Goal: Communication & Community: Answer question/provide support

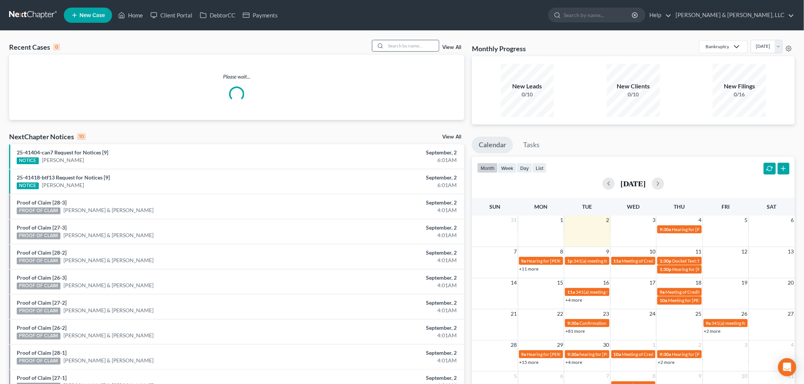
click at [402, 46] on input "search" at bounding box center [412, 45] width 53 height 11
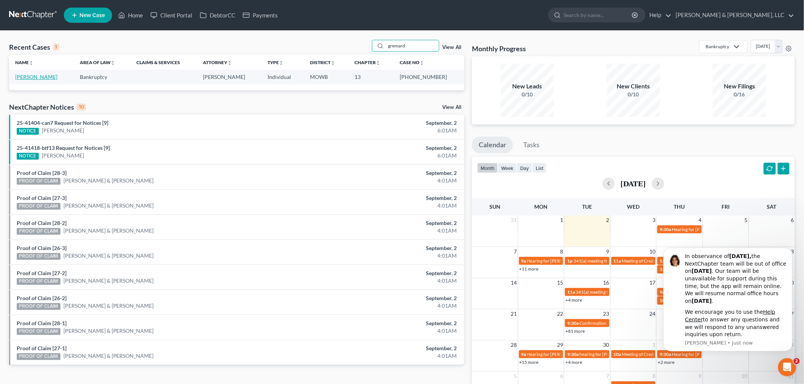
type input "gremard"
click at [35, 74] on link "[PERSON_NAME]" at bounding box center [36, 77] width 42 height 6
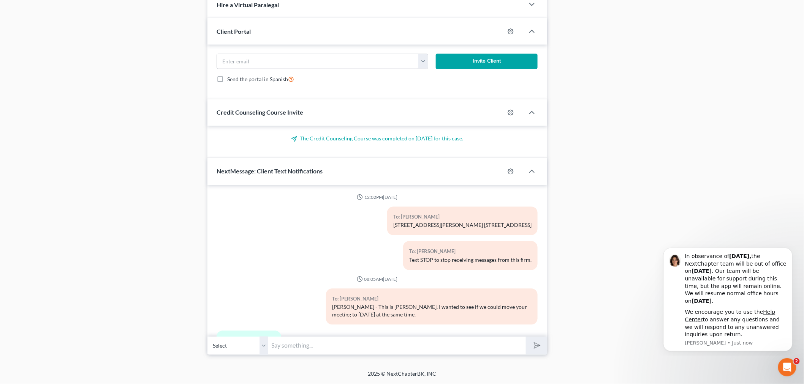
scroll to position [308, 0]
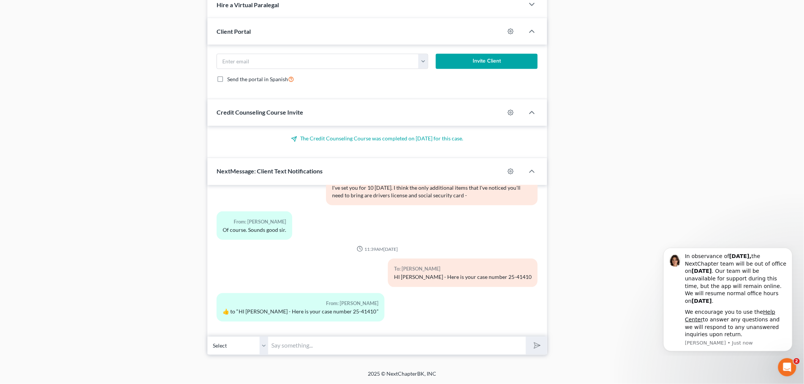
click at [340, 350] on input "text" at bounding box center [397, 346] width 258 height 19
paste input "341(a) meeting to be held on [DATE] 03:00 PM at Zoom - [PERSON_NAME]: Meeting I…"
type input "341(a) meeting to be held on [DATE] 03:00 PM at Zoom - [PERSON_NAME]: Meeting I…"
click at [526, 337] on button "submit" at bounding box center [536, 346] width 21 height 18
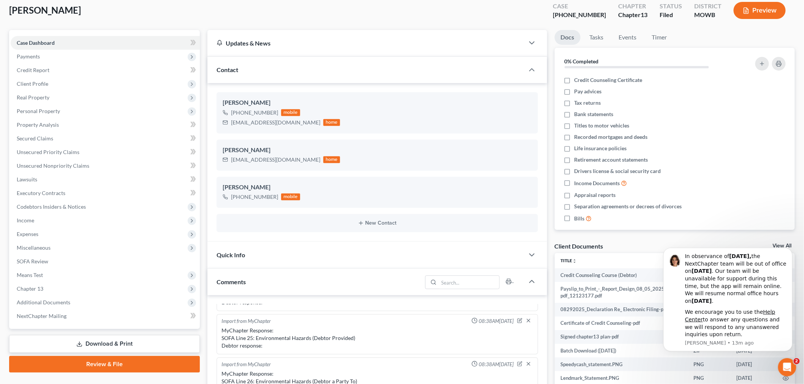
scroll to position [0, 0]
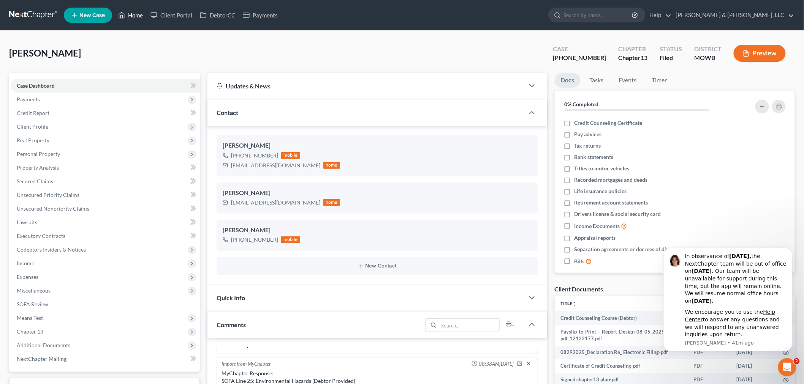
click at [129, 12] on link "Home" at bounding box center [130, 15] width 32 height 14
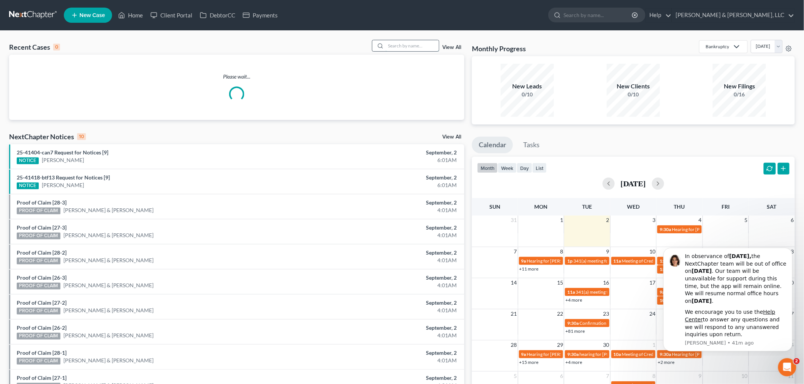
click at [406, 44] on input "search" at bounding box center [412, 45] width 53 height 11
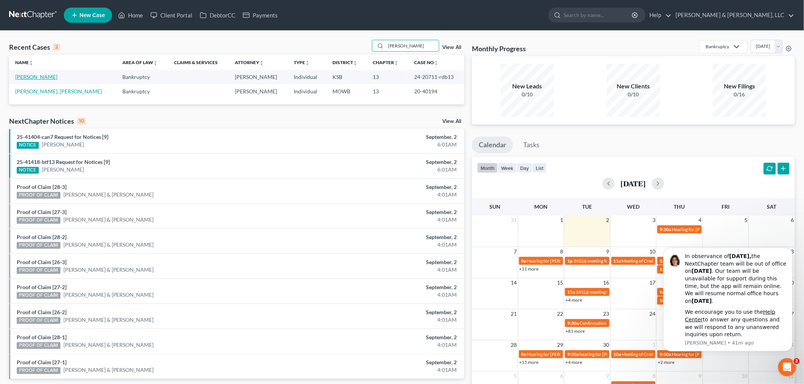
type input "hendrix"
click at [32, 75] on link "[PERSON_NAME]" at bounding box center [36, 77] width 42 height 6
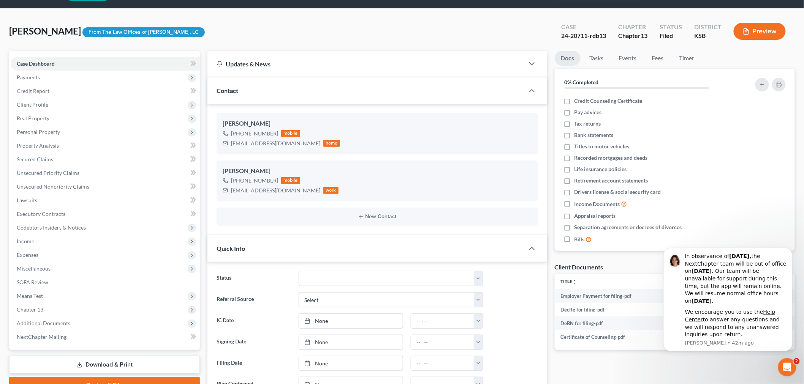
scroll to position [42, 0]
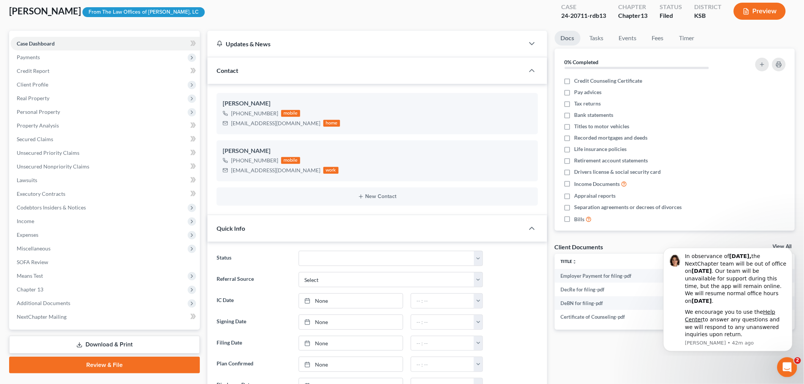
click at [791, 368] on div "Open Intercom Messenger" at bounding box center [785, 366] width 25 height 25
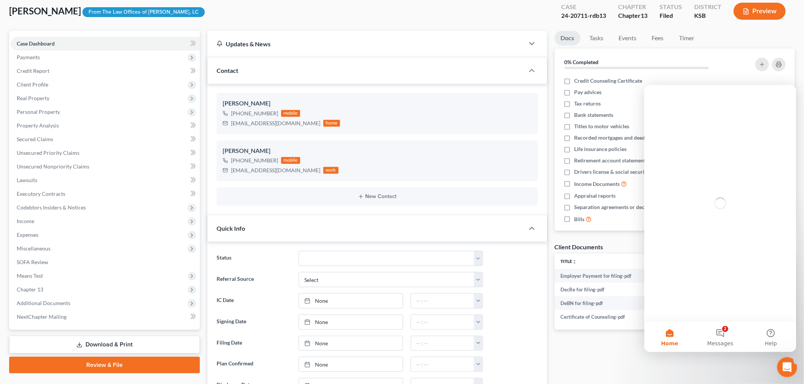
scroll to position [0, 0]
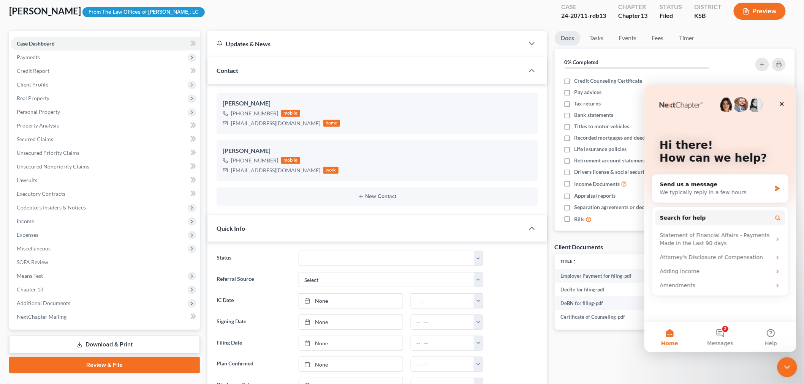
click at [791, 365] on div "Close Intercom Messenger" at bounding box center [786, 366] width 18 height 18
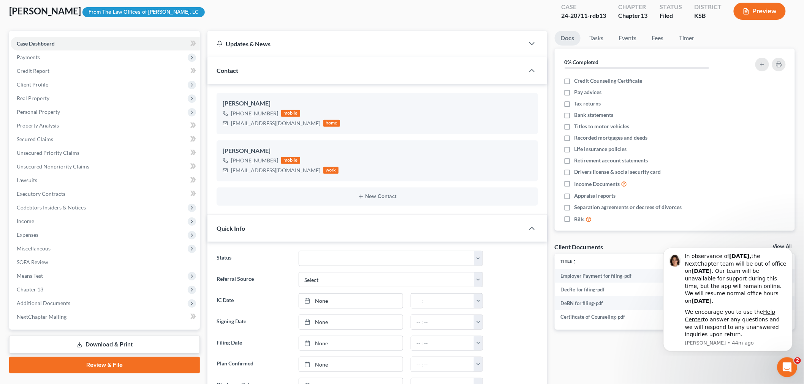
click at [784, 363] on icon "Open Intercom Messenger" at bounding box center [786, 367] width 13 height 13
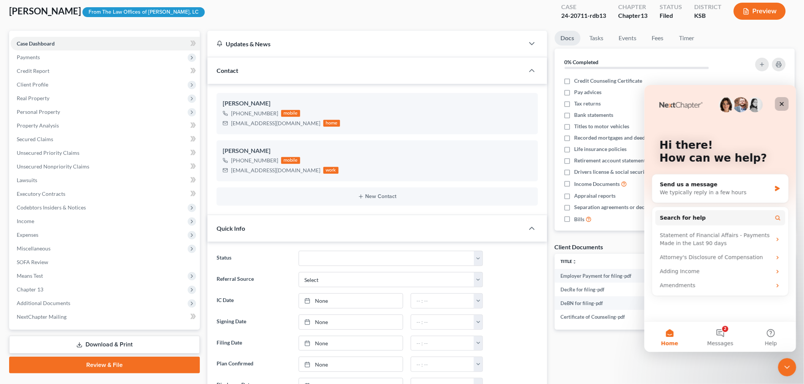
click at [788, 106] on div "Close" at bounding box center [782, 104] width 14 height 14
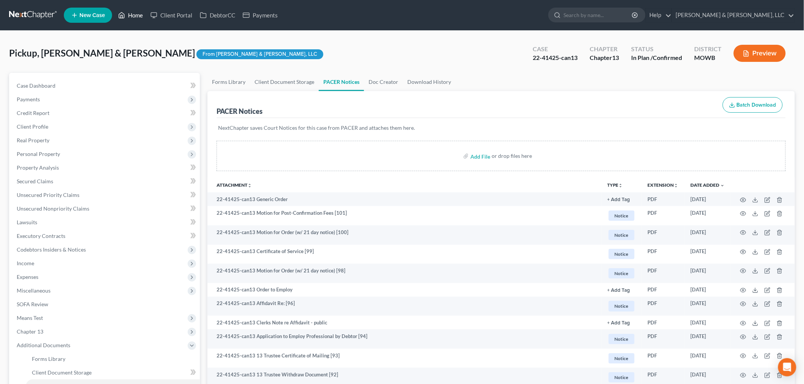
click at [133, 14] on link "Home" at bounding box center [130, 15] width 32 height 14
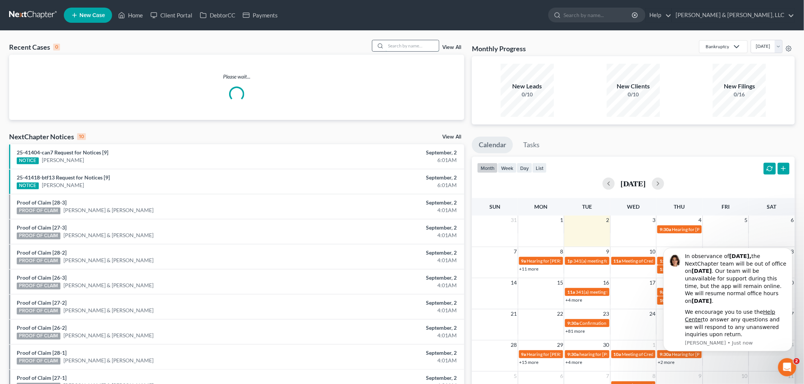
click at [400, 41] on input "search" at bounding box center [412, 45] width 53 height 11
click at [400, 49] on input "search" at bounding box center [412, 45] width 53 height 11
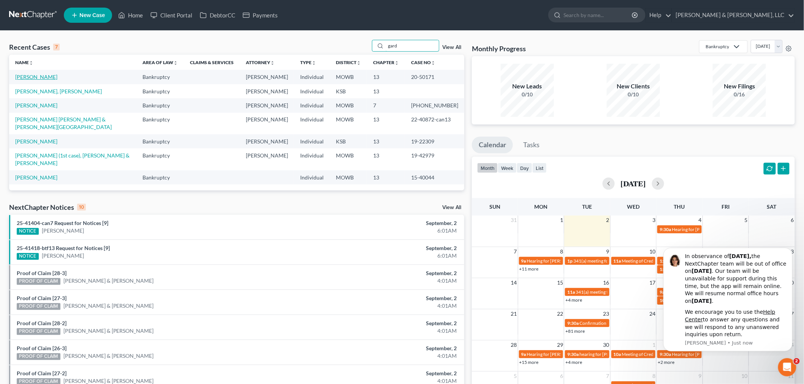
type input "gard"
click at [19, 79] on link "[PERSON_NAME]" at bounding box center [36, 77] width 42 height 6
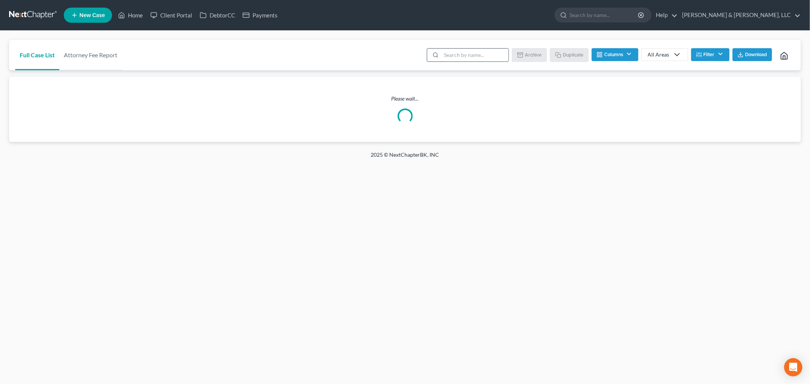
click at [474, 54] on input "search" at bounding box center [474, 55] width 67 height 13
type input "los"
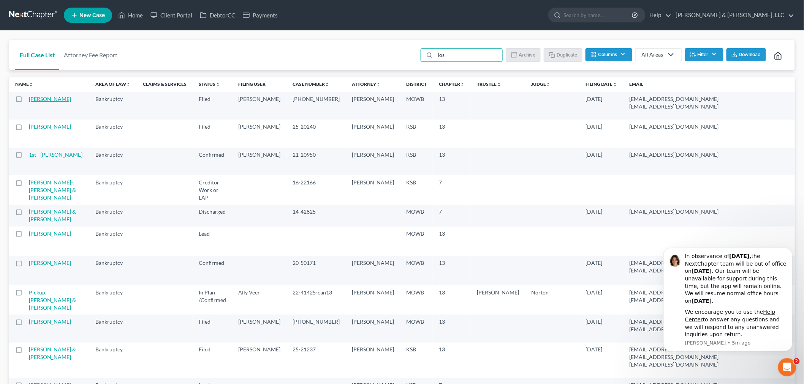
click at [43, 99] on link "[PERSON_NAME]" at bounding box center [50, 99] width 42 height 6
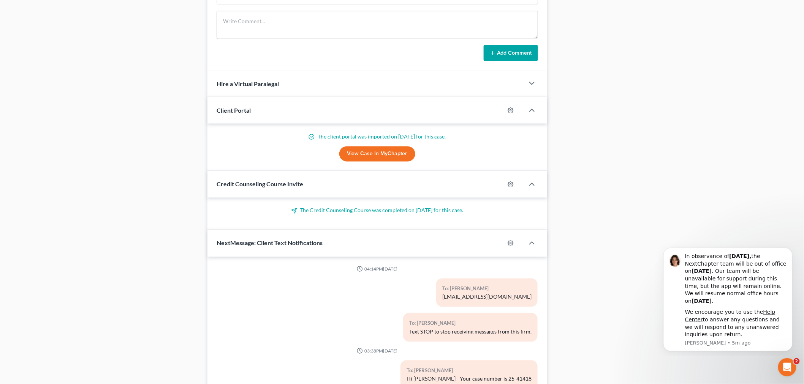
scroll to position [531, 0]
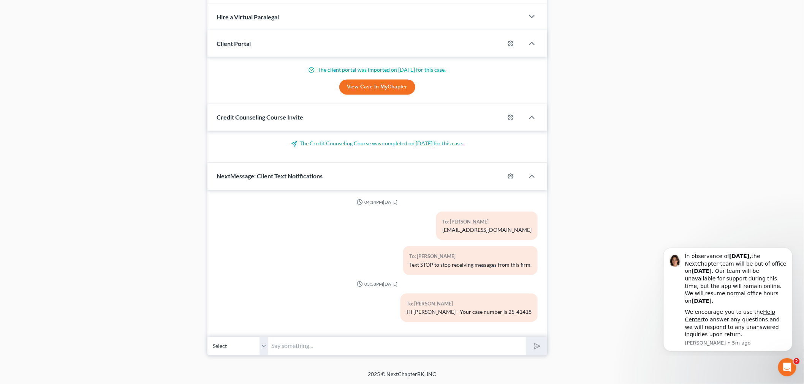
click at [318, 351] on input "text" at bounding box center [397, 346] width 258 height 19
paste input "341(a) meeting to be held on [DATE] 03:00 PM at Zoom - [PERSON_NAME]: Meeting I…"
type input "341(a) meeting to be held on [DATE] 03:00 PM at Zoom - [PERSON_NAME]: Meeting I…"
click at [535, 345] on polygon "submit" at bounding box center [535, 346] width 9 height 9
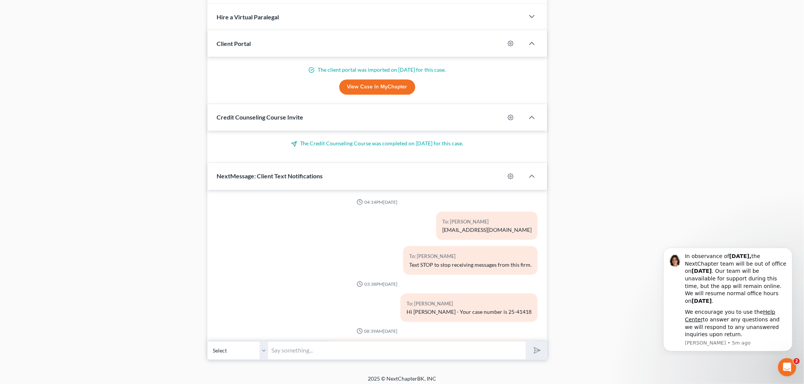
scroll to position [50, 0]
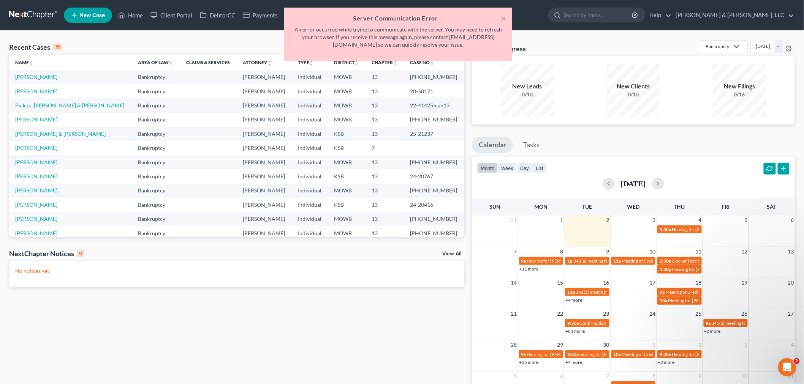
click at [499, 17] on h5 "Server Communication Error" at bounding box center [398, 18] width 216 height 9
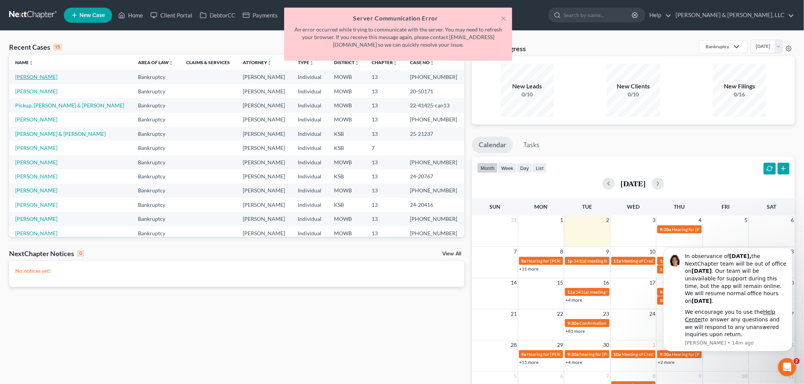
click at [23, 77] on link "[PERSON_NAME]" at bounding box center [36, 77] width 42 height 6
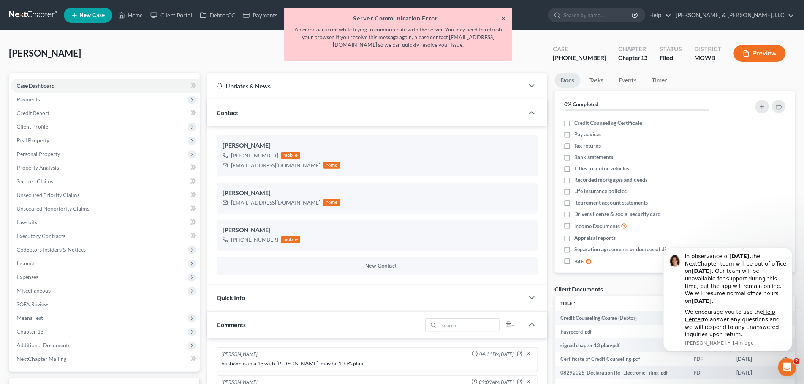
click at [504, 16] on button "×" at bounding box center [503, 18] width 5 height 9
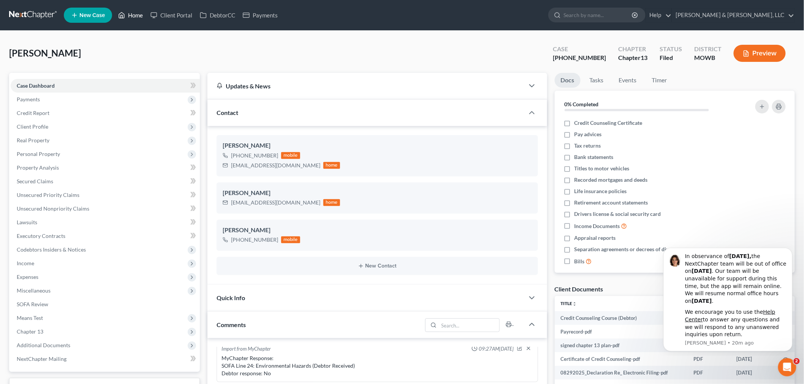
click at [133, 16] on link "Home" at bounding box center [130, 15] width 32 height 14
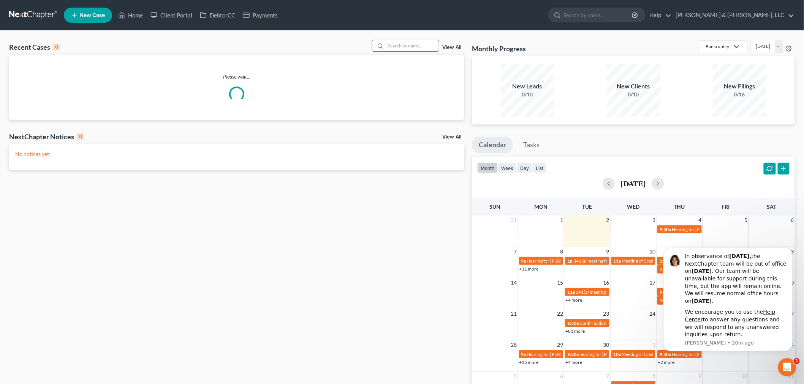
click at [401, 48] on input "search" at bounding box center [412, 45] width 53 height 11
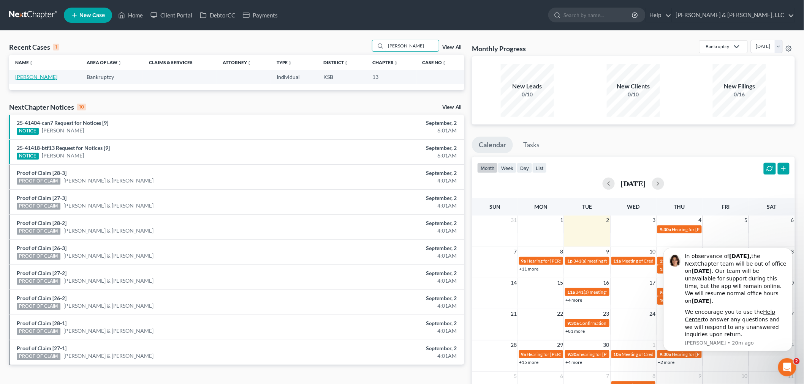
type input "brock"
click at [24, 77] on link "Brock, Kaden" at bounding box center [36, 77] width 42 height 6
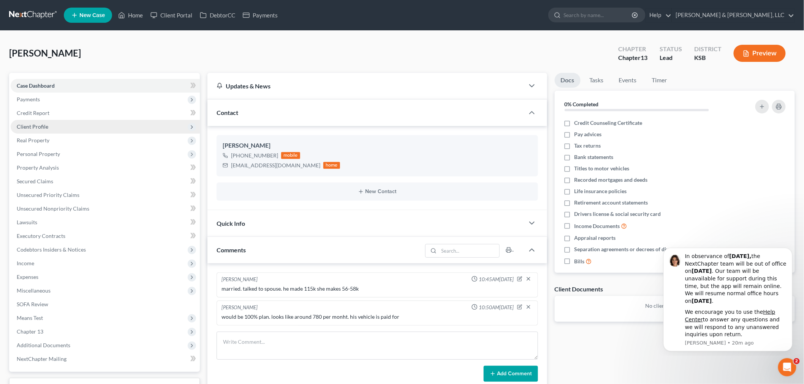
click at [34, 123] on span "Client Profile" at bounding box center [33, 126] width 32 height 6
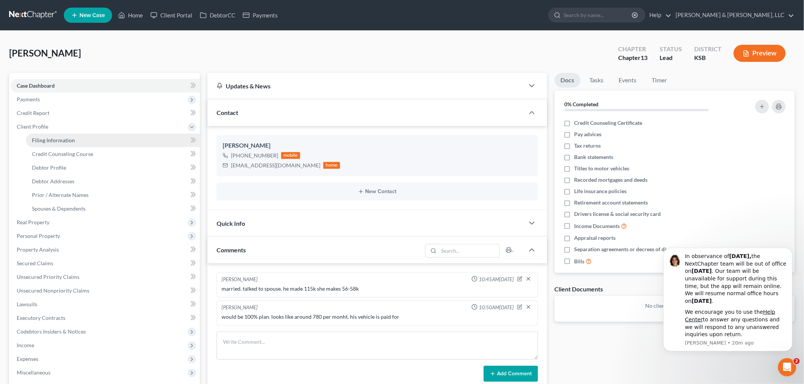
click at [51, 141] on span "Filing Information" at bounding box center [53, 140] width 43 height 6
select select "1"
select select "0"
select select "3"
select select "17"
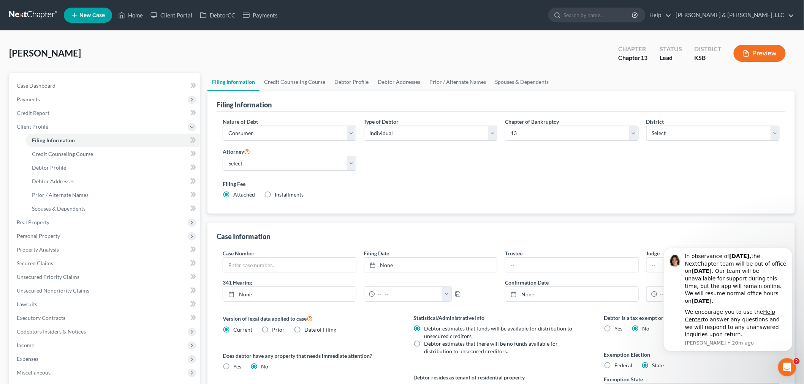
click at [269, 154] on div "Attorney Select Ryan Patton - KSB Ryan Patton - MOWB David Dean - KSB David Dea…" at bounding box center [290, 159] width 134 height 24
click at [269, 161] on select "Select Ryan Patton - KSB Ryan Patton - MOWB David Dean - KSB David Dean - MOWB" at bounding box center [290, 163] width 134 height 15
select select "2"
click at [223, 156] on select "Select Ryan Patton - KSB Ryan Patton - MOWB David Dean - KSB David Dean - MOWB" at bounding box center [290, 163] width 134 height 15
click at [46, 81] on link "Case Dashboard" at bounding box center [105, 86] width 189 height 14
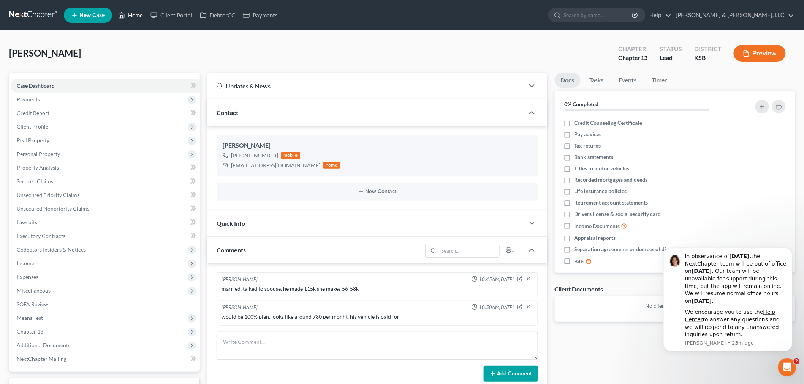
click at [138, 12] on link "Home" at bounding box center [130, 15] width 32 height 14
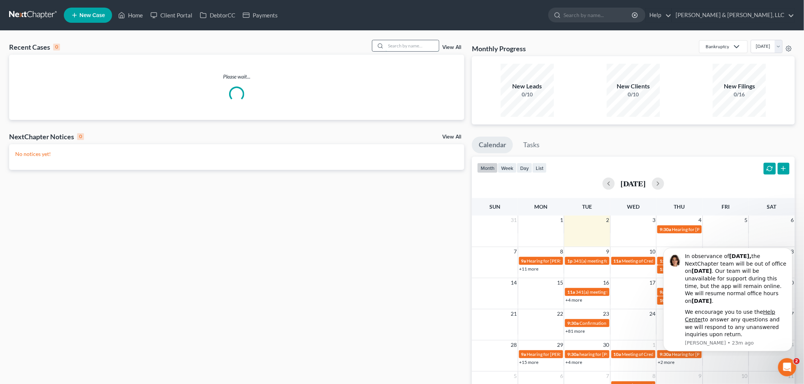
click at [413, 44] on input "search" at bounding box center [412, 45] width 53 height 11
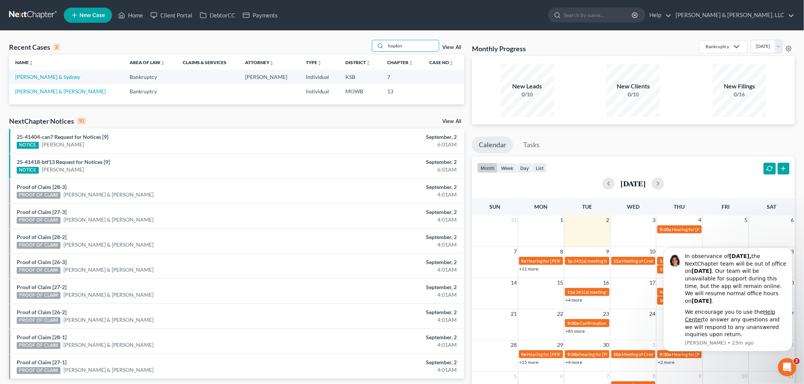
type input "hopkin"
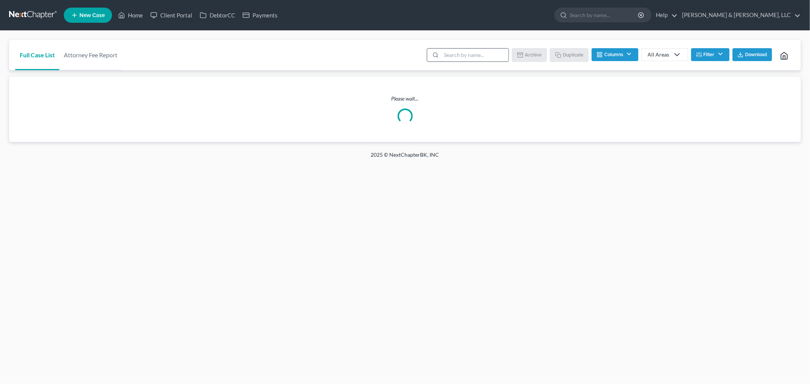
click at [464, 54] on input "search" at bounding box center [474, 55] width 67 height 13
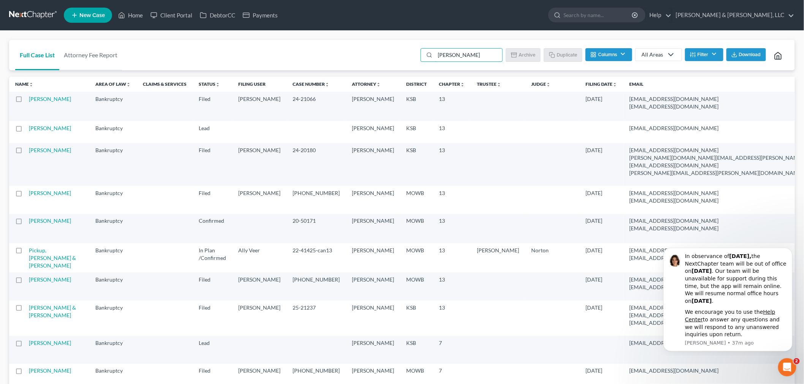
type input "lewi"
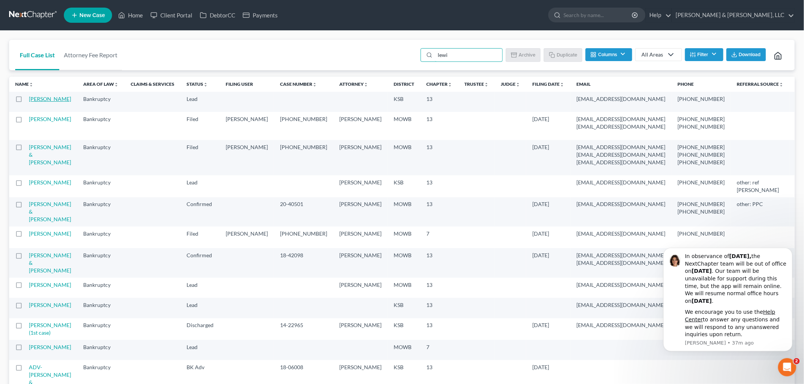
click at [34, 102] on link "[PERSON_NAME]" at bounding box center [50, 99] width 42 height 6
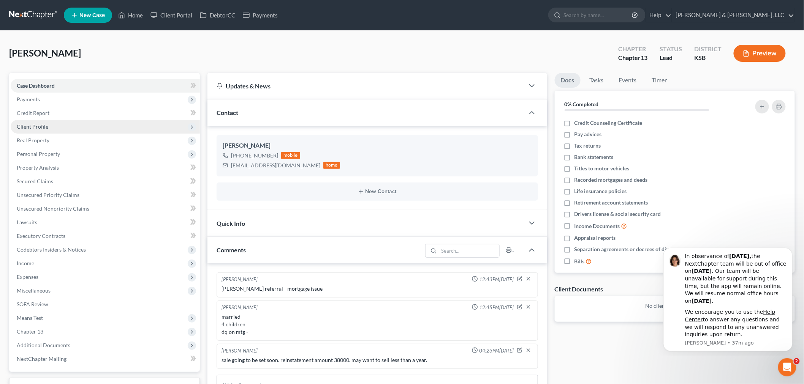
click at [32, 120] on span "Client Profile" at bounding box center [105, 127] width 189 height 14
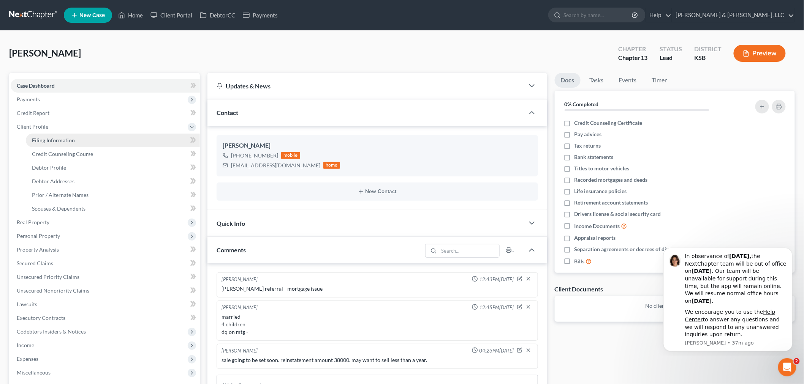
click at [53, 142] on span "Filing Information" at bounding box center [53, 140] width 43 height 6
select select "1"
select select "0"
select select "3"
select select "31"
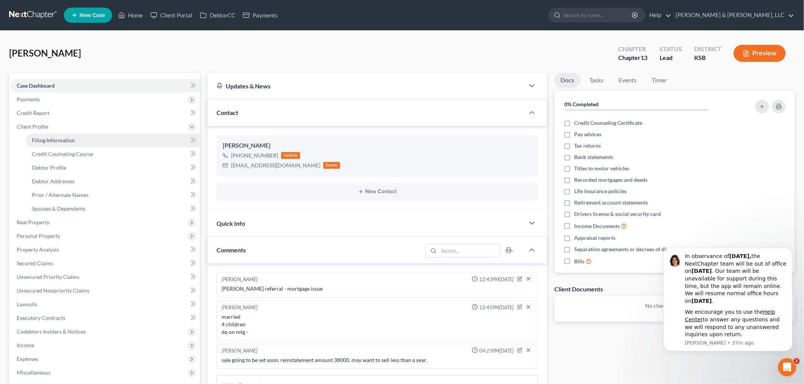
select select "17"
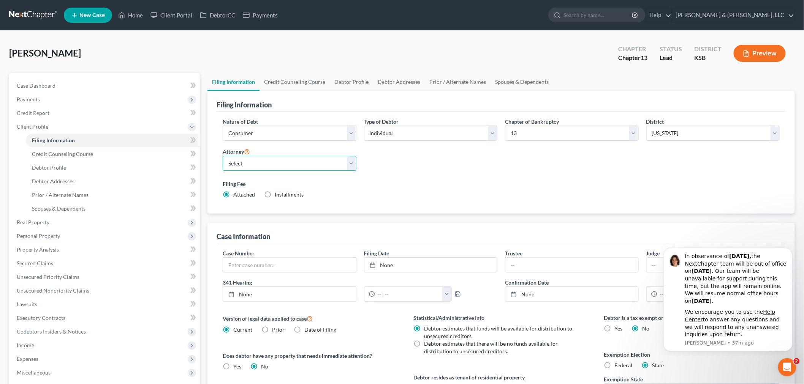
click at [257, 164] on select "Select Ryan Patton - KSB Ryan Patton - MOWB David Dean - KSB David Dean - MOWB" at bounding box center [290, 163] width 134 height 15
select select "2"
click at [223, 156] on select "Select Ryan Patton - KSB Ryan Patton - MOWB David Dean - KSB David Dean - MOWB" at bounding box center [290, 163] width 134 height 15
click at [42, 84] on span "Case Dashboard" at bounding box center [36, 85] width 39 height 6
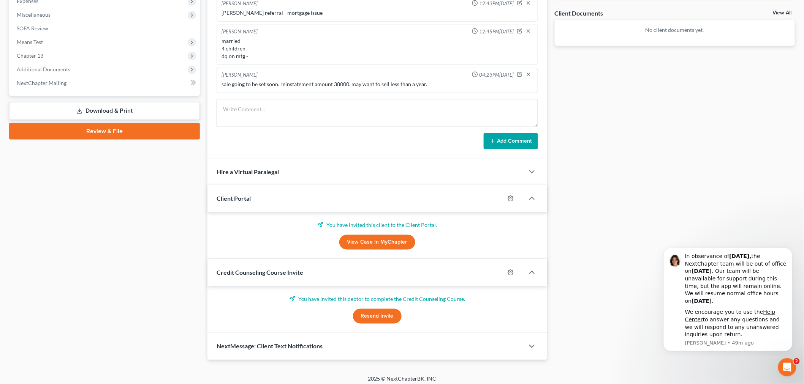
scroll to position [281, 0]
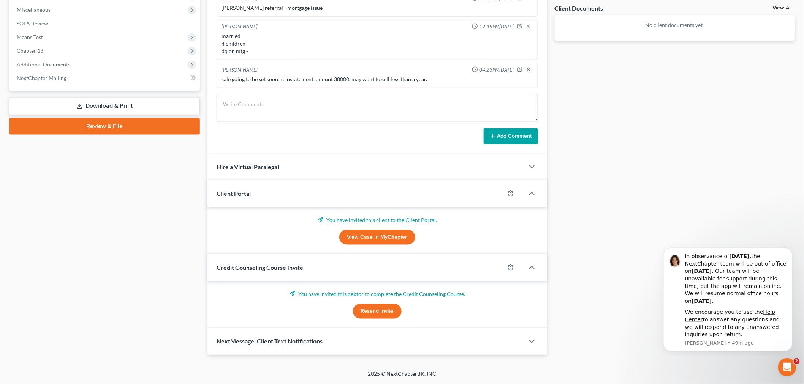
click at [294, 350] on div "NextMessage: Client Text Notifications" at bounding box center [365, 342] width 317 height 26
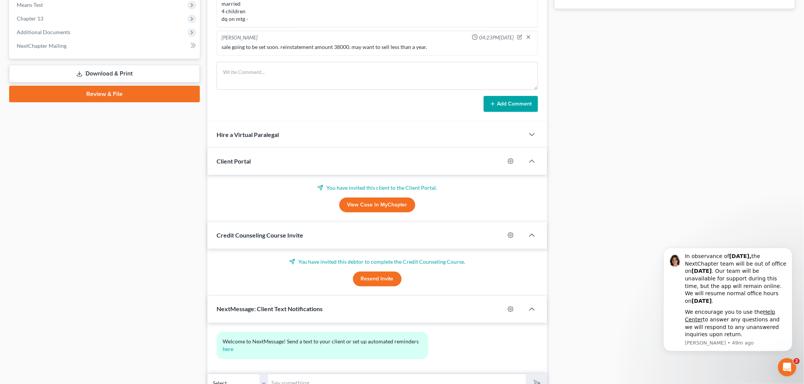
scroll to position [351, 0]
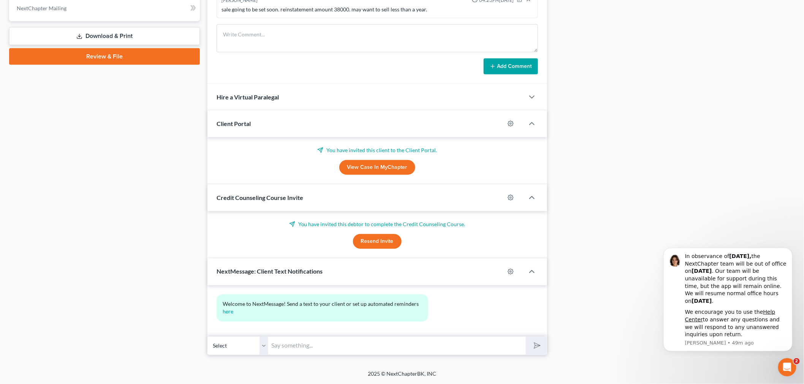
click at [321, 350] on input "text" at bounding box center [397, 346] width 258 height 19
click at [344, 347] on input "Jennifer - This" at bounding box center [397, 346] width 258 height 19
drag, startPoint x: 388, startPoint y: 345, endPoint x: 642, endPoint y: 333, distance: 254.8
click at [642, 333] on div "Updates & News × Kansas District Notes Take a look at NextChapter's District No…" at bounding box center [501, 39] width 595 height 634
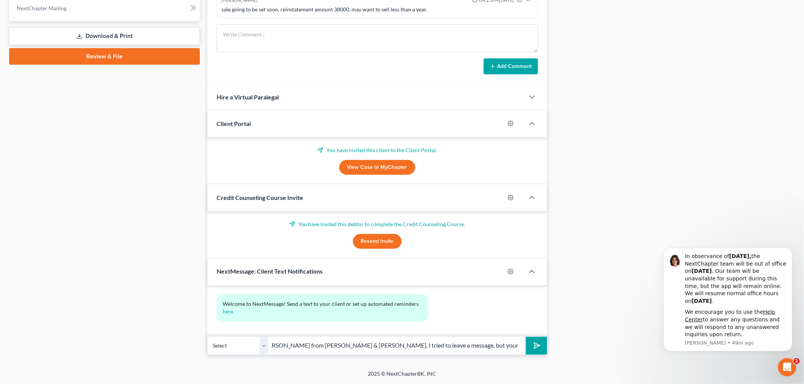
scroll to position [0, 82]
type input "Jennifer - This is David from Patton & Dean. I tried to leave a message, but yo…"
click at [526, 337] on button "submit" at bounding box center [536, 346] width 21 height 18
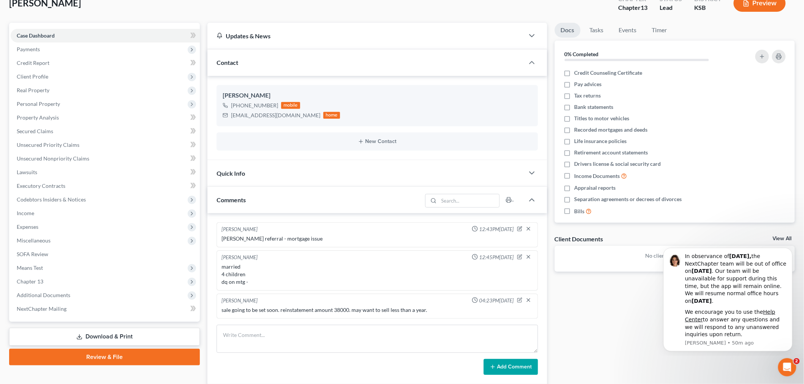
scroll to position [0, 0]
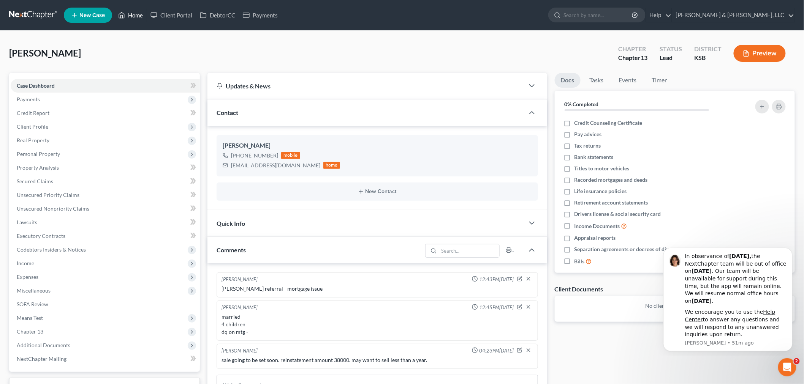
click at [131, 12] on link "Home" at bounding box center [130, 15] width 32 height 14
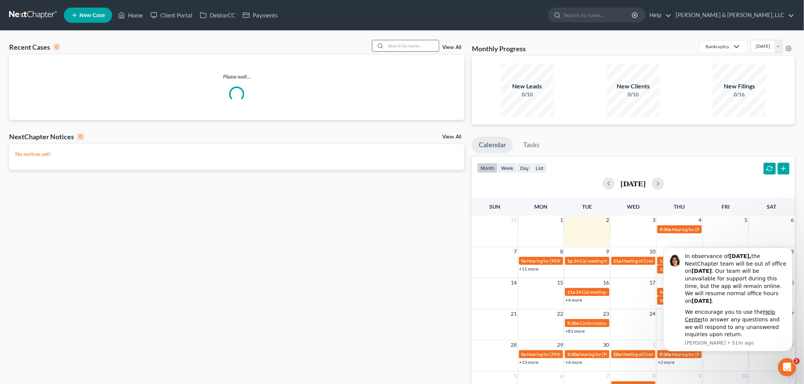
click at [427, 47] on input "search" at bounding box center [412, 45] width 53 height 11
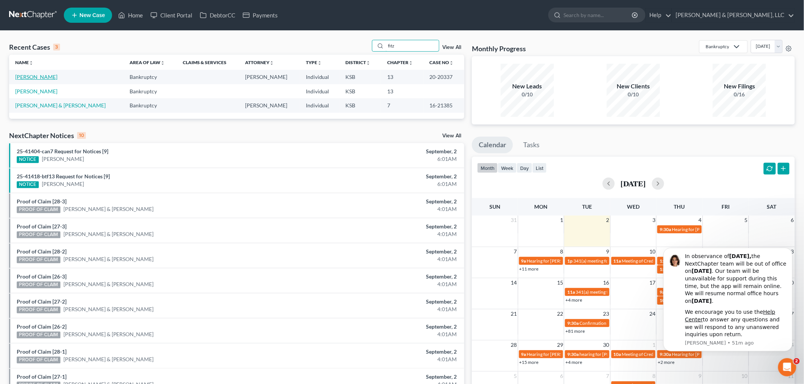
type input "fitz"
click at [16, 75] on link "[PERSON_NAME]" at bounding box center [36, 77] width 42 height 6
select select "6"
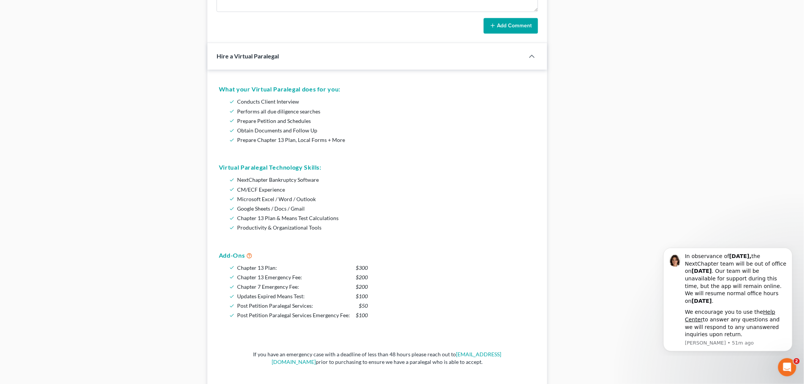
scroll to position [988, 0]
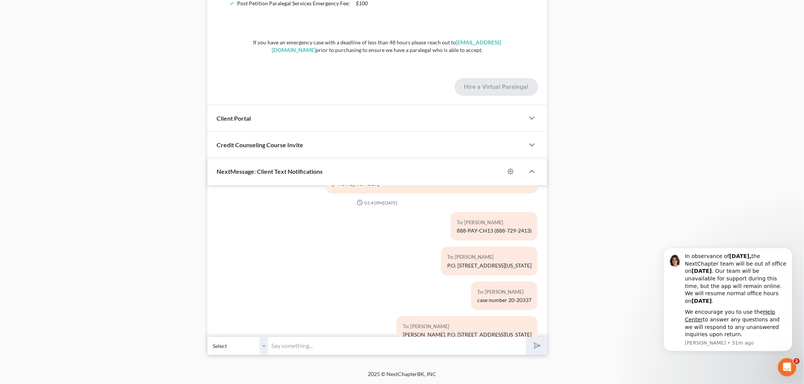
click at [358, 350] on input "text" at bounding box center [397, 346] width 258 height 19
click at [442, 282] on div "To: Wendy Fitzwater case number 20-20337" at bounding box center [431, 299] width 219 height 35
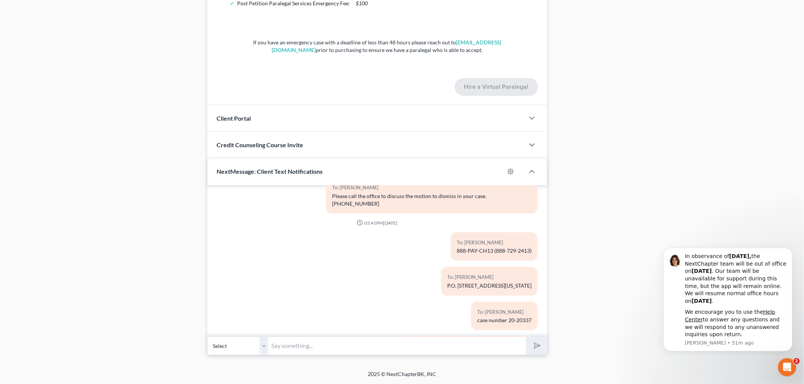
scroll to position [194, 0]
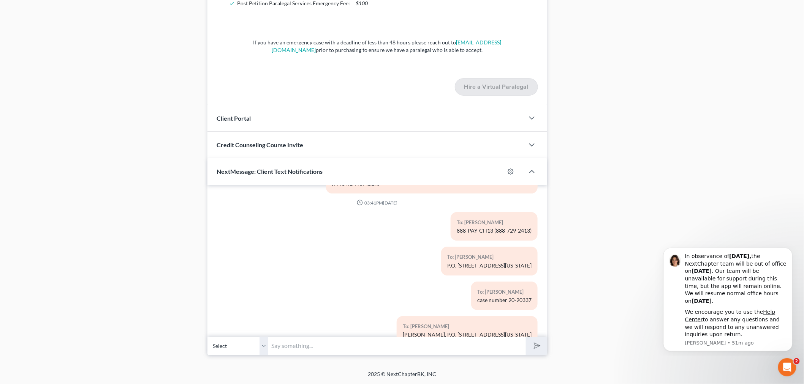
click at [334, 348] on input "text" at bounding box center [397, 346] width 258 height 19
type input "Hi Wendy - Were you able to mail a payment to the Trustee?"
click at [526, 337] on button "submit" at bounding box center [536, 346] width 21 height 18
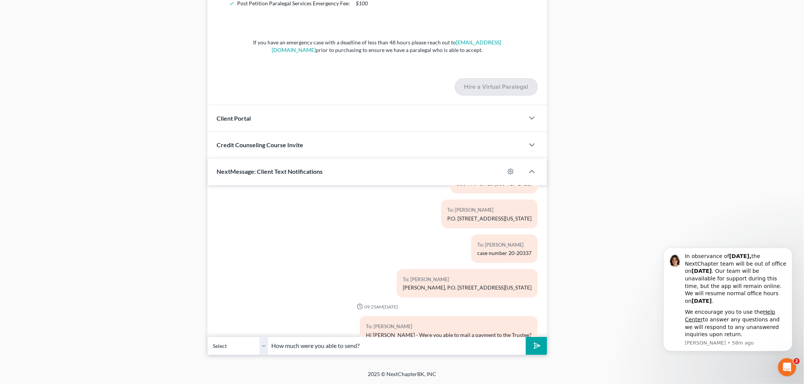
type input "How much were you able to send?"
click at [526, 337] on button "submit" at bounding box center [536, 346] width 21 height 18
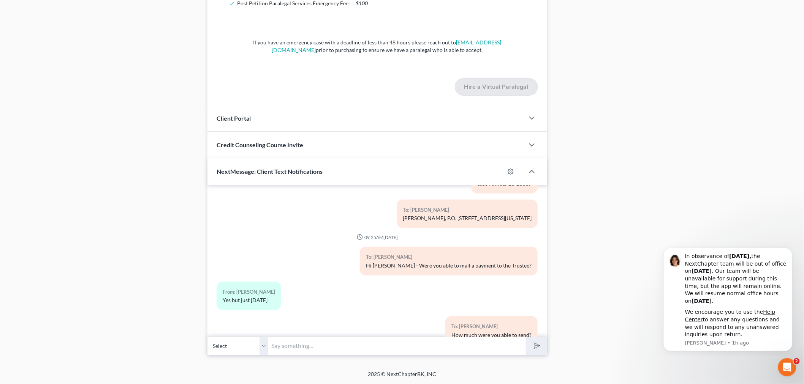
scroll to position [346, 0]
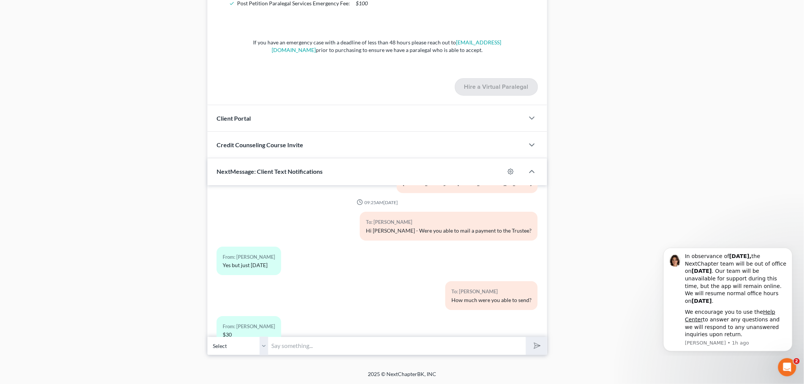
click at [285, 350] on input "text" at bounding box center [397, 346] width 258 height 19
type input "only $30. I'm not sure the judge will keep the case going at that rate"
click at [526, 337] on button "submit" at bounding box center [536, 346] width 21 height 18
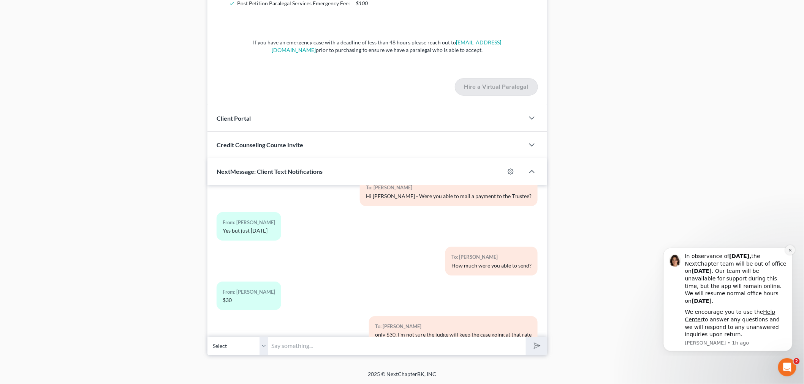
click at [790, 252] on button "Dismiss notification" at bounding box center [790, 250] width 10 height 10
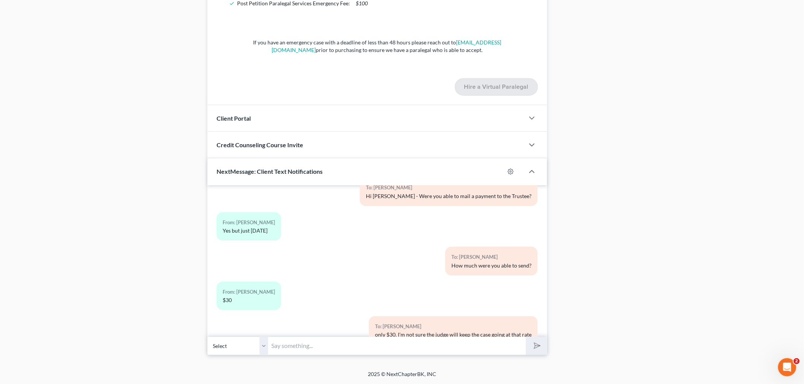
click at [343, 348] on input "text" at bounding box center [397, 346] width 258 height 19
type input "t"
type input "Will you be able to send more soon? the last money he received was in June, and…"
click at [526, 337] on button "submit" at bounding box center [536, 346] width 21 height 18
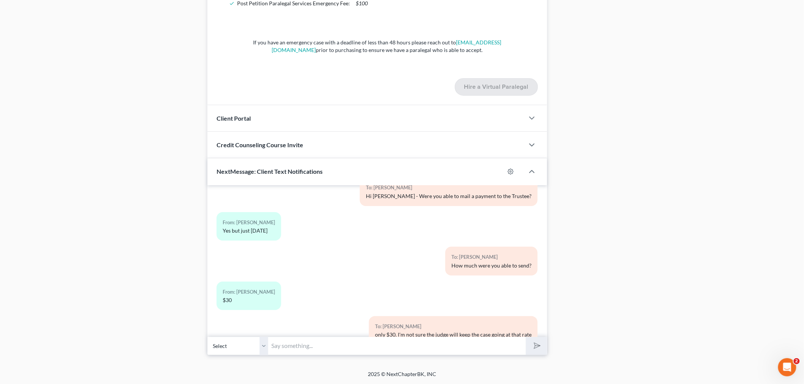
scroll to position [422, 0]
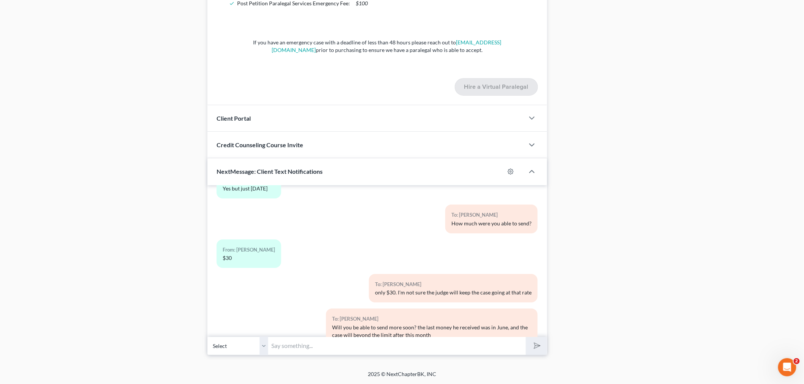
paste input "$385.27"
type input "$385.27"
click at [537, 348] on icon "submit" at bounding box center [535, 346] width 11 height 11
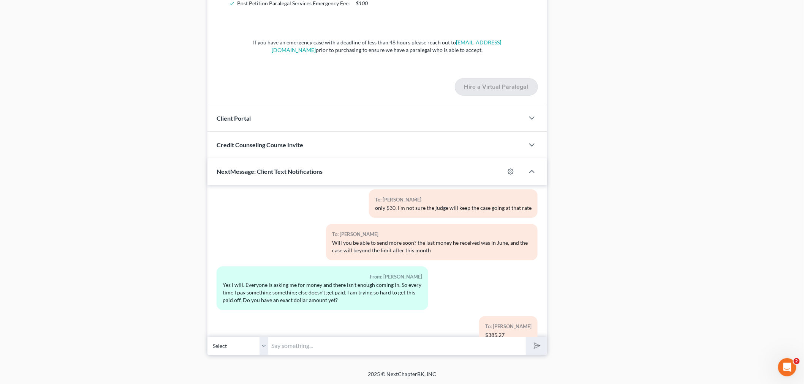
click at [309, 348] on input "text" at bounding box center [397, 346] width 258 height 19
type input "The court will want to know how much you can pay and when you can pay it."
click at [526, 337] on button "submit" at bounding box center [536, 346] width 21 height 18
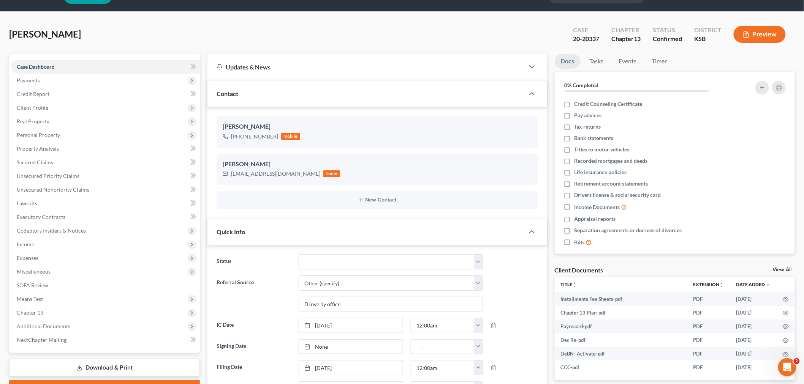
scroll to position [0, 0]
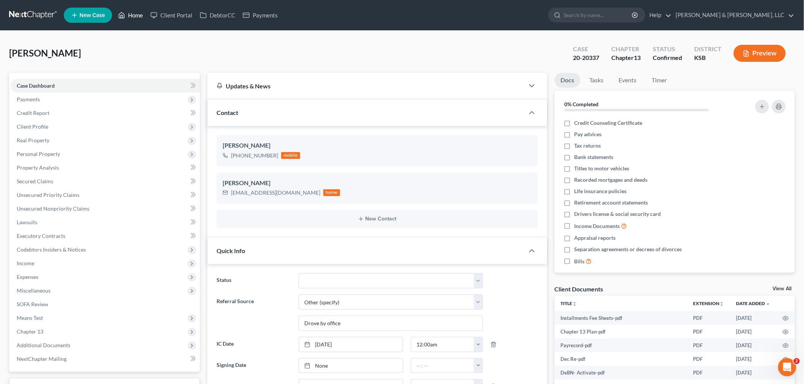
click at [131, 17] on link "Home" at bounding box center [130, 15] width 32 height 14
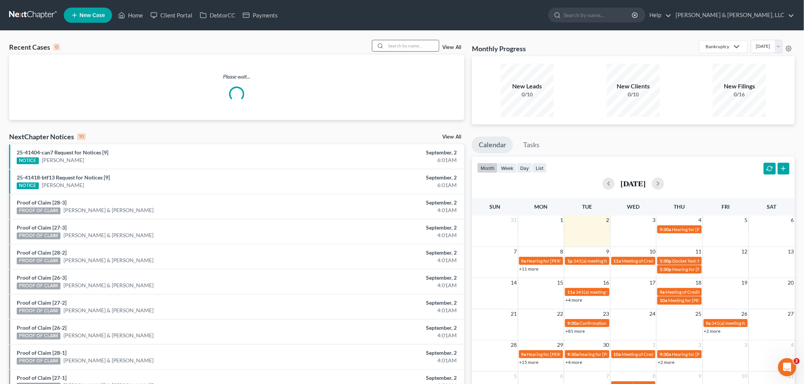
click at [397, 47] on input "search" at bounding box center [412, 45] width 53 height 11
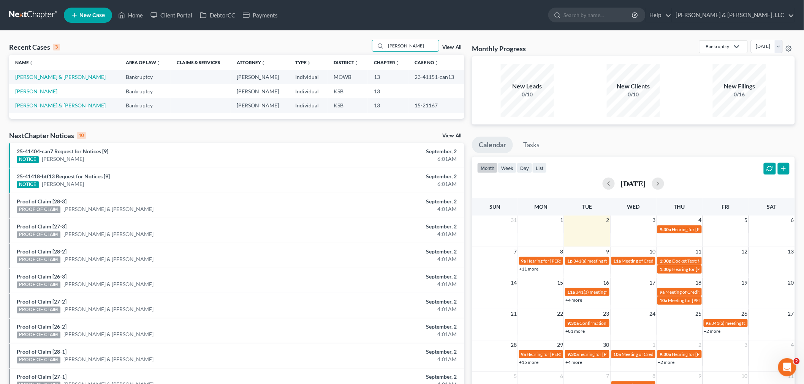
type input "boling"
click at [45, 83] on td "[PERSON_NAME] & [PERSON_NAME]" at bounding box center [64, 77] width 111 height 14
click at [46, 72] on td "[PERSON_NAME] & [PERSON_NAME]" at bounding box center [64, 77] width 111 height 14
click at [46, 74] on link "[PERSON_NAME] & [PERSON_NAME]" at bounding box center [60, 77] width 90 height 6
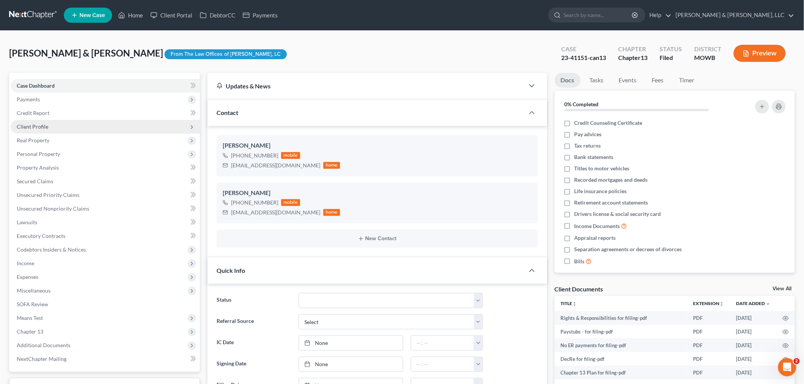
scroll to position [238, 0]
click at [36, 128] on span "Client Profile" at bounding box center [33, 126] width 32 height 6
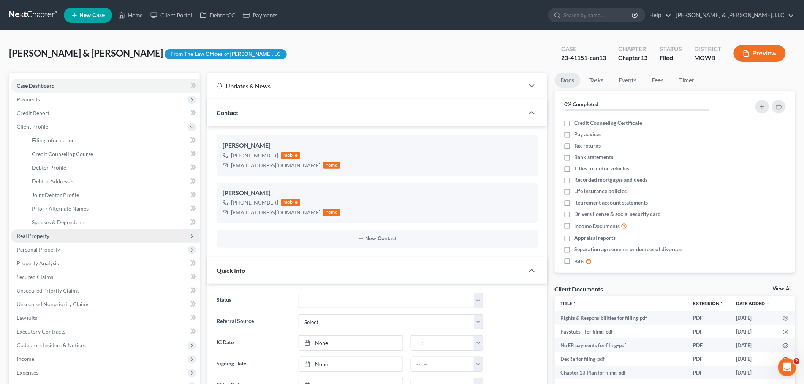
click at [39, 236] on span "Real Property" at bounding box center [33, 236] width 33 height 6
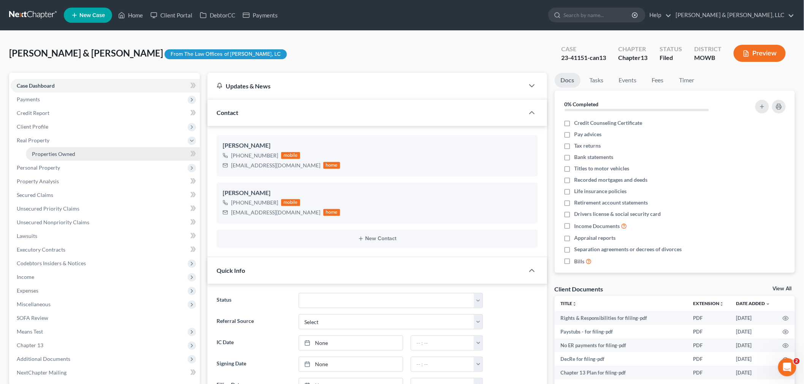
click at [52, 158] on link "Properties Owned" at bounding box center [113, 154] width 174 height 14
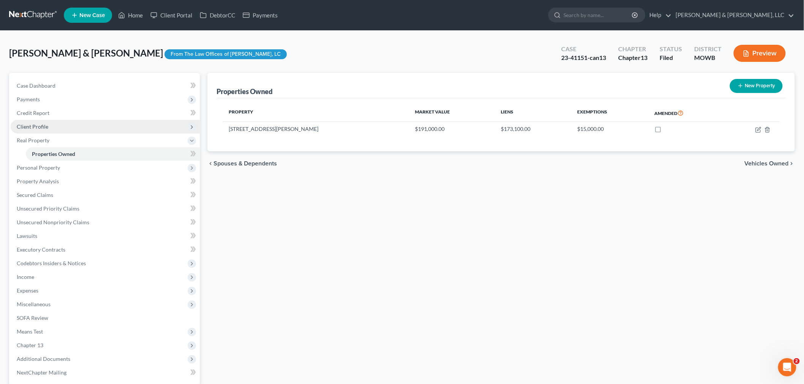
click at [39, 123] on span "Client Profile" at bounding box center [33, 126] width 32 height 6
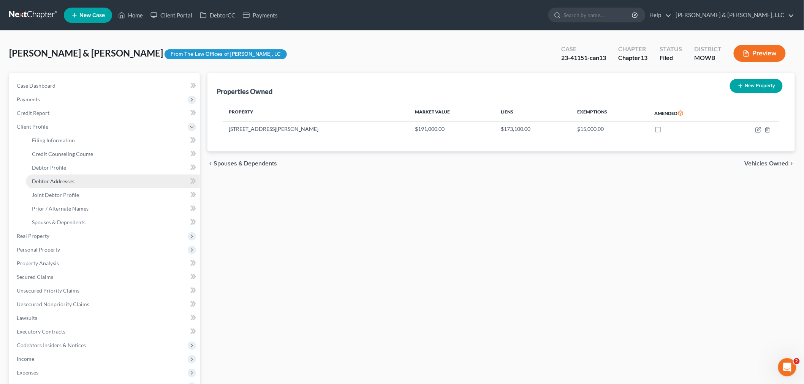
click at [47, 183] on span "Debtor Addresses" at bounding box center [53, 181] width 43 height 6
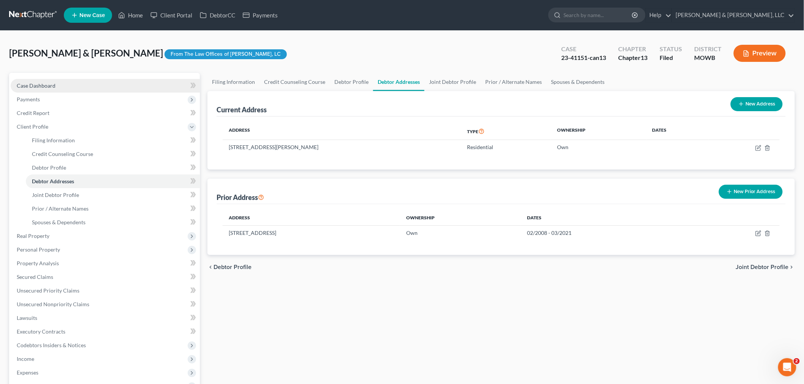
click at [36, 82] on span "Case Dashboard" at bounding box center [36, 85] width 39 height 6
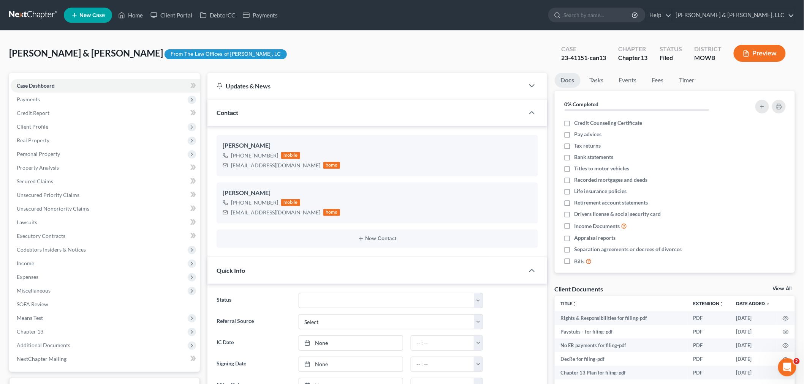
scroll to position [238, 0]
click at [137, 11] on link "Home" at bounding box center [130, 15] width 32 height 14
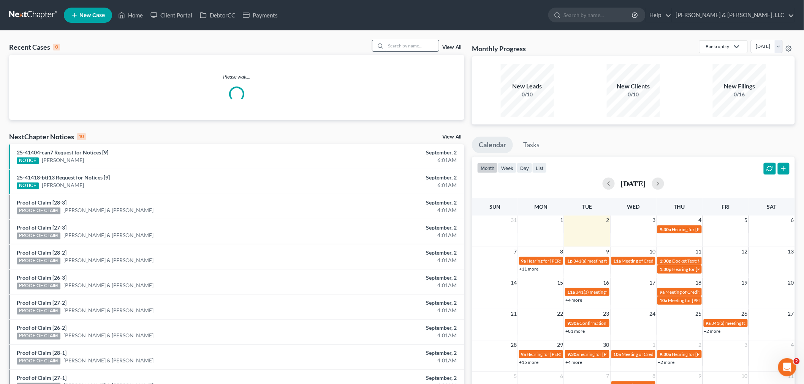
click at [414, 48] on input "search" at bounding box center [412, 45] width 53 height 11
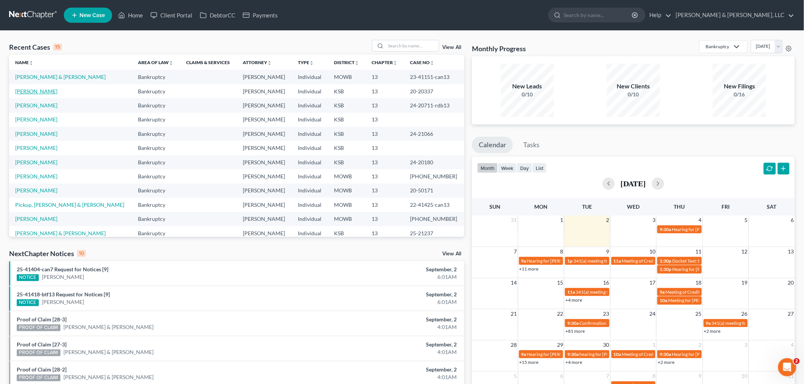
click at [25, 90] on link "[PERSON_NAME]" at bounding box center [36, 91] width 42 height 6
select select "6"
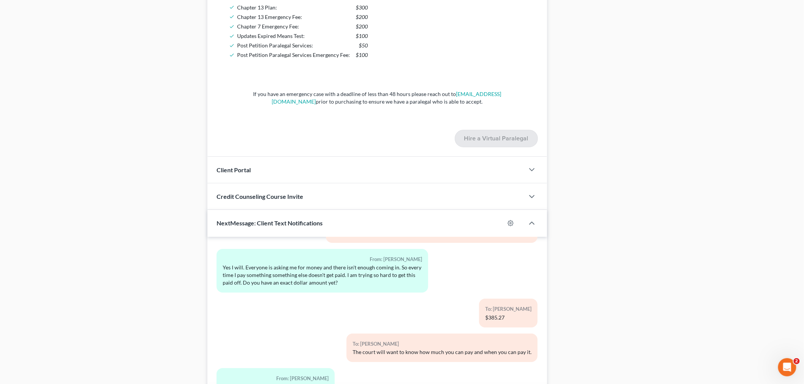
scroll to position [988, 0]
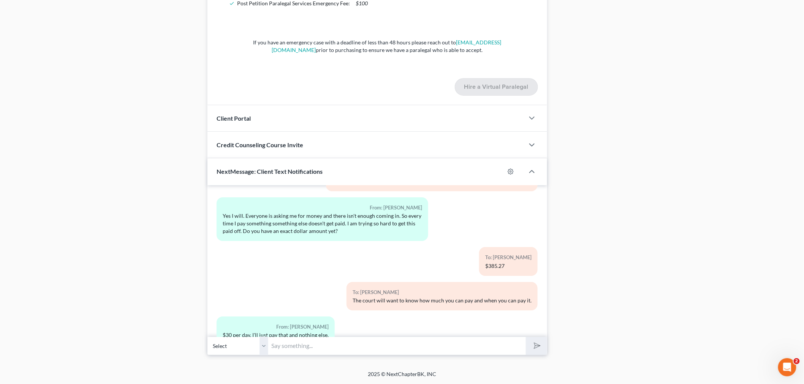
click at [308, 351] on input "text" at bounding box center [397, 346] width 258 height 19
type input "W"
type input "What do you mean $30 per day?"
click at [526, 337] on button "submit" at bounding box center [536, 346] width 21 height 18
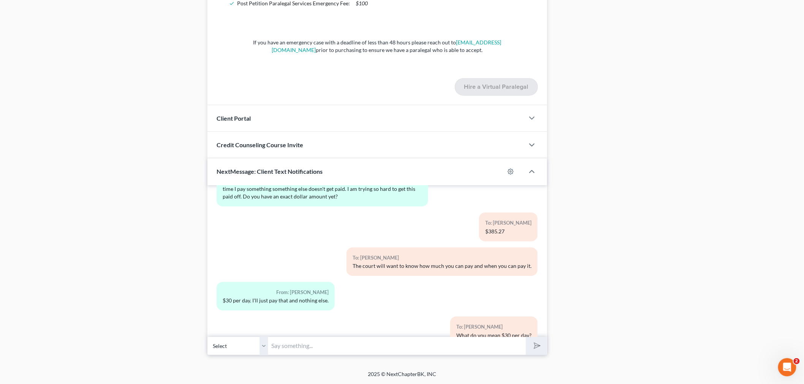
scroll to position [654, 0]
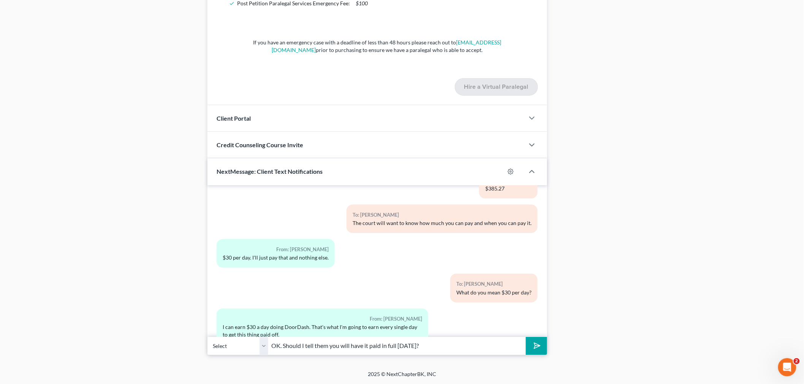
type input "OK. Should I tell them you will have it paid in full [DATE]?"
click at [534, 349] on polygon "submit" at bounding box center [535, 346] width 9 height 9
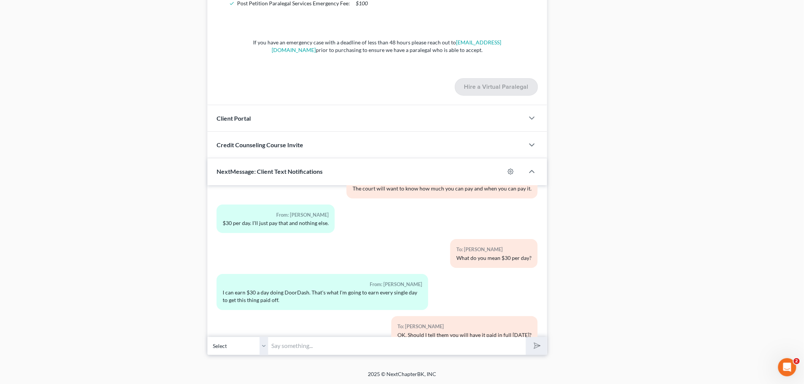
click at [327, 346] on input "text" at bounding box center [397, 346] width 258 height 19
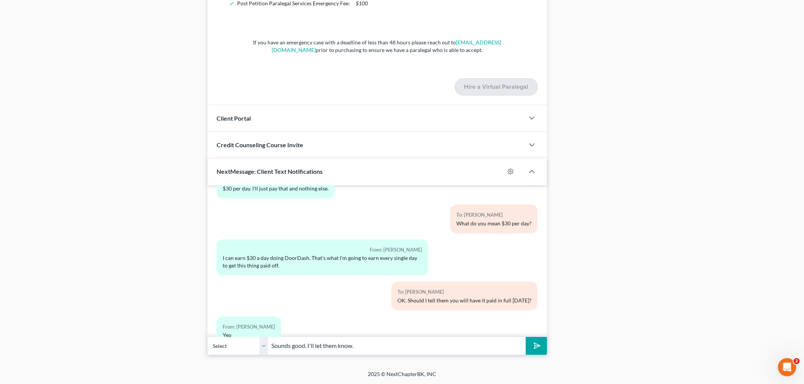
type input "Sounds good. I'll let them know."
click at [544, 342] on button "submit" at bounding box center [536, 346] width 21 height 18
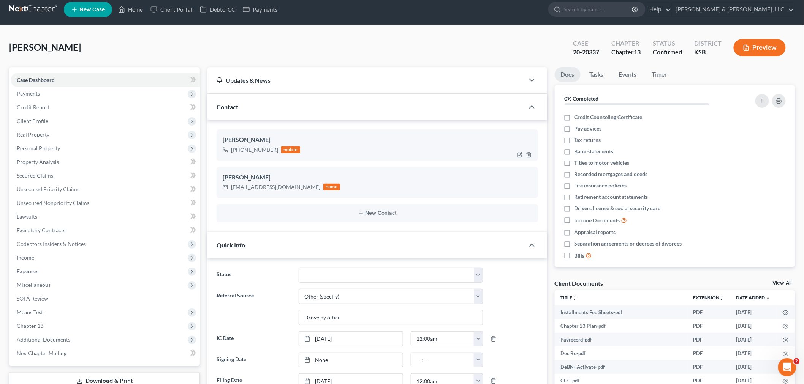
scroll to position [0, 0]
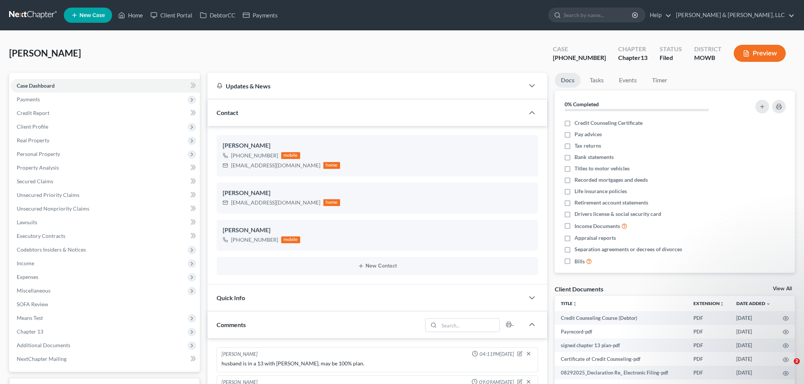
select select "0"
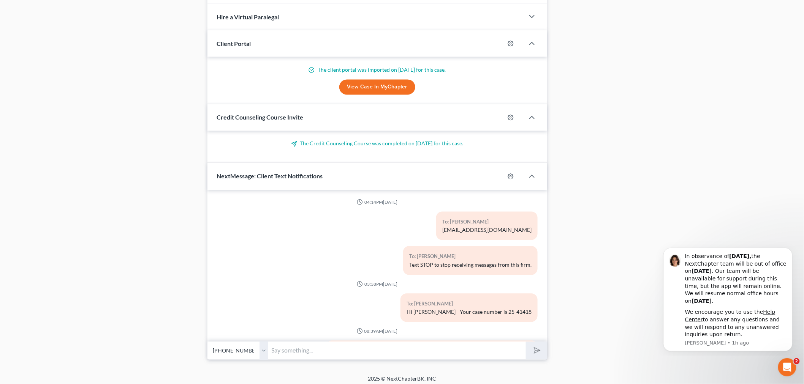
scroll to position [50, 0]
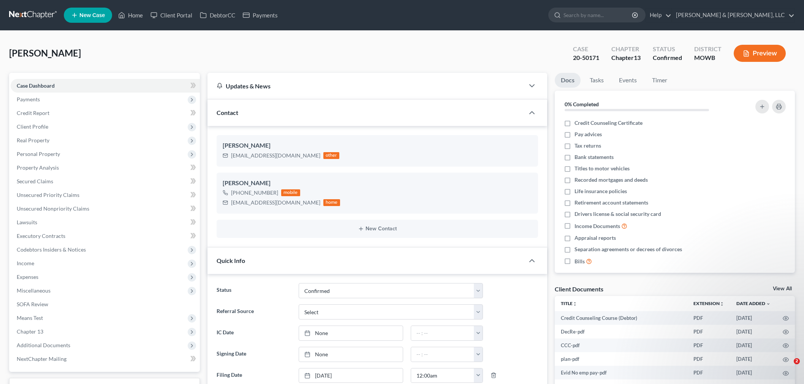
select select "1"
select select "0"
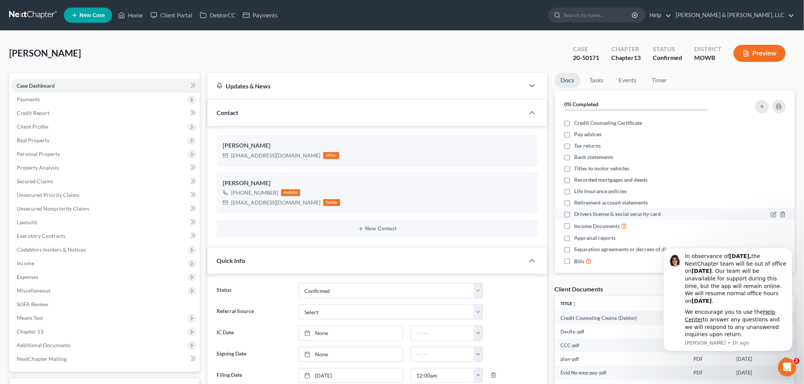
scroll to position [321, 0]
click at [135, 13] on link "Home" at bounding box center [130, 15] width 32 height 14
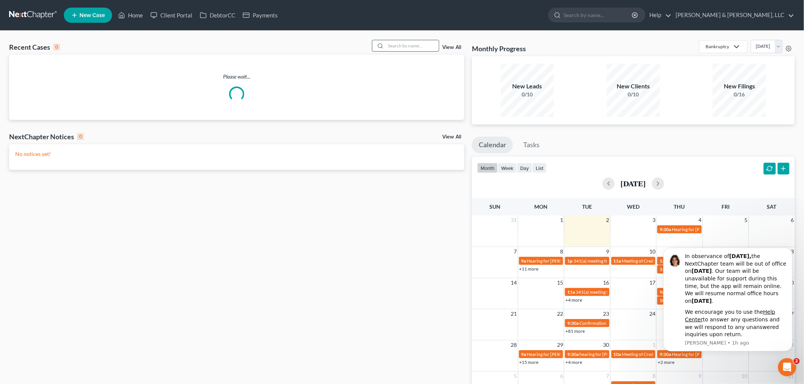
click at [416, 47] on input "search" at bounding box center [412, 45] width 53 height 11
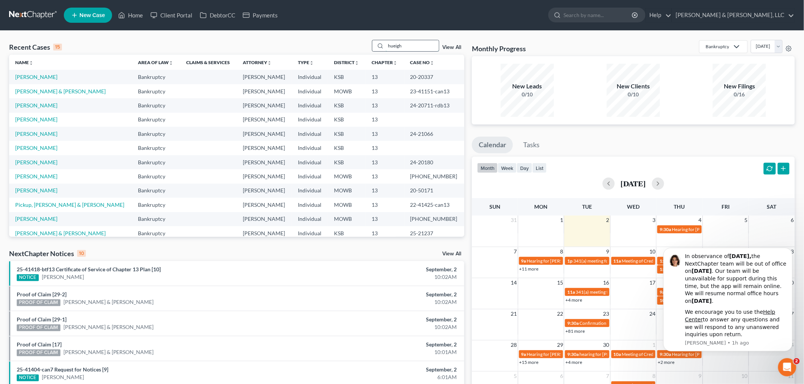
type input "hueigh"
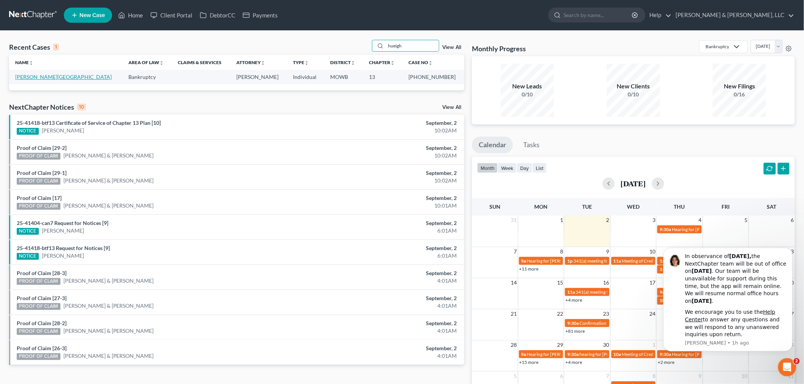
click at [37, 78] on link "[PERSON_NAME][GEOGRAPHIC_DATA]" at bounding box center [63, 77] width 96 height 6
select select "6"
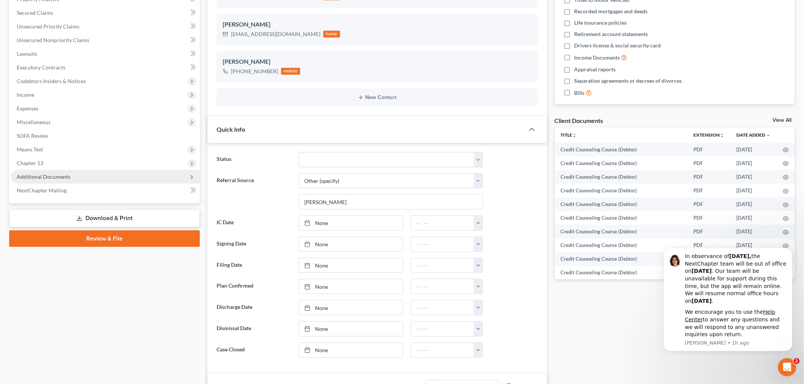
scroll to position [334, 0]
click at [48, 174] on span "Additional Documents" at bounding box center [44, 177] width 54 height 6
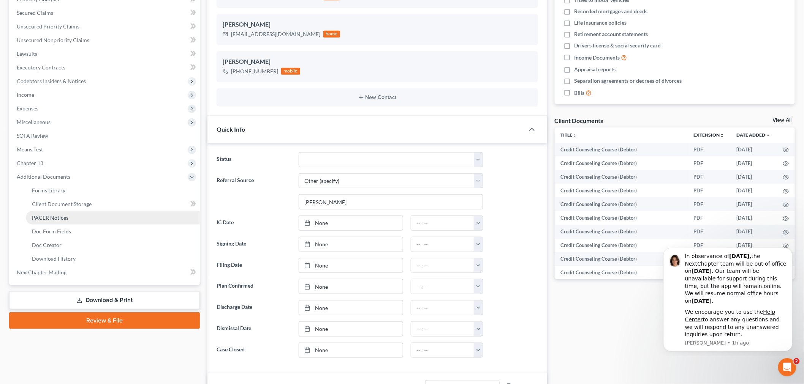
click at [47, 213] on link "PACER Notices" at bounding box center [113, 218] width 174 height 14
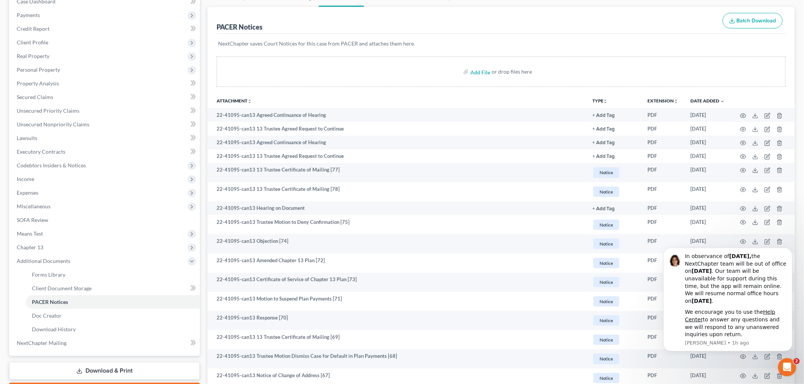
scroll to position [127, 0]
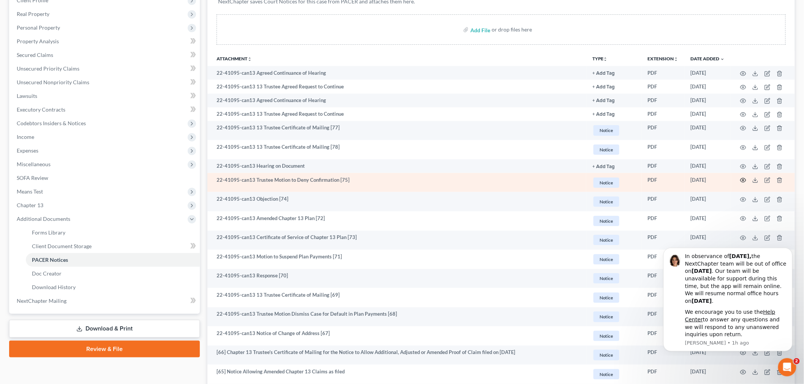
click at [744, 179] on icon "button" at bounding box center [743, 180] width 6 height 6
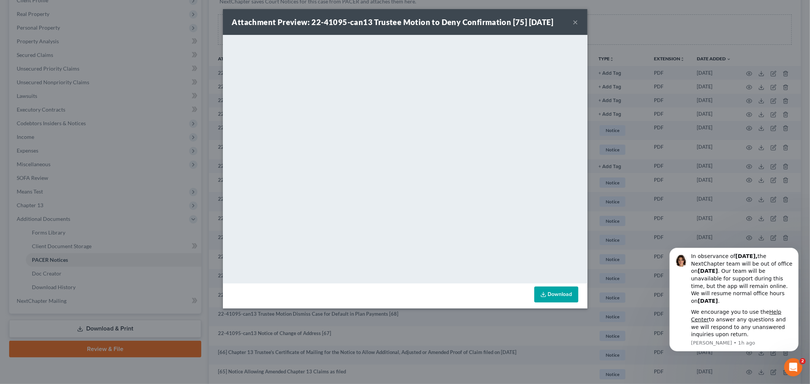
click at [576, 21] on button "×" at bounding box center [575, 21] width 5 height 9
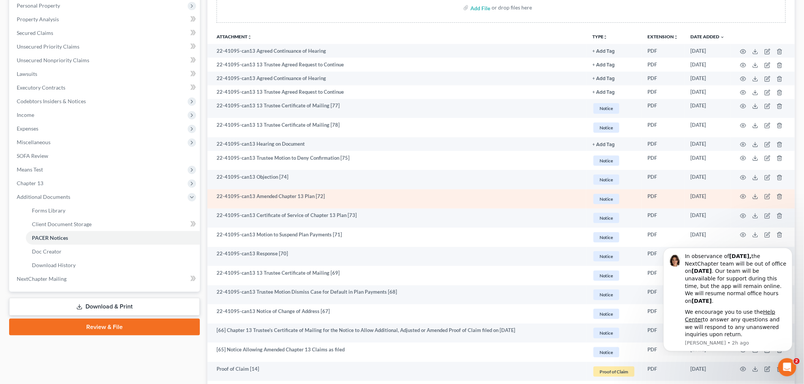
scroll to position [169, 0]
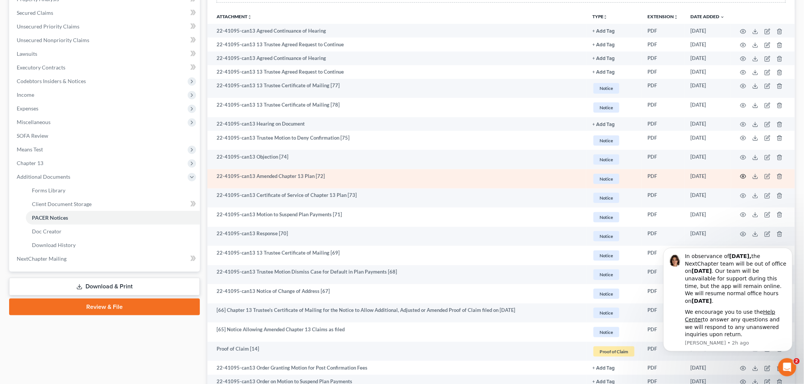
click at [742, 177] on icon "button" at bounding box center [743, 177] width 6 height 6
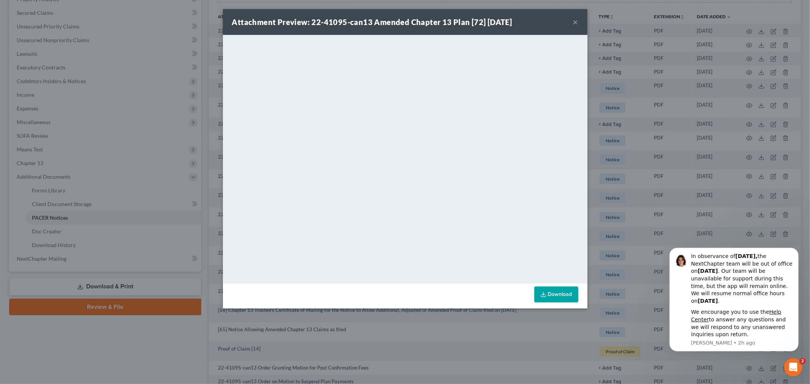
click at [576, 23] on button "×" at bounding box center [575, 21] width 5 height 9
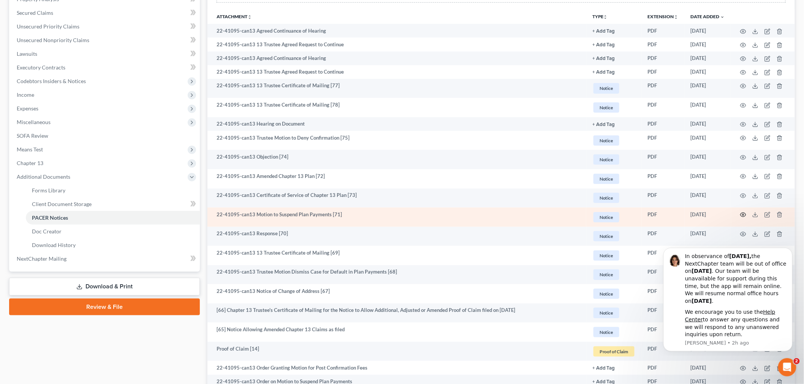
click at [745, 215] on icon "button" at bounding box center [743, 215] width 6 height 6
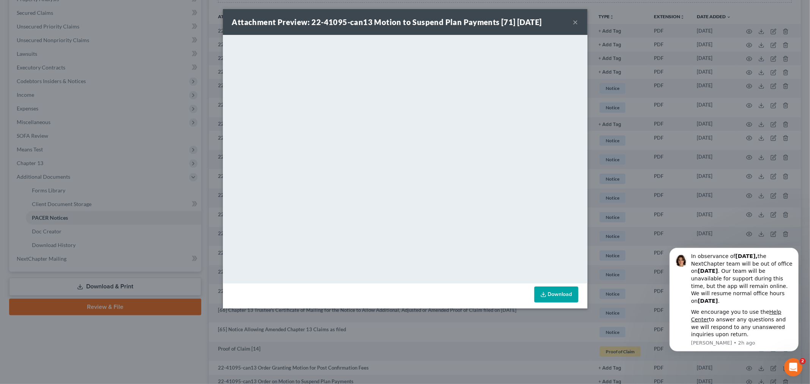
click at [578, 25] on button "×" at bounding box center [575, 21] width 5 height 9
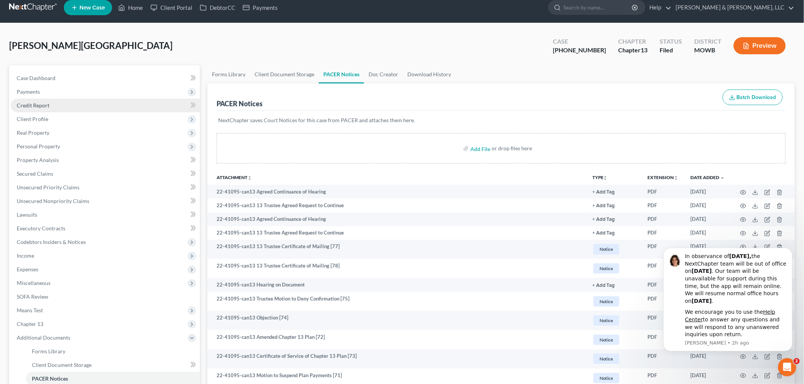
scroll to position [0, 0]
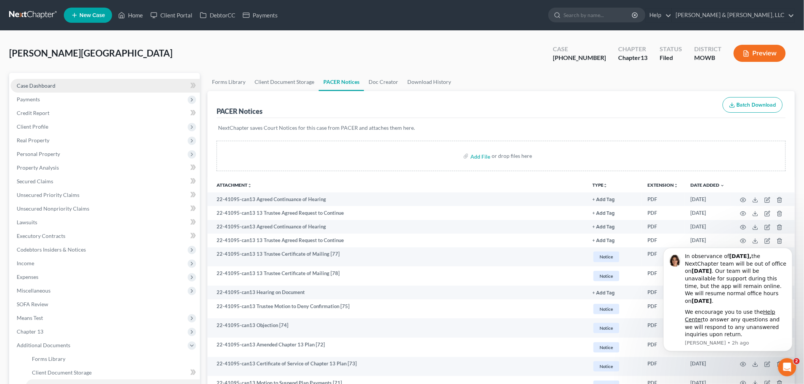
click at [28, 82] on span "Case Dashboard" at bounding box center [36, 85] width 39 height 6
select select "6"
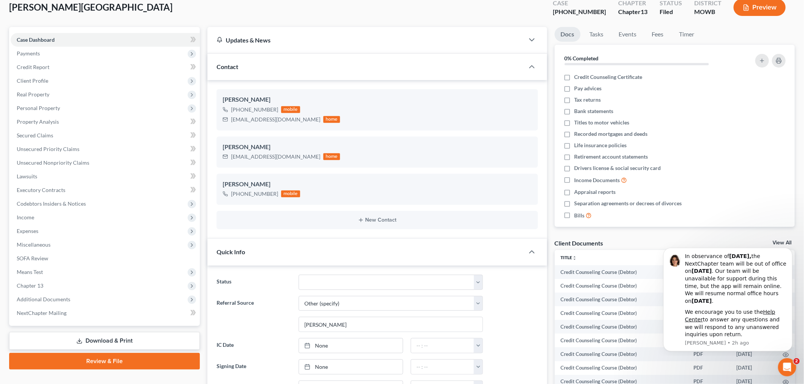
scroll to position [169, 0]
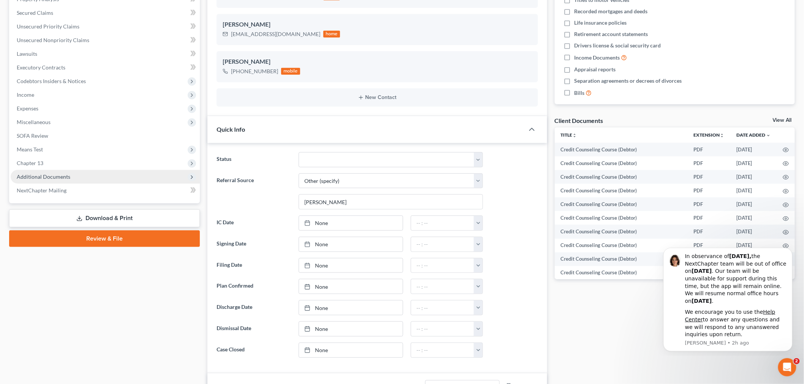
click at [42, 179] on span "Additional Documents" at bounding box center [44, 177] width 54 height 6
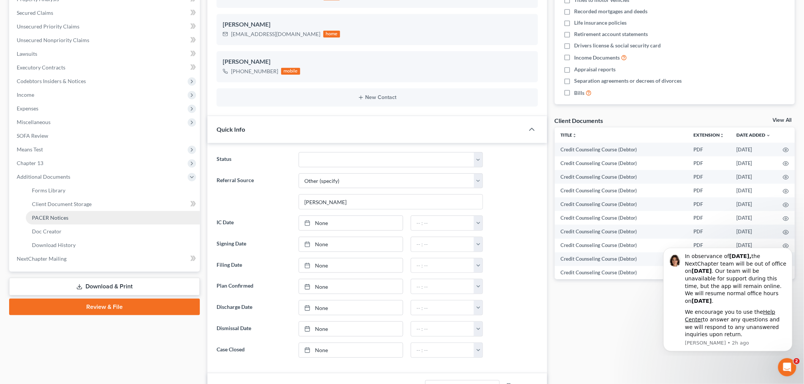
click at [52, 221] on link "PACER Notices" at bounding box center [113, 218] width 174 height 14
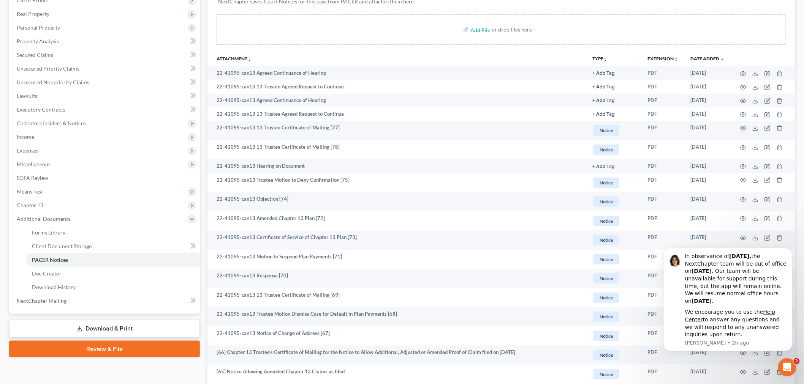
scroll to position [169, 0]
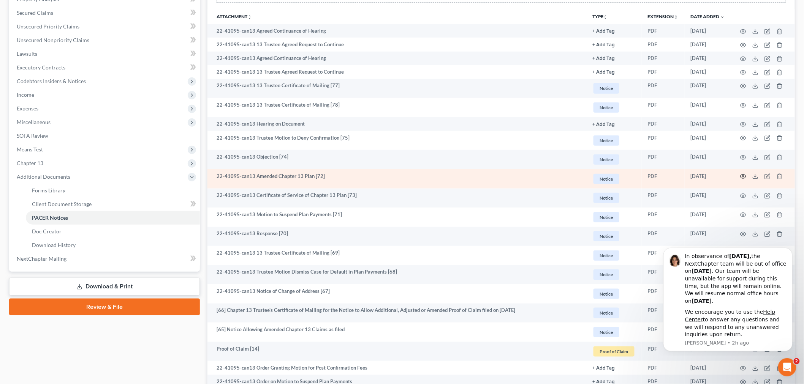
click at [745, 177] on icon "button" at bounding box center [743, 177] width 6 height 6
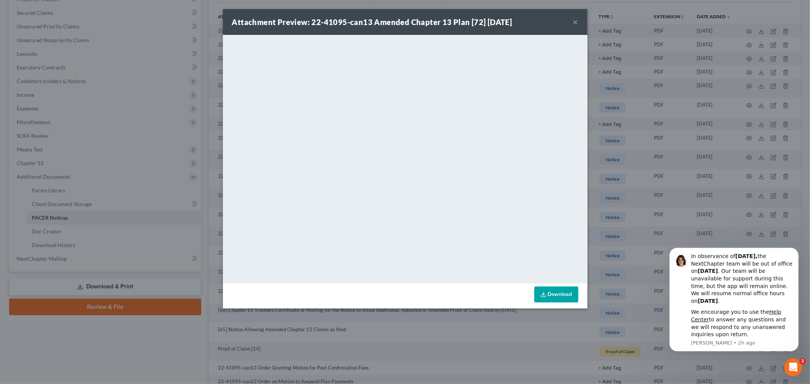
click at [579, 20] on div "Attachment Preview: 22-41095-can13 Amended Chapter 13 Plan [72] 07/09/2025 ×" at bounding box center [405, 22] width 365 height 26
click at [576, 21] on button "×" at bounding box center [575, 21] width 5 height 9
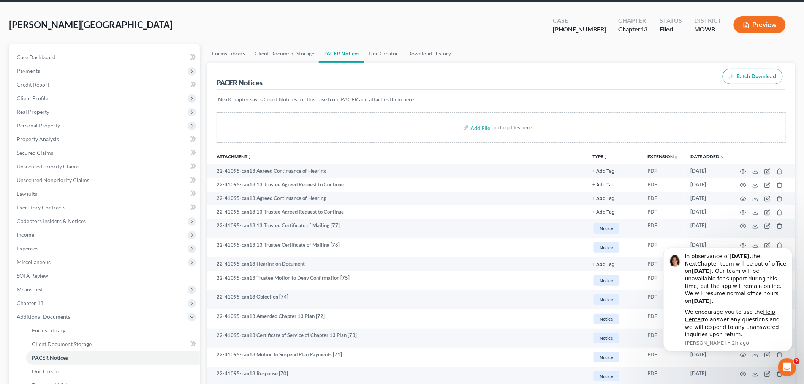
scroll to position [0, 0]
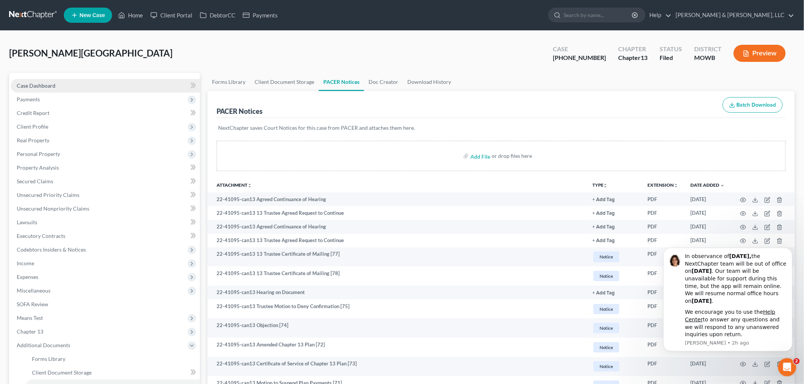
click at [32, 82] on span "Case Dashboard" at bounding box center [36, 85] width 39 height 6
select select "6"
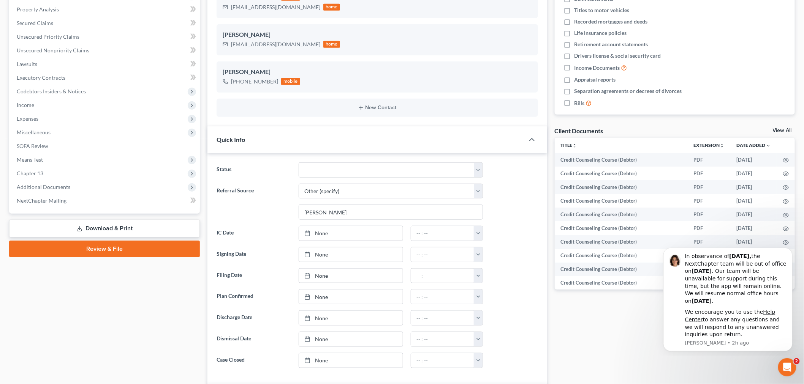
scroll to position [211, 0]
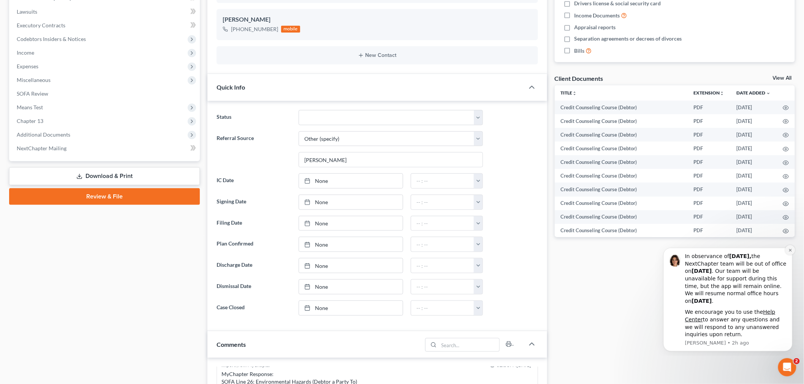
click at [791, 249] on icon "Dismiss notification" at bounding box center [790, 250] width 4 height 4
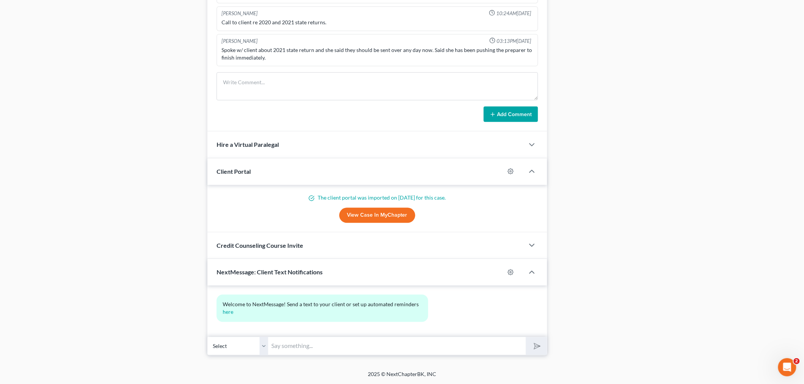
scroll to position [635, 0]
click at [308, 345] on input "text" at bounding box center [397, 346] width 258 height 19
paste input "https://www.billerpayments.com/app/enrolledwebui/#/login?bsn=kansascitymotrustee"
type input "https://www.billerpayments.com/app/enrolledwebui/#/login?bsn=kansascitymotrustee"
click at [526, 337] on button "submit" at bounding box center [536, 346] width 21 height 18
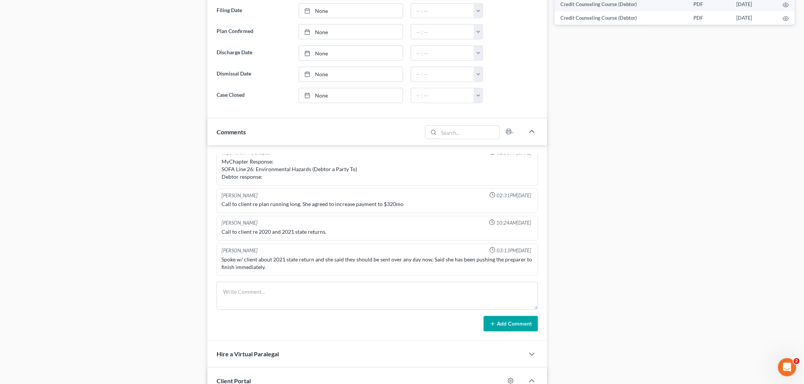
scroll to position [0, 0]
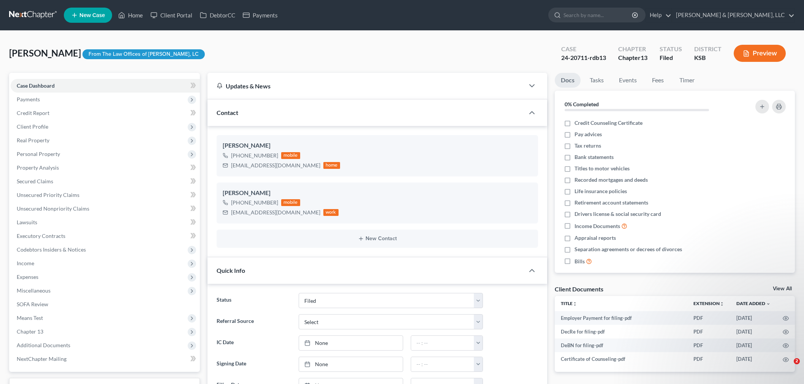
select select "6"
select select "0"
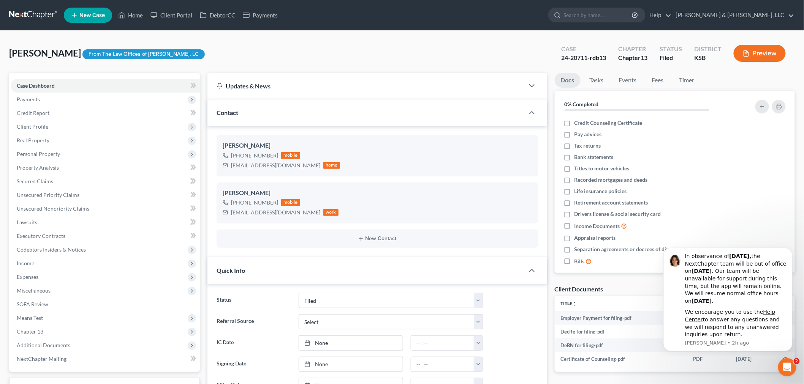
scroll to position [88, 0]
click at [134, 13] on link "Home" at bounding box center [130, 15] width 32 height 14
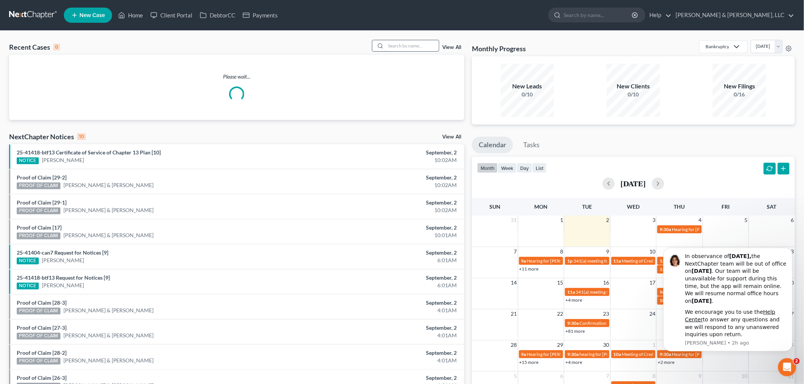
click at [425, 46] on input "search" at bounding box center [412, 45] width 53 height 11
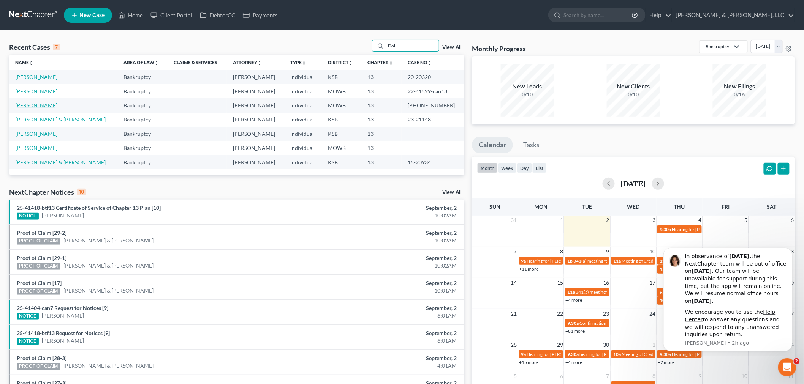
type input "Dol"
click at [27, 105] on link "[PERSON_NAME]" at bounding box center [36, 105] width 42 height 6
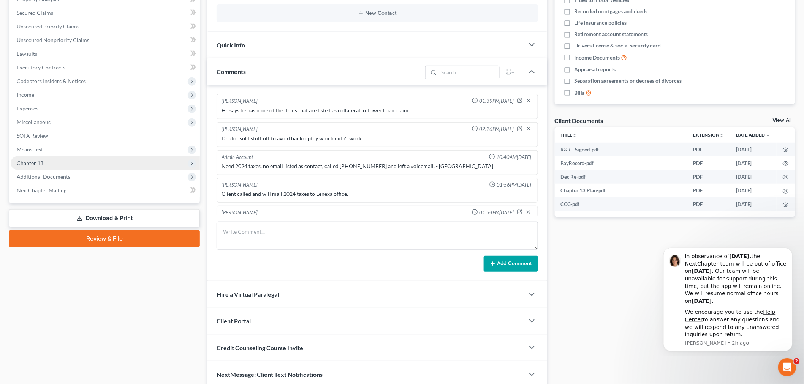
scroll to position [15, 0]
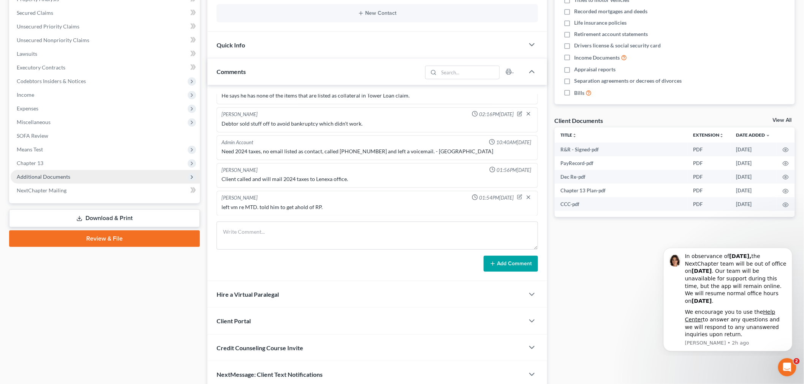
click at [47, 180] on span "Additional Documents" at bounding box center [105, 177] width 189 height 14
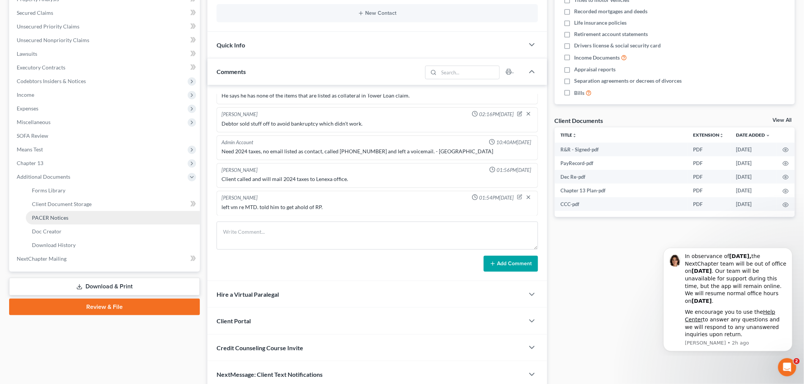
click at [48, 213] on link "PACER Notices" at bounding box center [113, 218] width 174 height 14
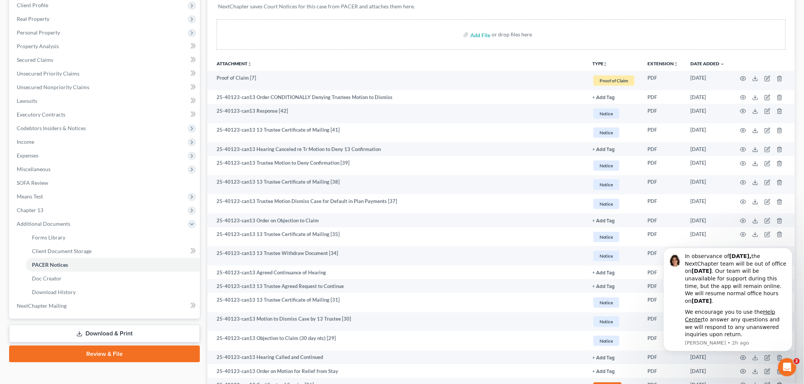
scroll to position [127, 0]
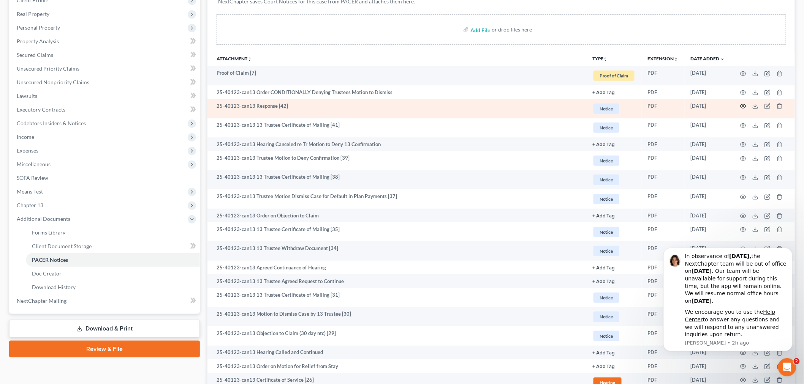
click at [742, 104] on icon "button" at bounding box center [743, 106] width 6 height 6
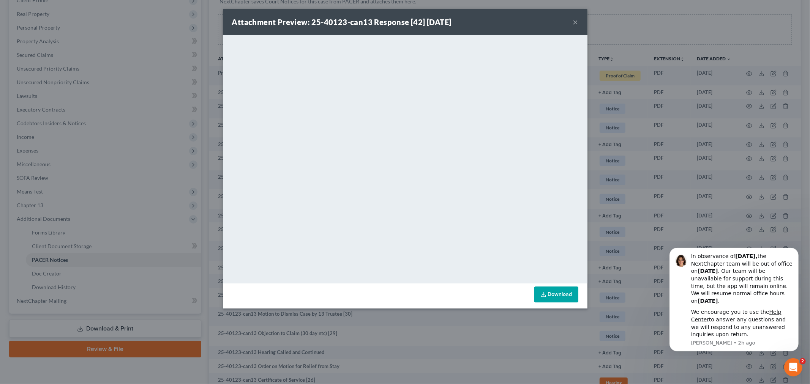
click at [574, 22] on button "×" at bounding box center [575, 21] width 5 height 9
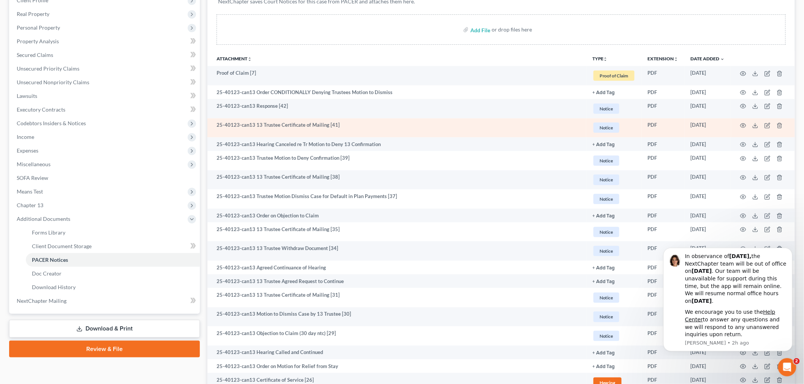
scroll to position [169, 0]
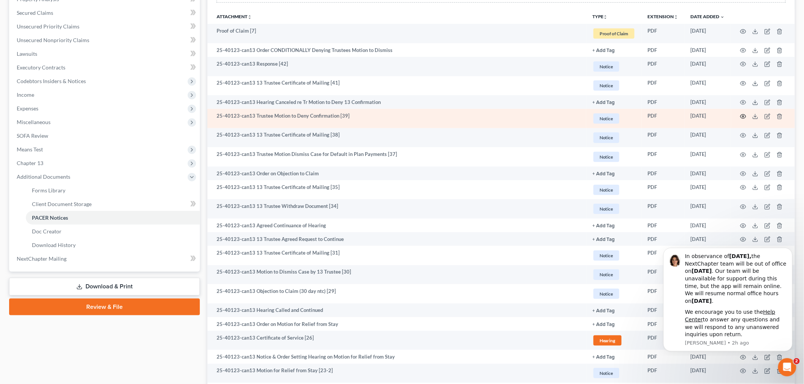
click at [742, 115] on icon "button" at bounding box center [743, 117] width 6 height 6
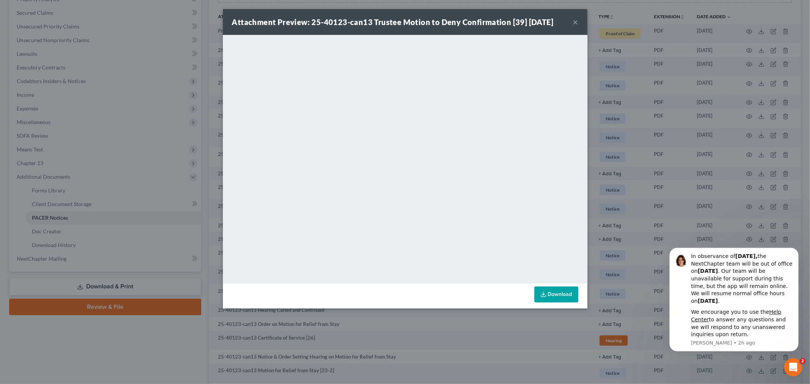
click at [574, 21] on button "×" at bounding box center [575, 21] width 5 height 9
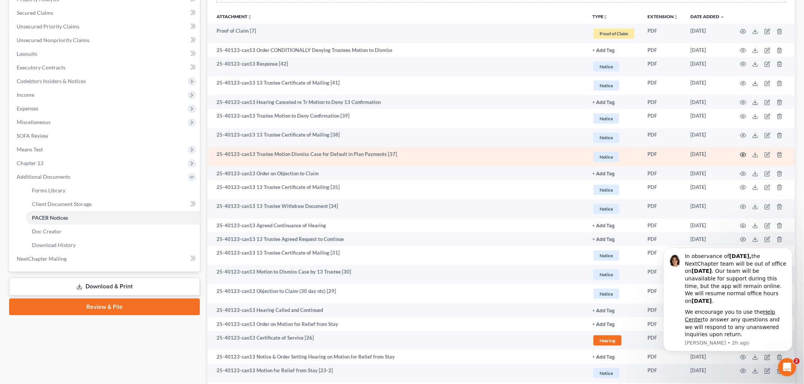
click at [743, 153] on icon "button" at bounding box center [743, 155] width 6 height 4
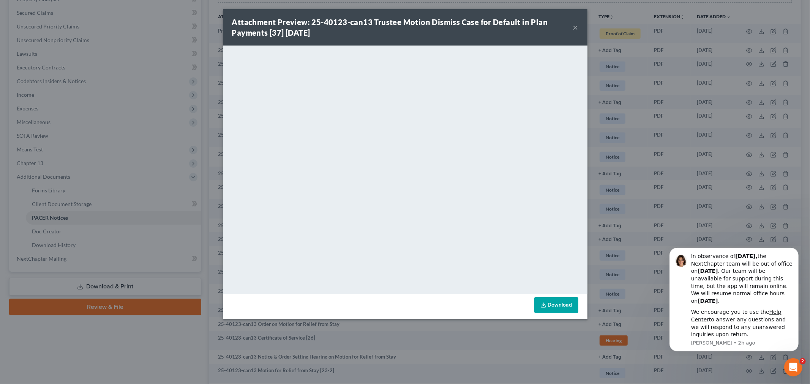
click at [575, 26] on button "×" at bounding box center [575, 27] width 5 height 9
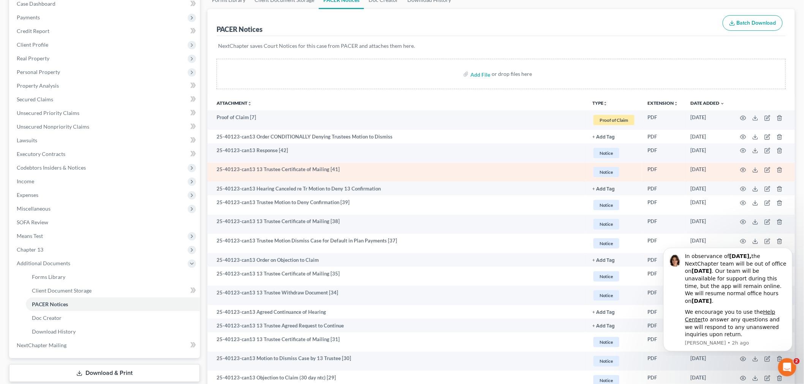
scroll to position [0, 0]
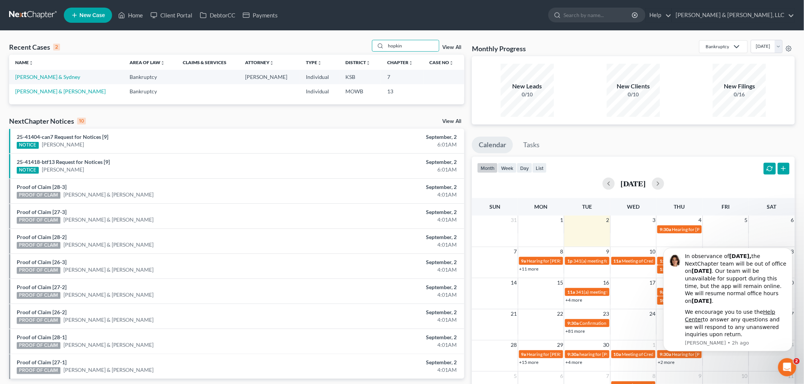
drag, startPoint x: 409, startPoint y: 44, endPoint x: 347, endPoint y: 47, distance: 62.0
click at [347, 47] on div "Recent Cases 2 hopkin View All" at bounding box center [236, 47] width 455 height 15
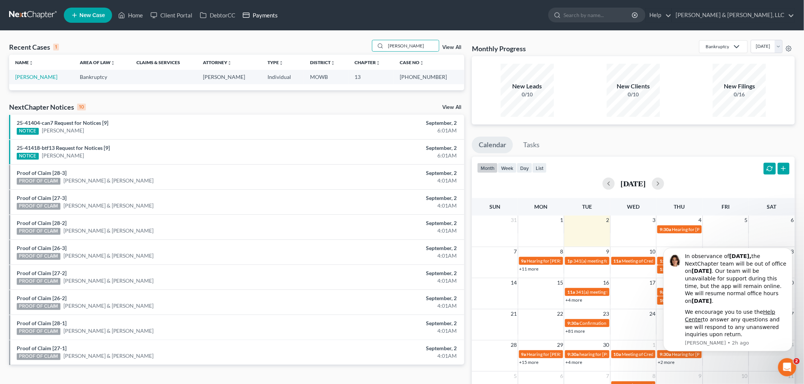
type input "[PERSON_NAME]"
click at [24, 75] on link "[PERSON_NAME]" at bounding box center [36, 77] width 42 height 6
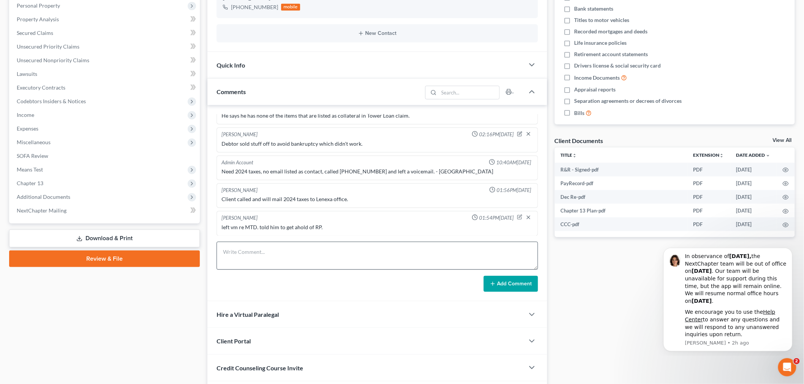
scroll to position [169, 0]
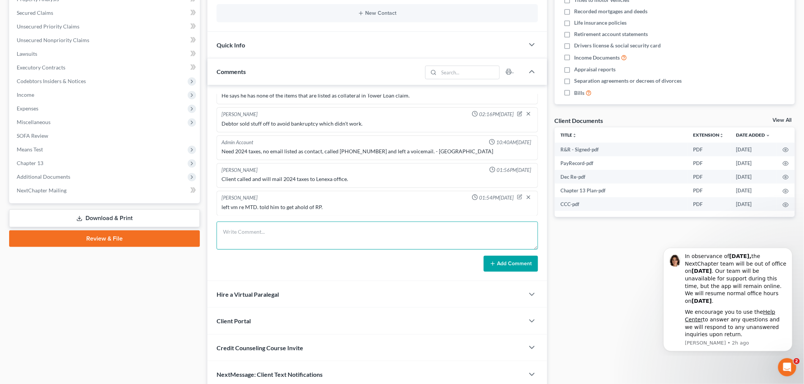
click at [296, 232] on textarea at bounding box center [377, 236] width 321 height 28
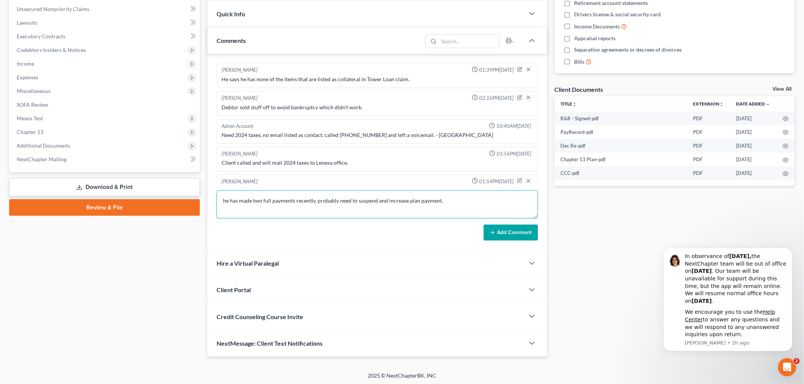
scroll to position [202, 0]
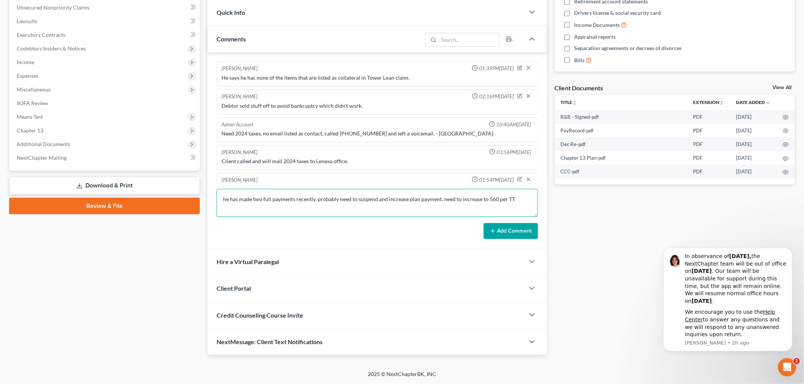
type textarea "he has made two full payments recently. probably need to suspend and increase p…"
click at [506, 230] on button "Add Comment" at bounding box center [511, 231] width 54 height 16
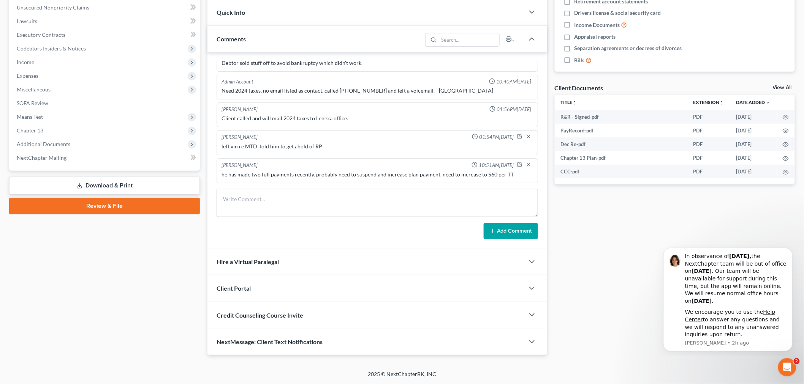
click at [254, 340] on span "NextMessage: Client Text Notifications" at bounding box center [270, 341] width 106 height 7
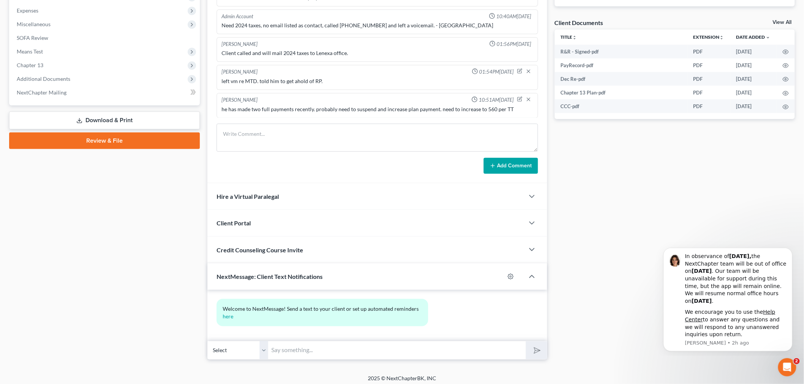
scroll to position [271, 0]
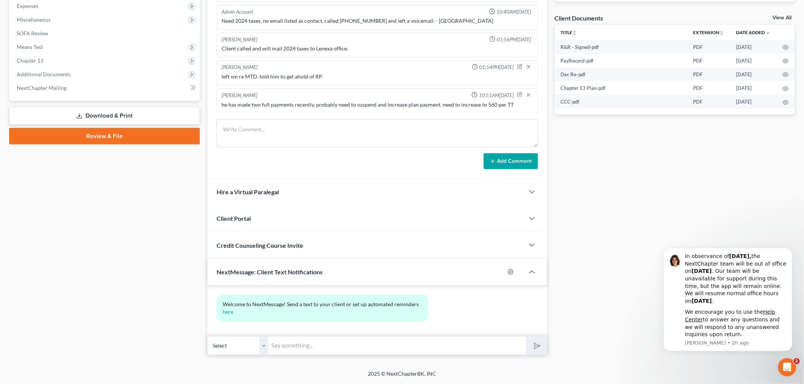
click at [295, 340] on input "text" at bounding box center [397, 346] width 258 height 19
type input "Your new payment will be $560 starting in October. Let me know if you have ques…"
click at [538, 345] on icon "submit" at bounding box center [535, 346] width 11 height 11
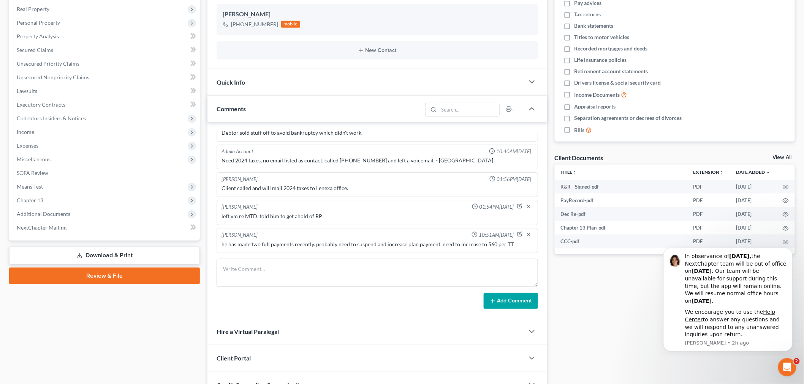
scroll to position [60, 0]
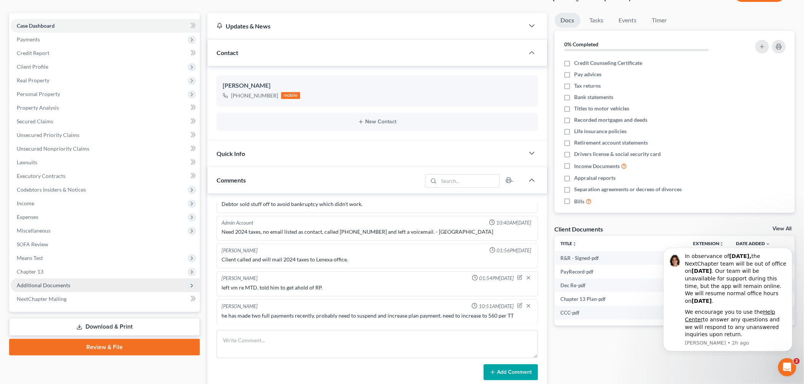
click at [43, 285] on span "Additional Documents" at bounding box center [44, 285] width 54 height 6
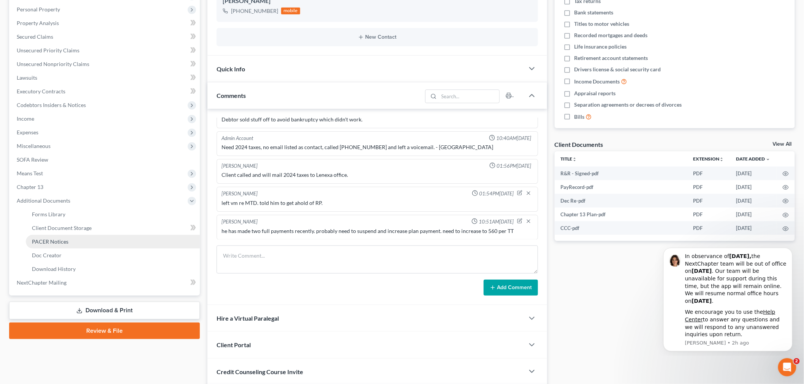
click at [46, 241] on span "PACER Notices" at bounding box center [50, 242] width 36 height 6
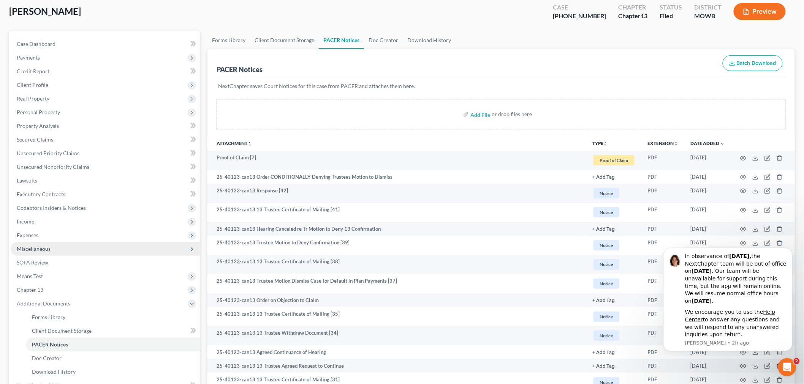
scroll to position [42, 0]
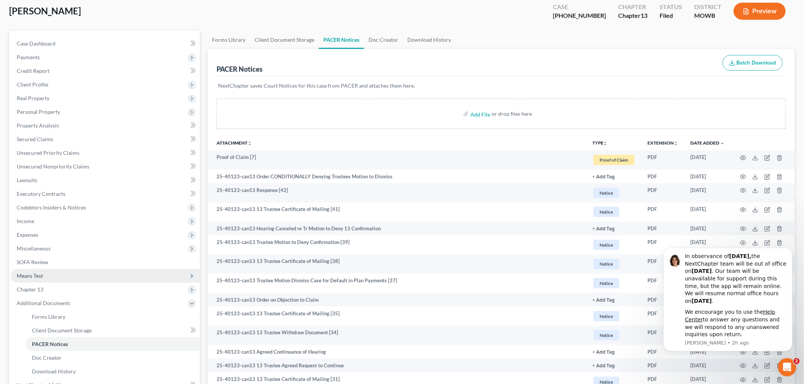
click at [28, 275] on span "Means Test" at bounding box center [30, 276] width 26 height 6
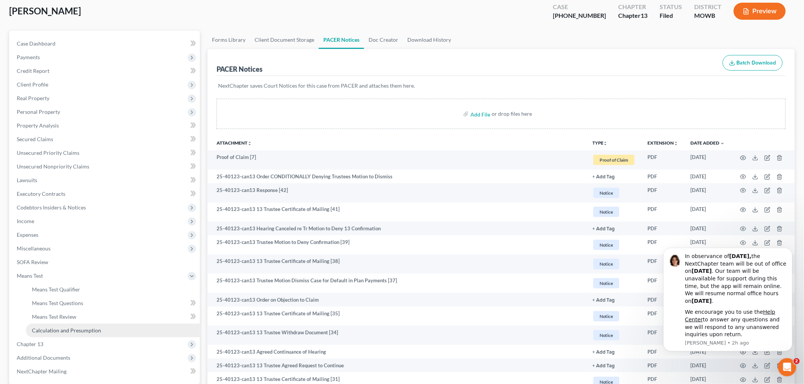
click at [57, 334] on link "Calculation and Presumption" at bounding box center [113, 331] width 174 height 14
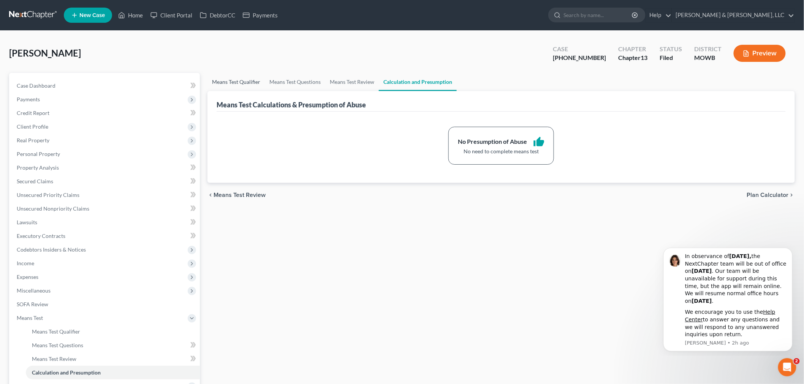
click at [227, 85] on link "Means Test Qualifier" at bounding box center [235, 82] width 57 height 18
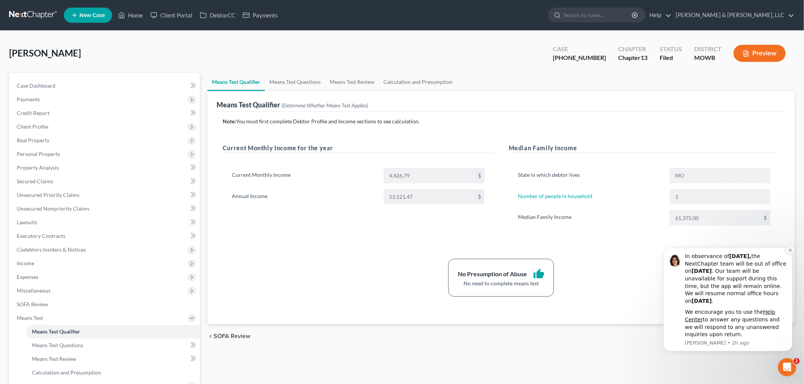
click at [791, 248] on button "Dismiss notification" at bounding box center [790, 250] width 10 height 10
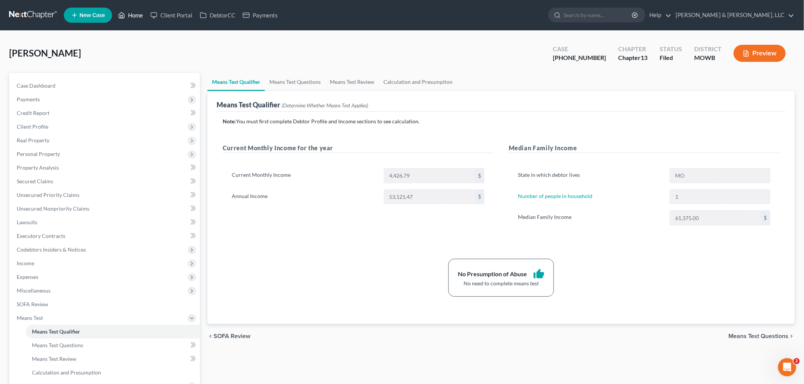
click at [128, 19] on link "Home" at bounding box center [130, 15] width 32 height 14
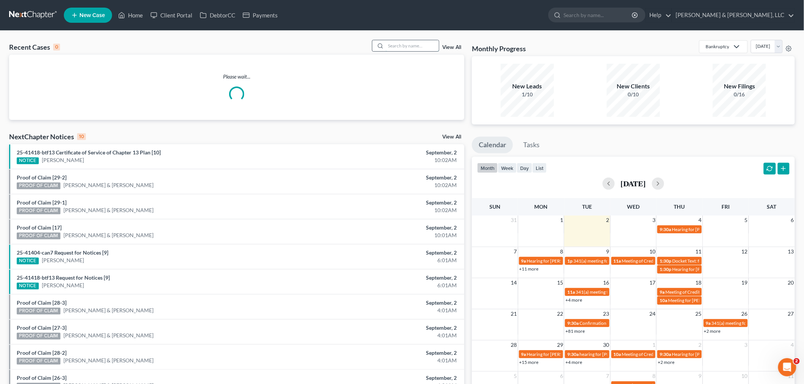
click at [415, 49] on input "search" at bounding box center [412, 45] width 53 height 11
type input "starr"
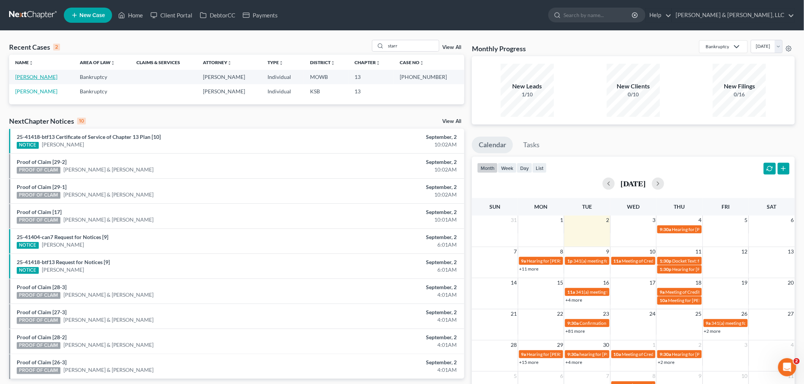
click at [28, 75] on link "[PERSON_NAME]" at bounding box center [36, 77] width 42 height 6
select select "2"
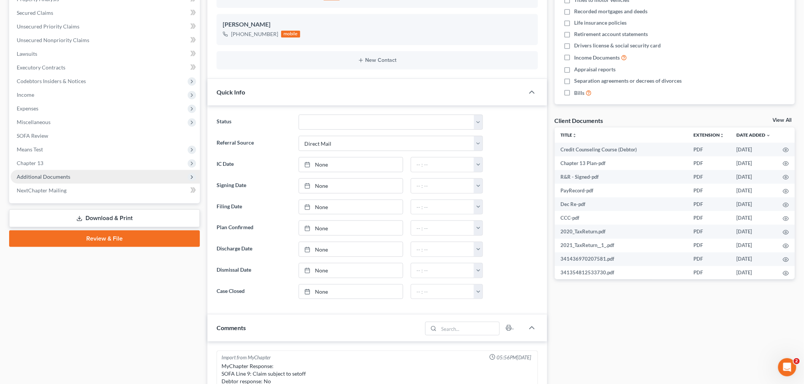
scroll to position [195, 0]
click at [50, 177] on span "Additional Documents" at bounding box center [44, 177] width 54 height 6
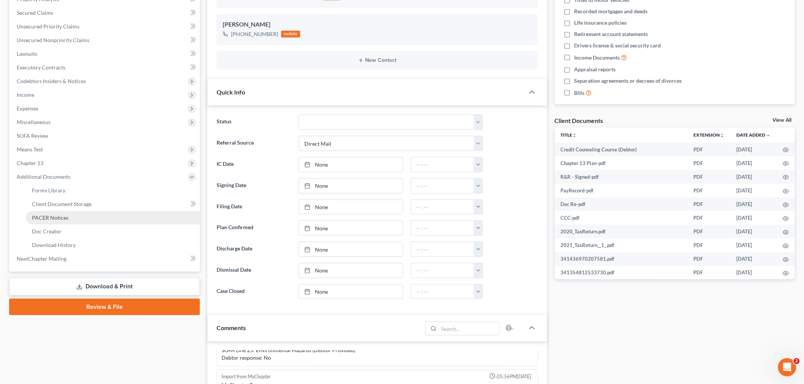
click at [54, 213] on link "PACER Notices" at bounding box center [113, 218] width 174 height 14
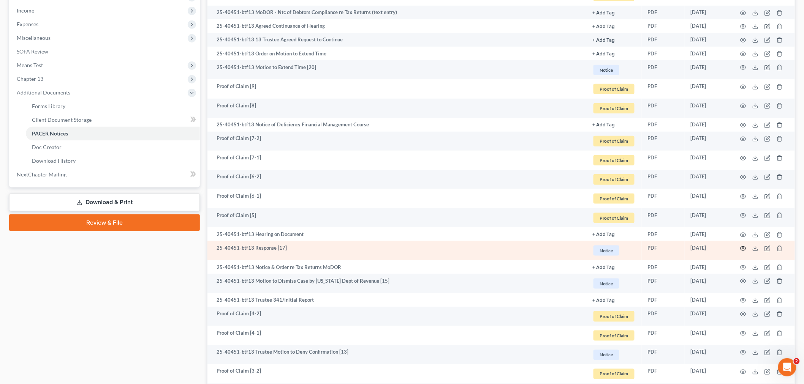
scroll to position [295, 0]
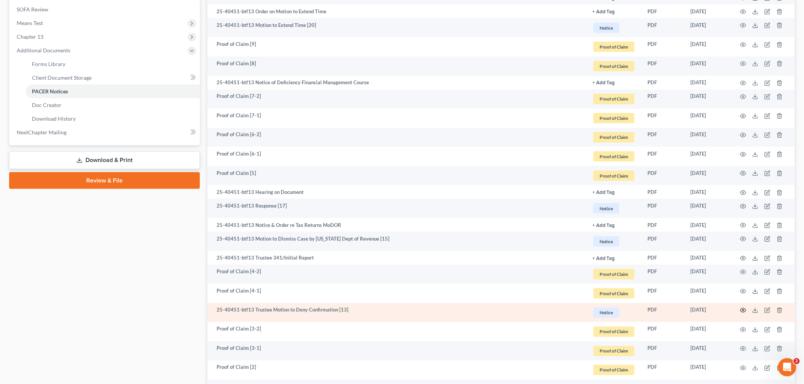
click at [744, 313] on icon "button" at bounding box center [743, 311] width 6 height 6
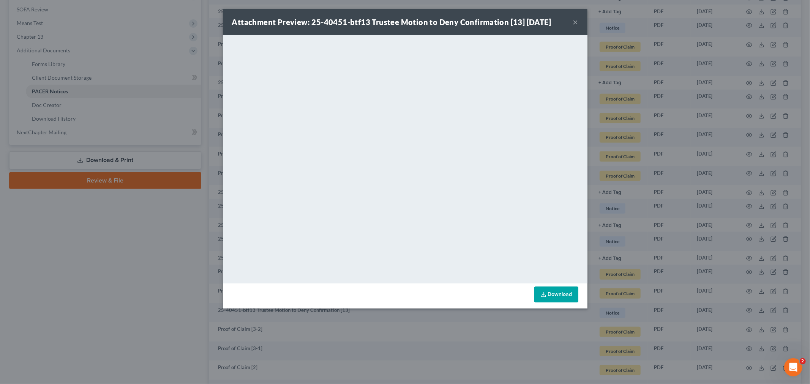
click at [576, 21] on button "×" at bounding box center [575, 21] width 5 height 9
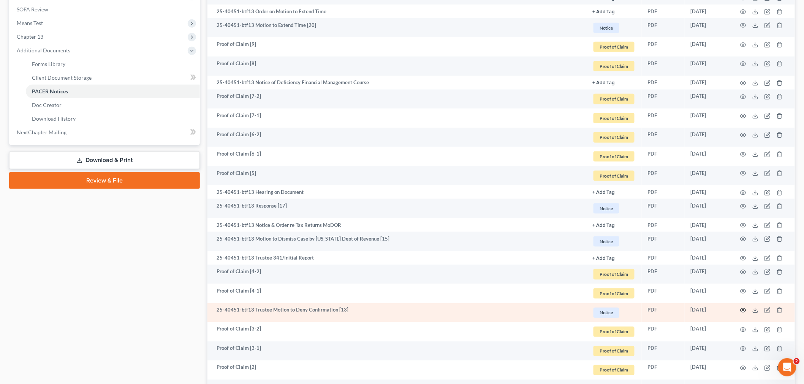
click at [743, 312] on circle "button" at bounding box center [743, 311] width 2 height 2
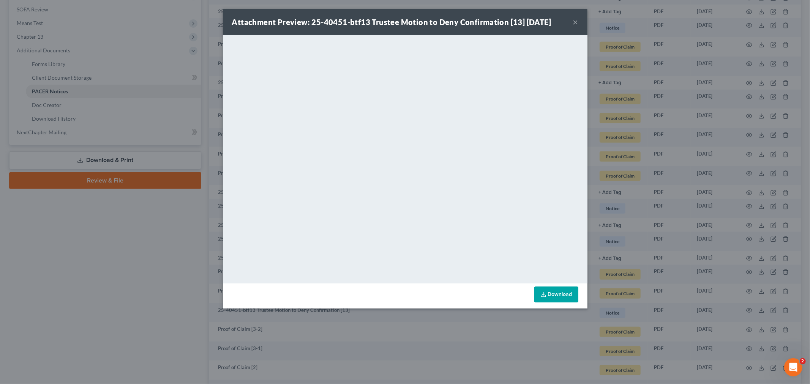
click at [574, 21] on button "×" at bounding box center [575, 21] width 5 height 9
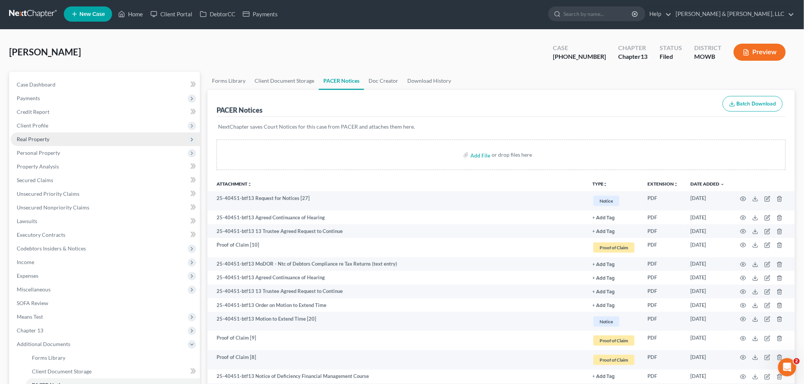
scroll to position [0, 0]
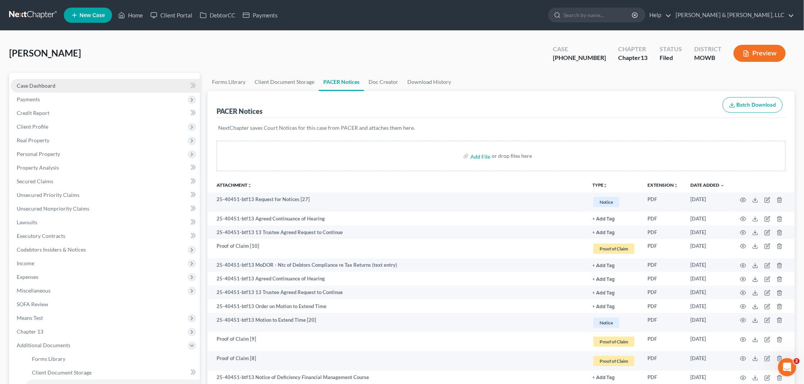
click at [36, 84] on span "Case Dashboard" at bounding box center [36, 85] width 39 height 6
select select "2"
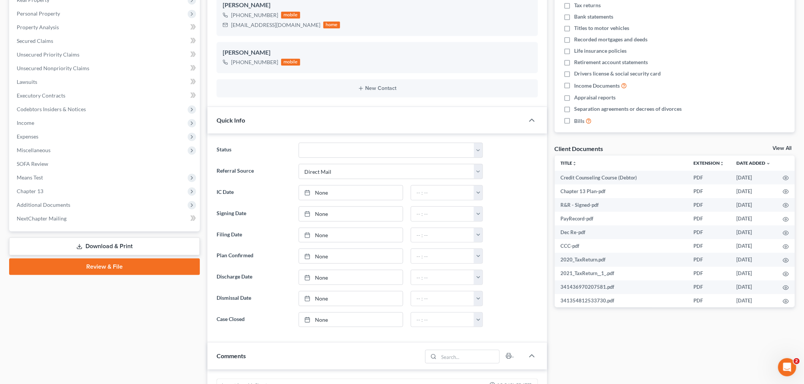
scroll to position [127, 0]
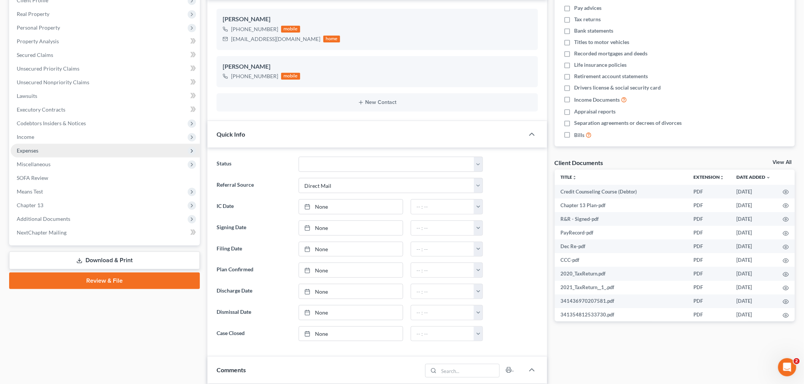
click at [36, 146] on span "Expenses" at bounding box center [105, 151] width 189 height 14
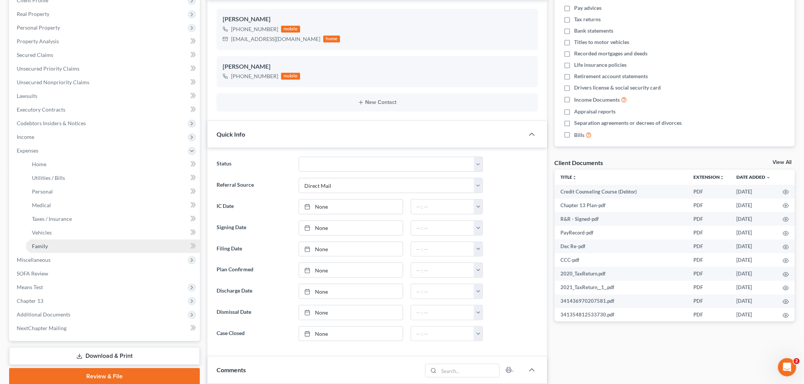
click at [48, 245] on link "Family" at bounding box center [113, 247] width 174 height 14
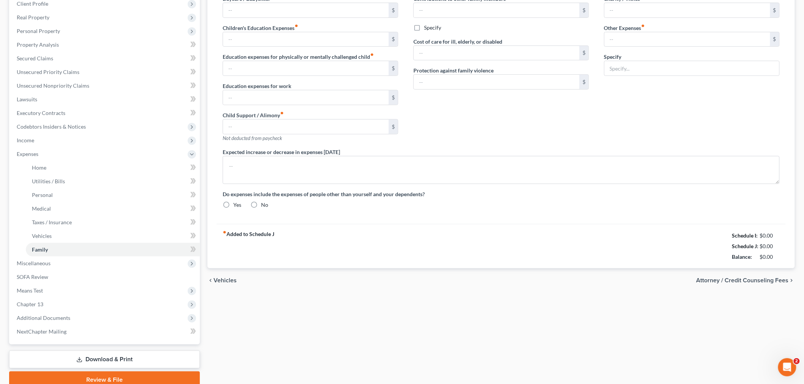
type input "0.00"
type input "55.00"
type input "0.00"
type input "970.00"
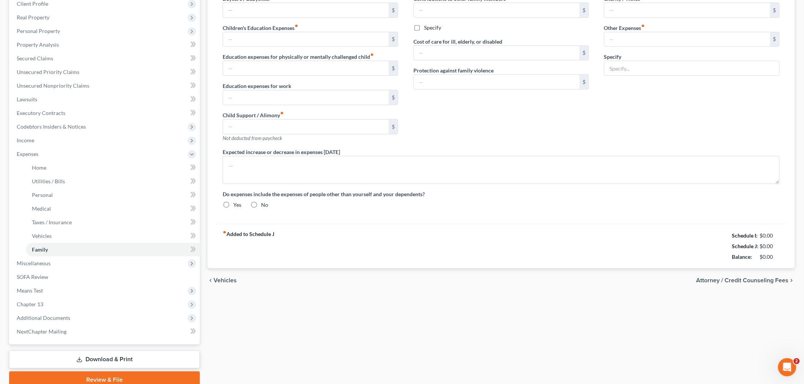
type input "0.00"
type input "10.00"
type input "100.00"
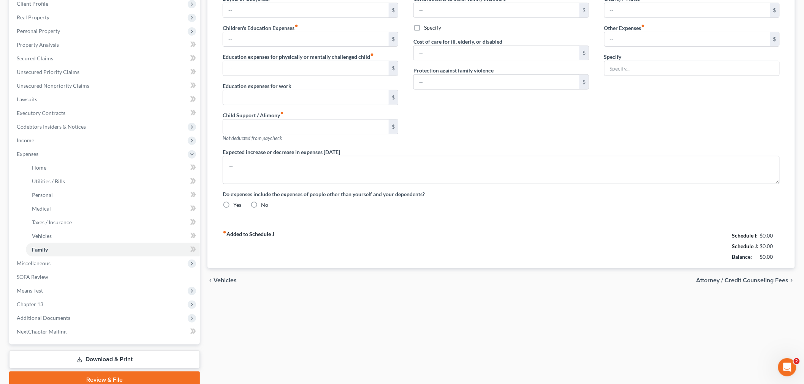
type input "Miscellaneous expenses, gifts, parking, postage, etc."
type textarea "Debtor has no formal lease."
radio input "true"
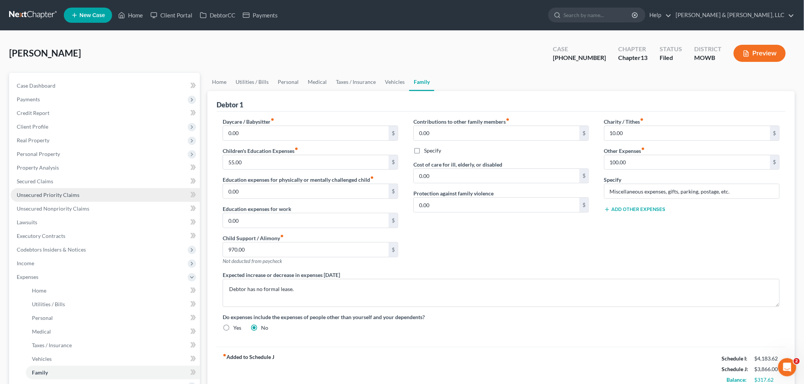
click at [49, 196] on span "Unsecured Priority Claims" at bounding box center [48, 195] width 63 height 6
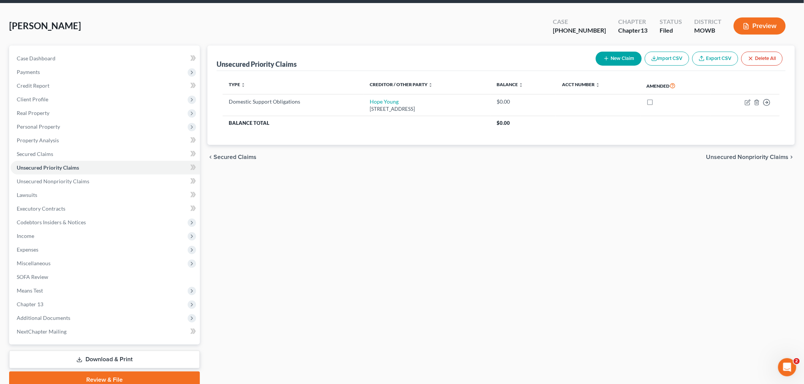
scroll to position [42, 0]
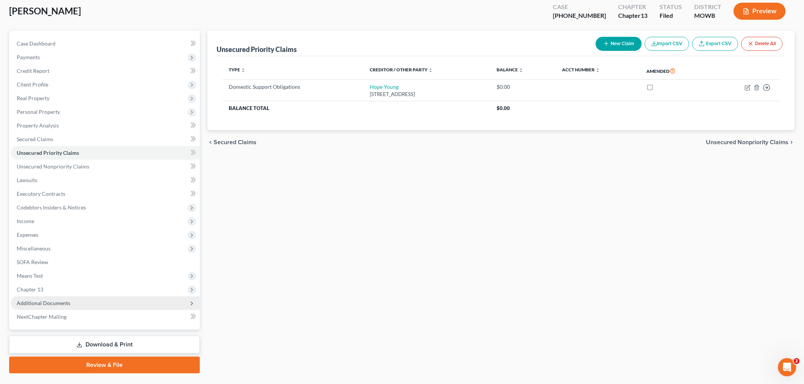
click at [49, 303] on span "Additional Documents" at bounding box center [44, 303] width 54 height 6
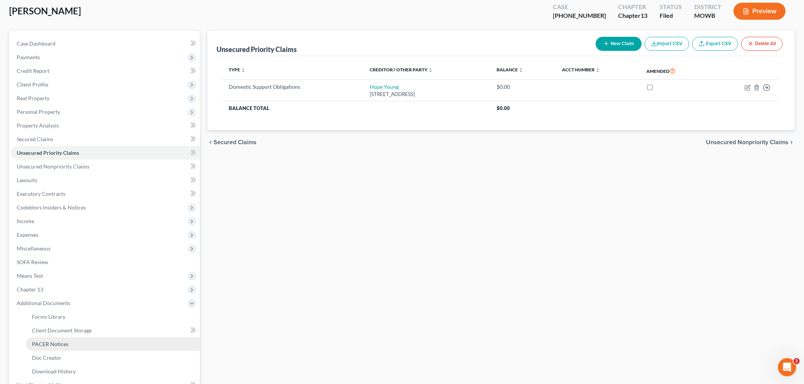
click at [54, 346] on span "PACER Notices" at bounding box center [50, 344] width 36 height 6
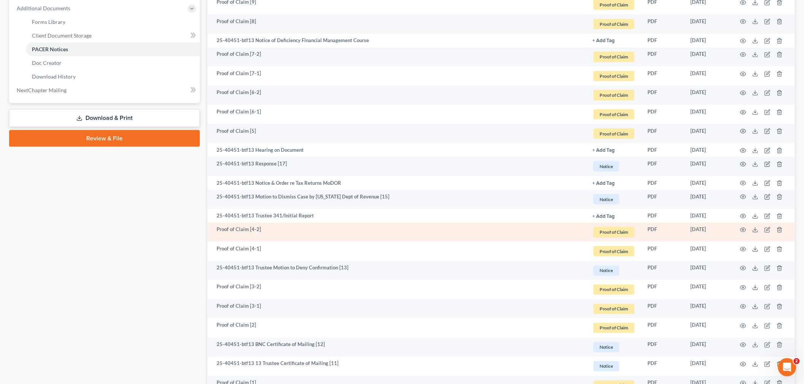
scroll to position [380, 0]
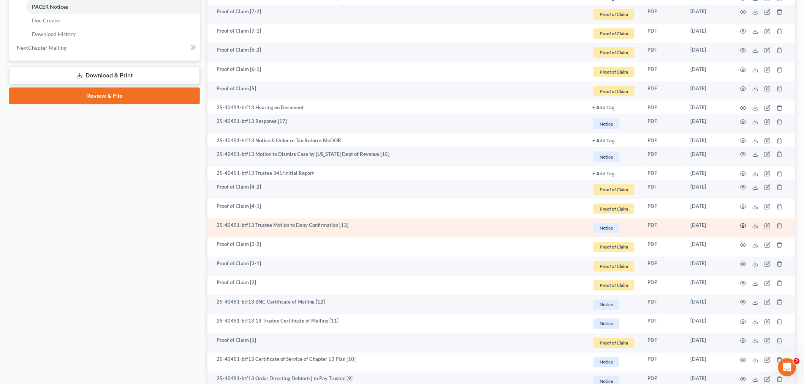
click at [740, 226] on icon "button" at bounding box center [743, 226] width 6 height 6
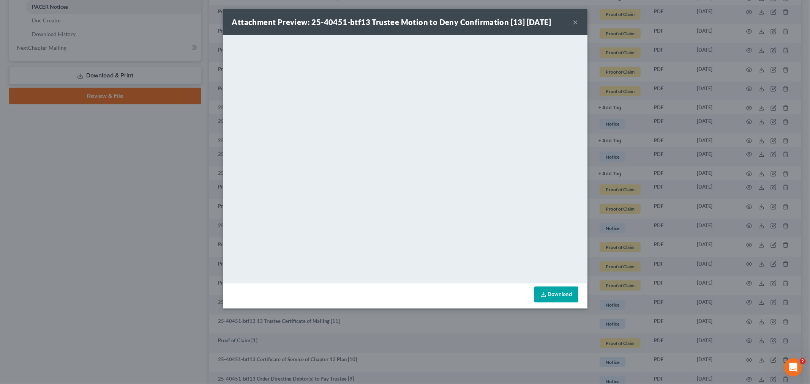
click at [574, 20] on button "×" at bounding box center [575, 21] width 5 height 9
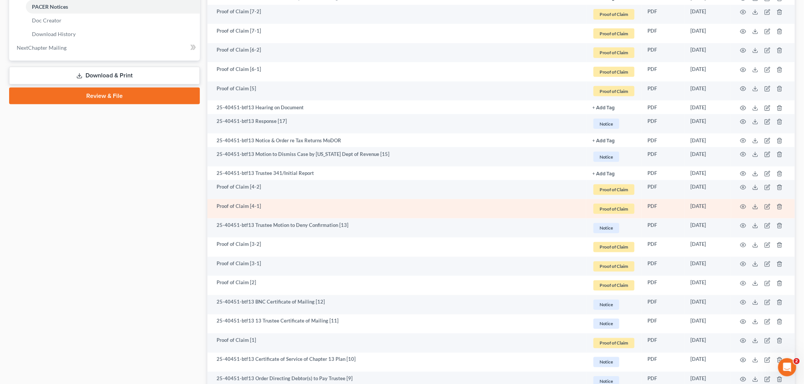
scroll to position [337, 0]
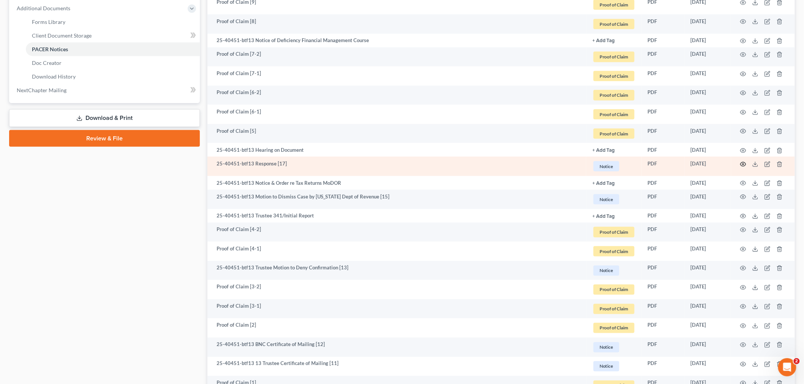
click at [743, 164] on icon "button" at bounding box center [743, 164] width 6 height 6
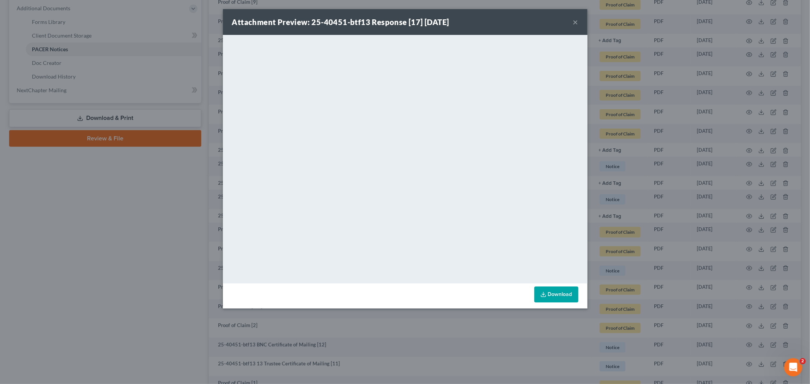
click at [577, 21] on button "×" at bounding box center [575, 21] width 5 height 9
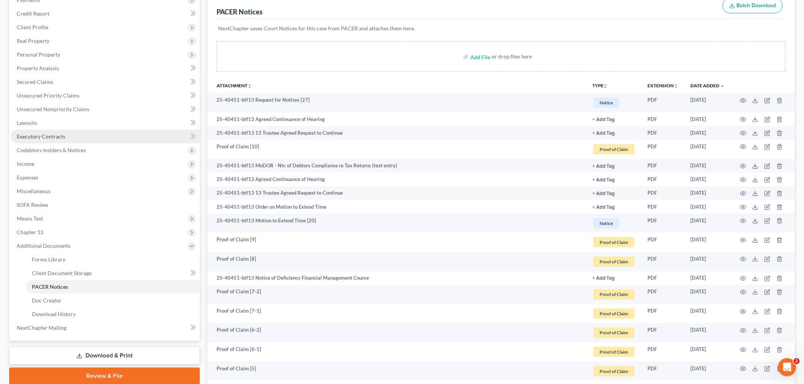
scroll to position [84, 0]
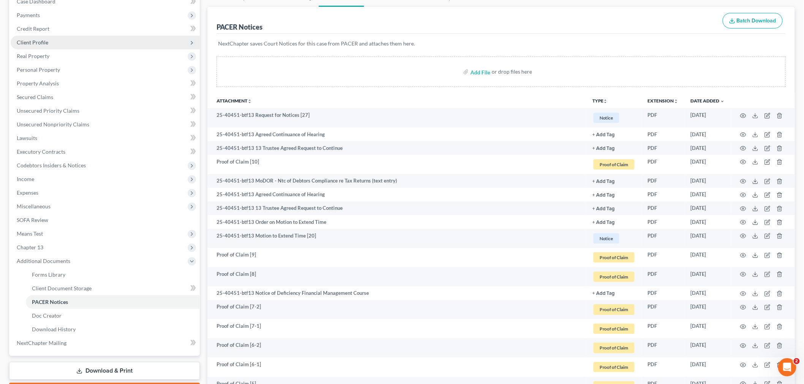
click at [32, 40] on span "Client Profile" at bounding box center [33, 42] width 32 height 6
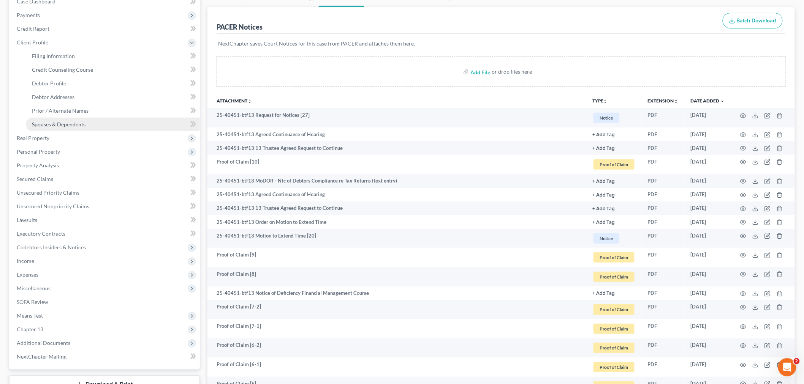
click at [74, 125] on span "Spouses & Dependents" at bounding box center [59, 124] width 54 height 6
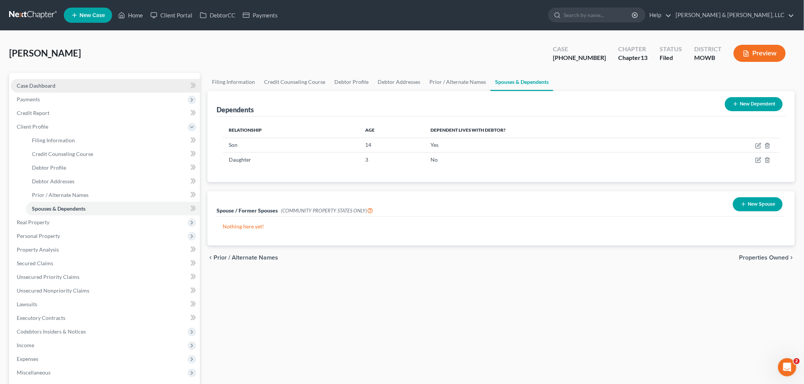
click at [24, 92] on link "Case Dashboard" at bounding box center [105, 86] width 189 height 14
select select "2"
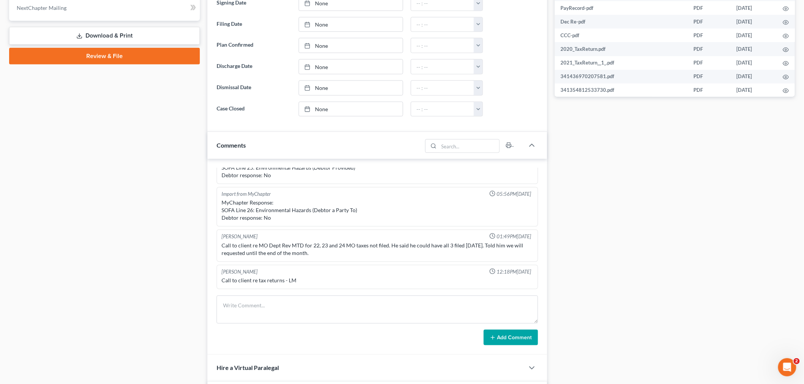
scroll to position [380, 0]
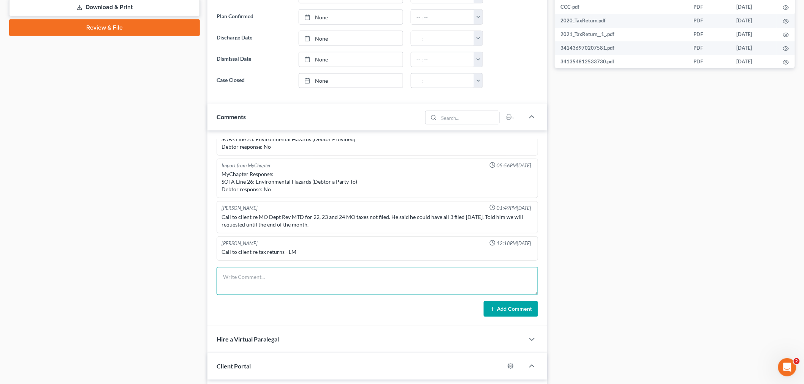
click at [265, 280] on textarea at bounding box center [377, 281] width 321 height 28
type textarea "Debtor states the $970 per month is not court ordered. The amount was agreed up…"
click at [507, 306] on button "Add Comment" at bounding box center [511, 310] width 54 height 16
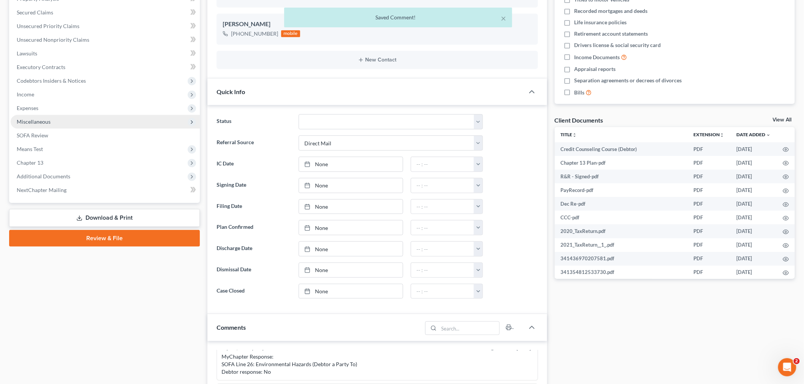
scroll to position [169, 0]
click at [46, 175] on span "Additional Documents" at bounding box center [44, 177] width 54 height 6
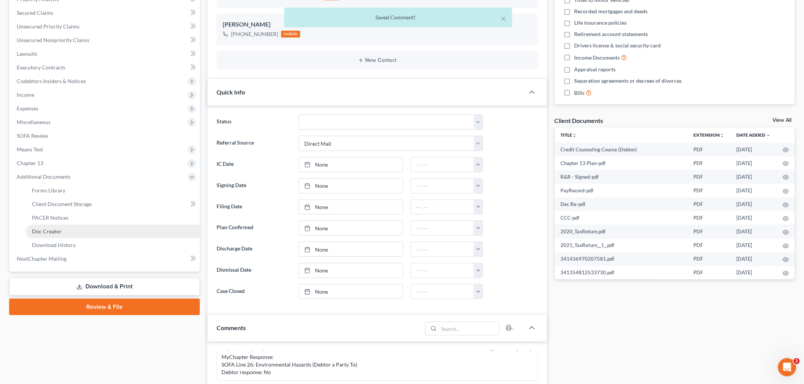
click at [44, 225] on link "Doc Creator" at bounding box center [113, 232] width 174 height 14
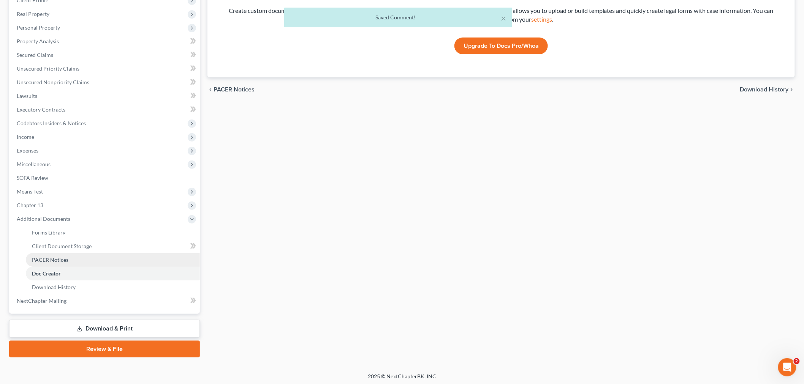
click at [51, 258] on span "PACER Notices" at bounding box center [50, 260] width 36 height 6
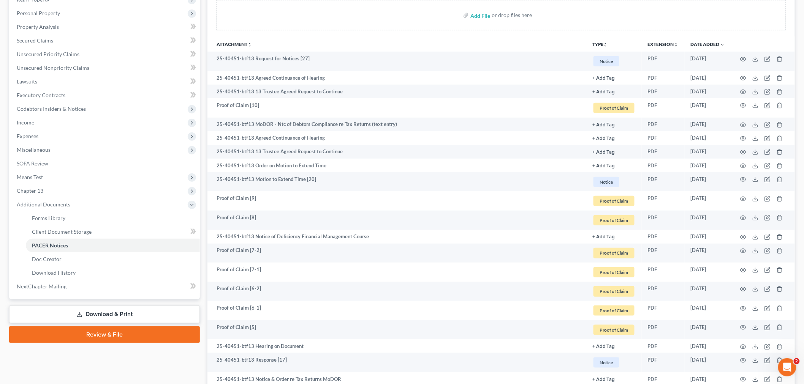
scroll to position [127, 0]
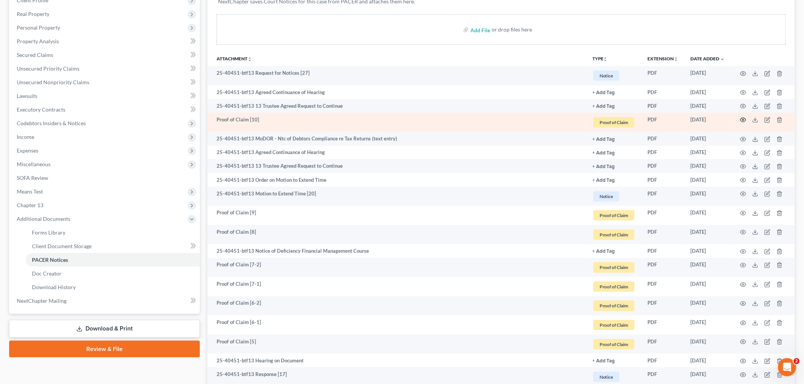
click at [742, 120] on icon "button" at bounding box center [743, 120] width 6 height 6
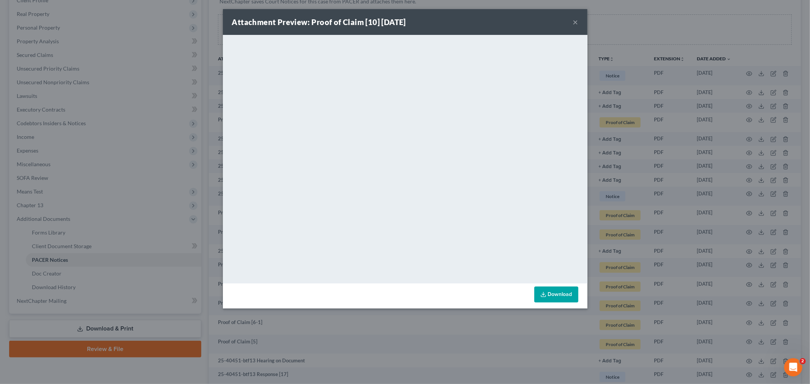
click at [576, 20] on button "×" at bounding box center [575, 21] width 5 height 9
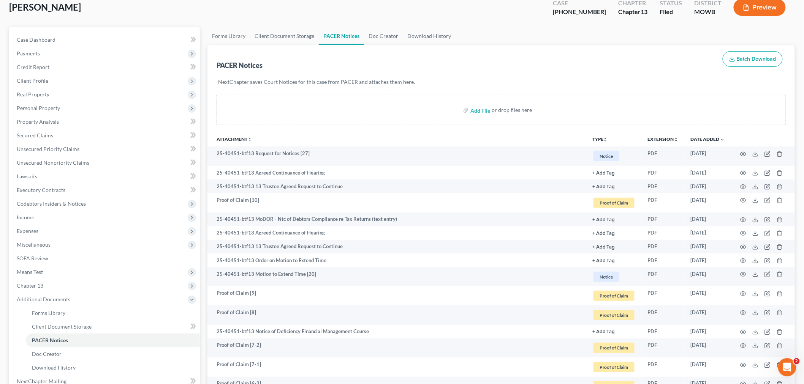
scroll to position [0, 0]
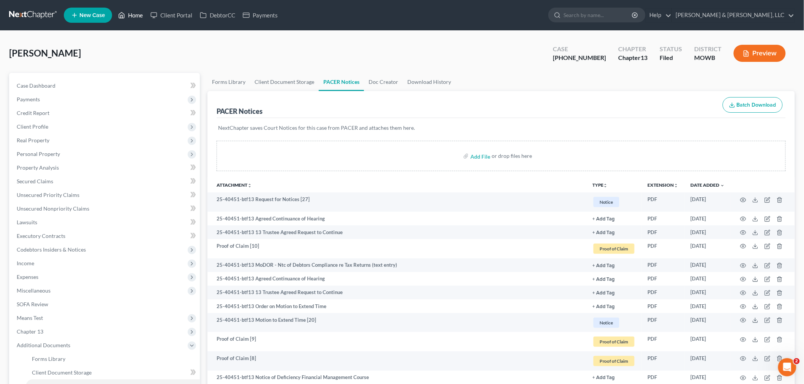
click at [132, 16] on link "Home" at bounding box center [130, 15] width 32 height 14
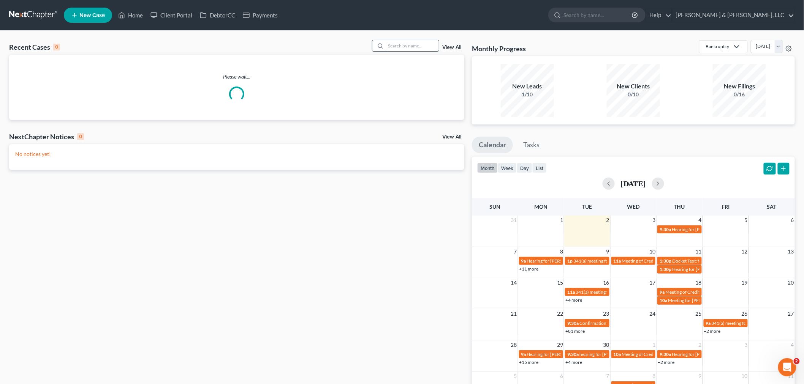
click at [415, 43] on input "search" at bounding box center [412, 45] width 53 height 11
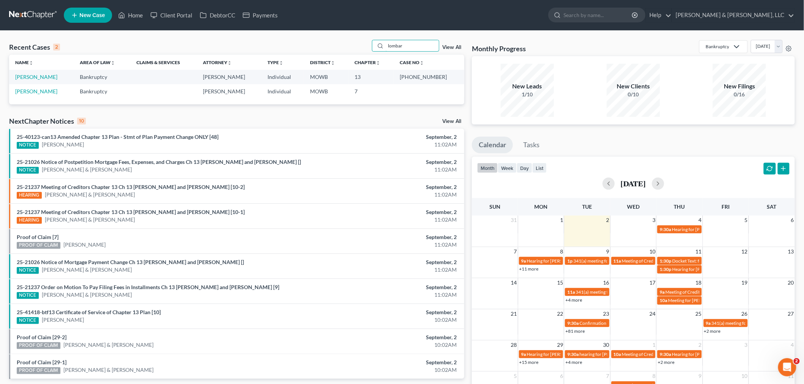
type input "lombar"
click at [30, 73] on td "[PERSON_NAME]" at bounding box center [41, 77] width 65 height 14
click at [29, 76] on link "[PERSON_NAME]" at bounding box center [36, 77] width 42 height 6
select select "2"
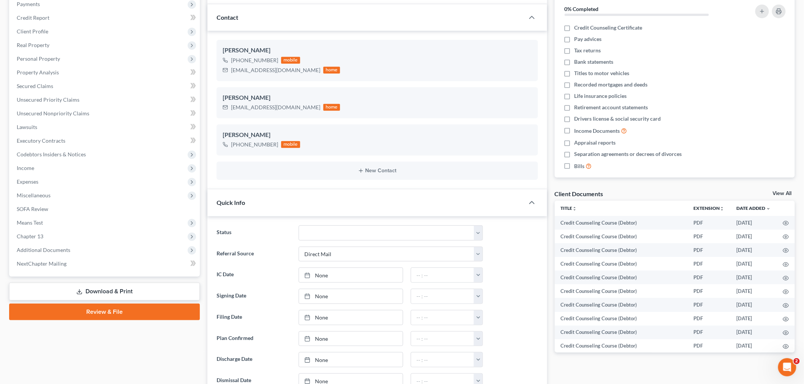
scroll to position [253, 0]
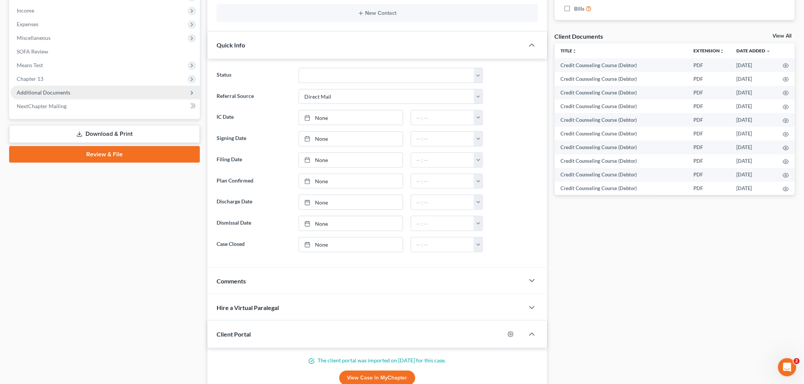
click at [40, 86] on span "Additional Documents" at bounding box center [105, 93] width 189 height 14
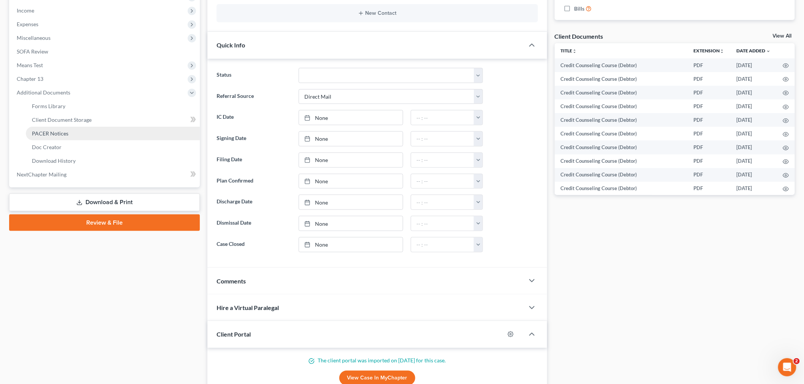
click at [44, 132] on span "PACER Notices" at bounding box center [50, 133] width 36 height 6
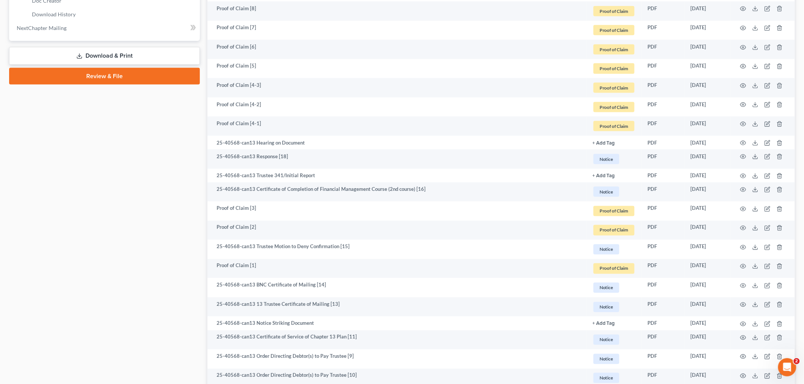
scroll to position [422, 0]
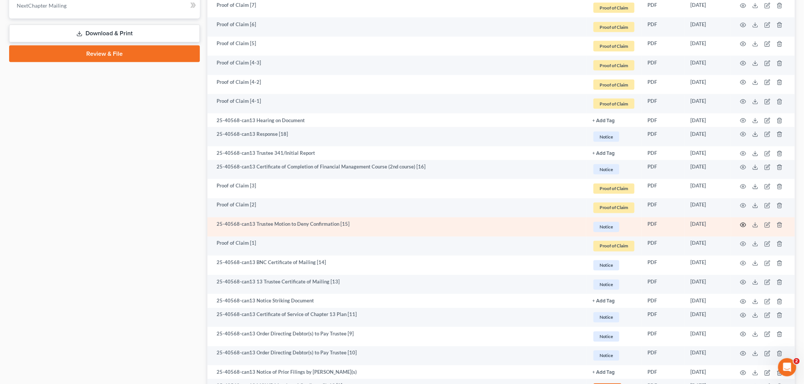
click at [745, 224] on icon "button" at bounding box center [743, 225] width 6 height 4
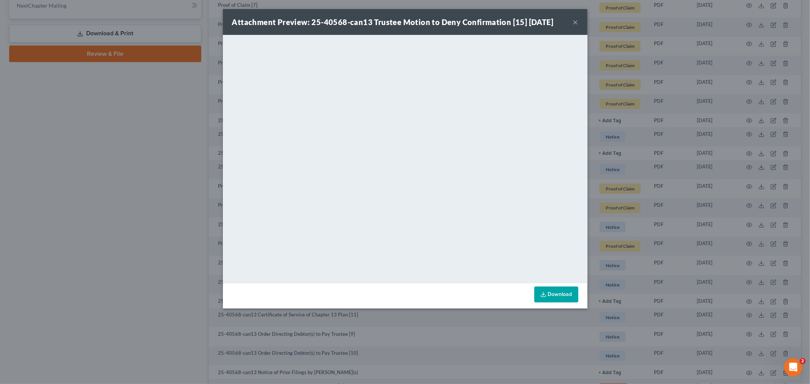
click at [576, 20] on button "×" at bounding box center [575, 21] width 5 height 9
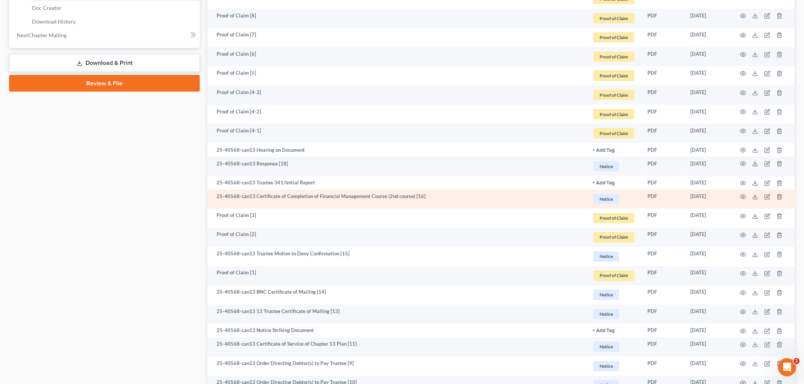
scroll to position [380, 0]
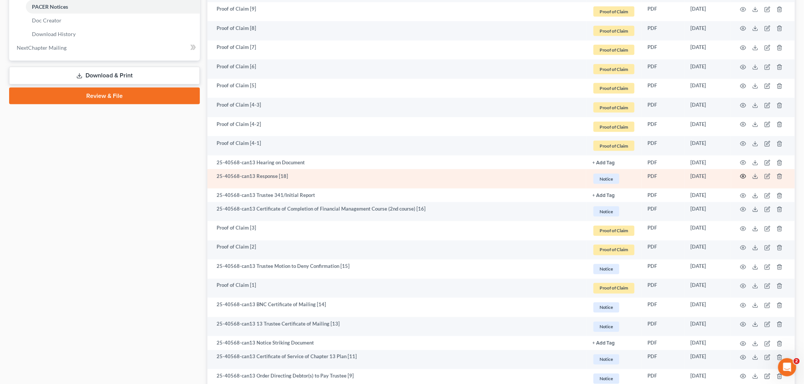
click at [744, 176] on icon "button" at bounding box center [743, 177] width 6 height 6
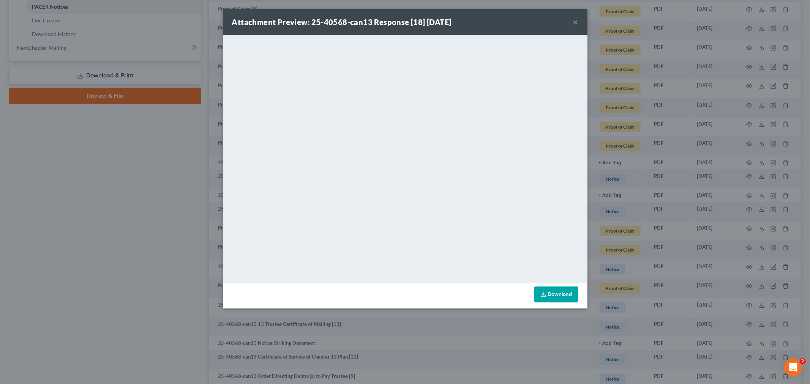
click at [574, 21] on button "×" at bounding box center [575, 21] width 5 height 9
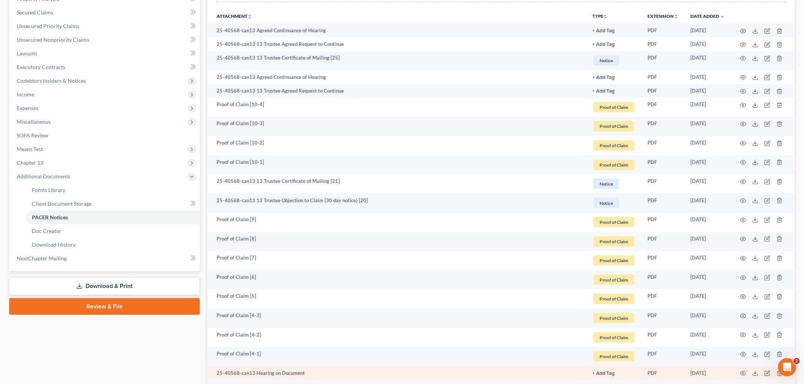
scroll to position [169, 0]
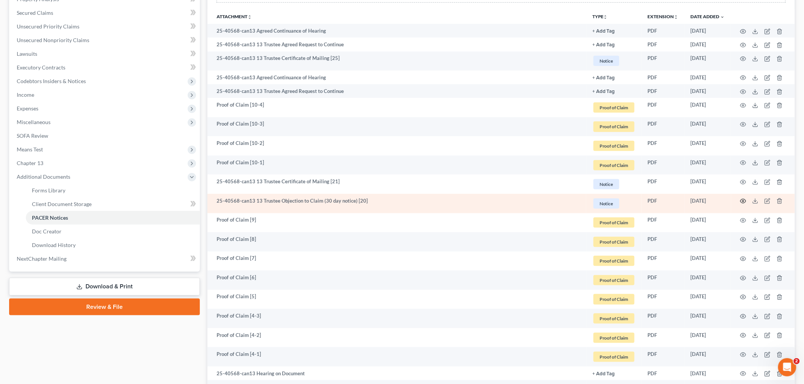
click at [743, 202] on icon "button" at bounding box center [743, 201] width 6 height 6
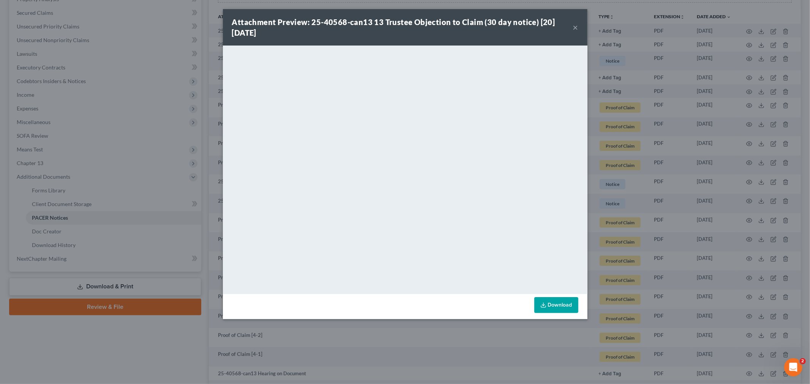
click at [576, 25] on button "×" at bounding box center [575, 27] width 5 height 9
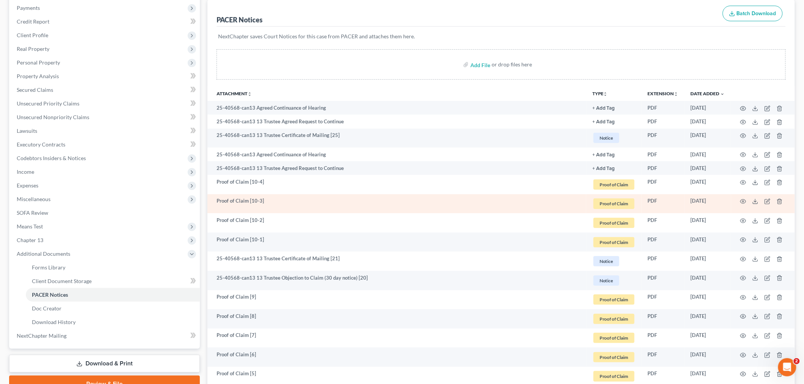
scroll to position [0, 0]
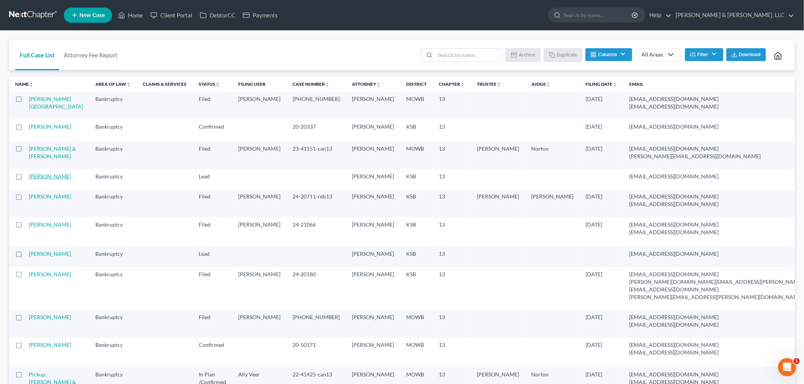
click at [40, 180] on link "[PERSON_NAME]" at bounding box center [50, 176] width 42 height 6
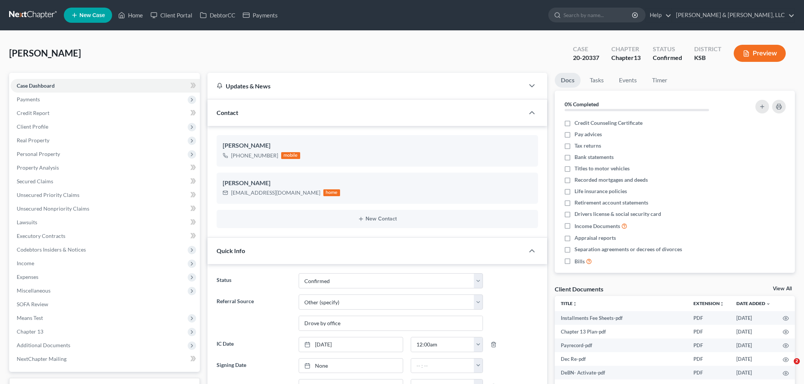
select select "1"
select select "6"
select select "0"
click at [134, 14] on link "Home" at bounding box center [130, 15] width 32 height 14
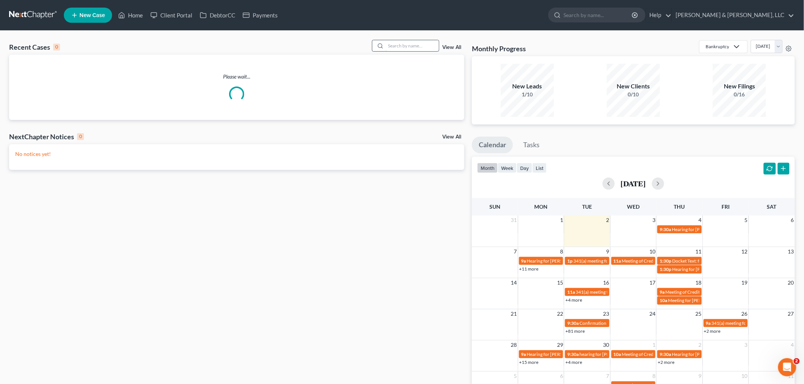
click at [409, 43] on input "search" at bounding box center [412, 45] width 53 height 11
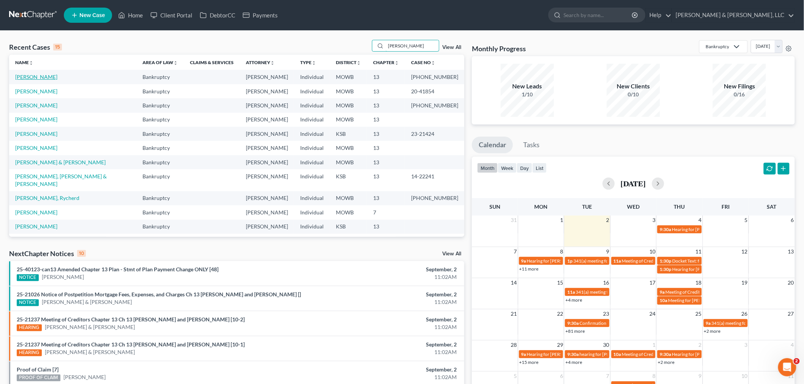
type input "[PERSON_NAME]"
click at [19, 80] on link "[PERSON_NAME]" at bounding box center [36, 77] width 42 height 6
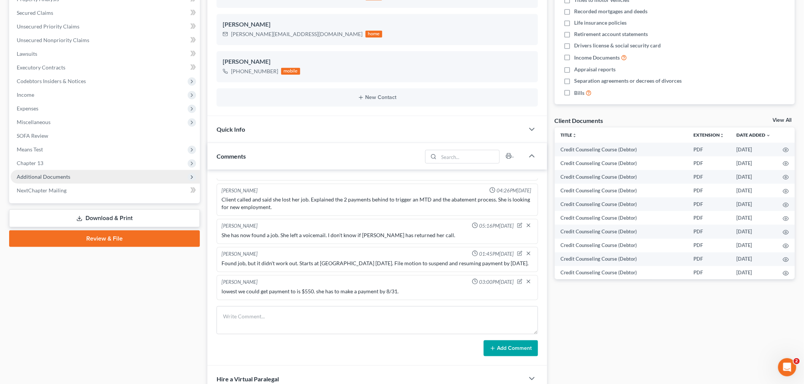
scroll to position [267, 0]
click at [66, 175] on span "Additional Documents" at bounding box center [44, 177] width 54 height 6
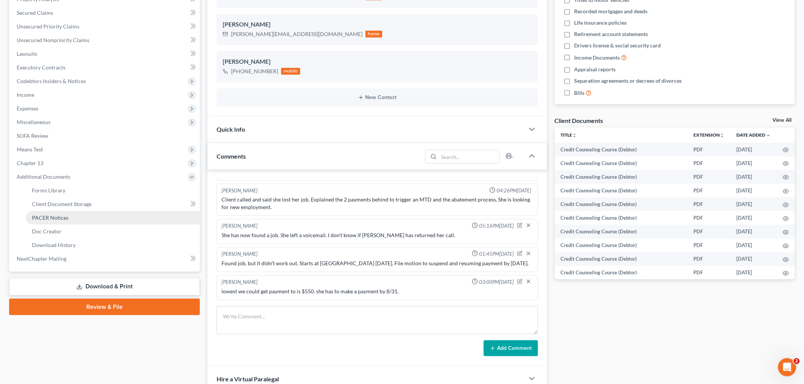
click at [67, 215] on link "PACER Notices" at bounding box center [113, 218] width 174 height 14
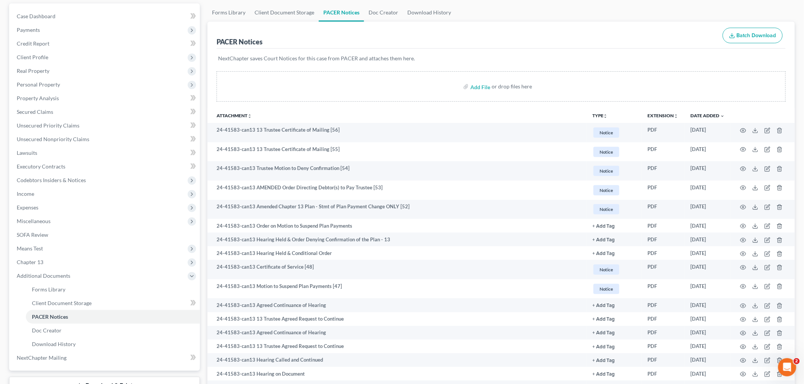
scroll to position [84, 0]
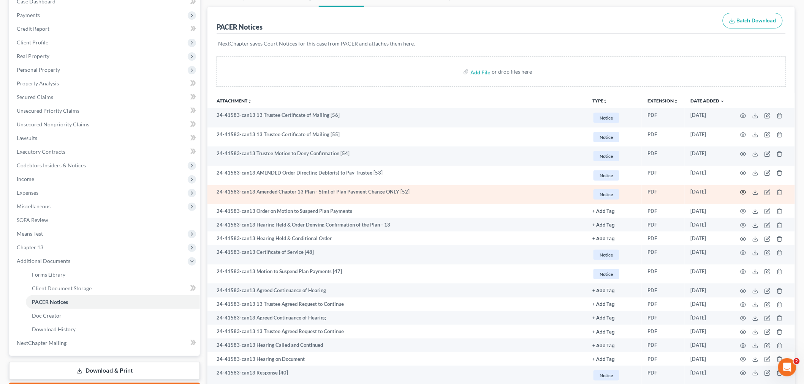
click at [743, 195] on icon "button" at bounding box center [743, 193] width 6 height 6
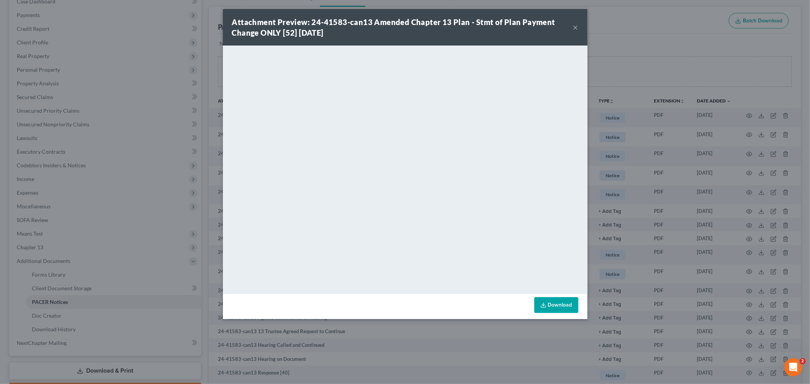
click at [575, 27] on button "×" at bounding box center [575, 27] width 5 height 9
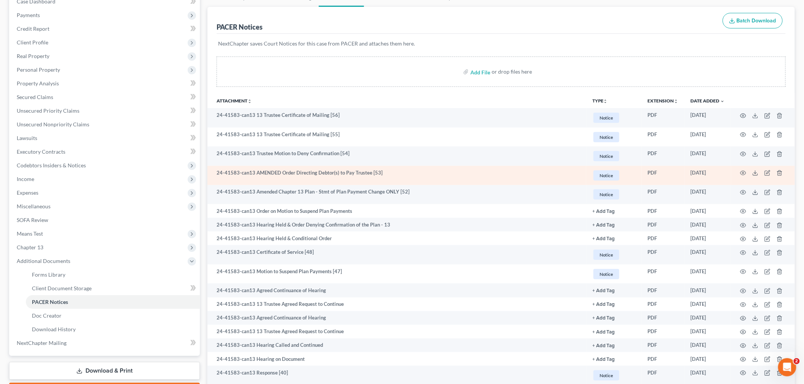
scroll to position [127, 0]
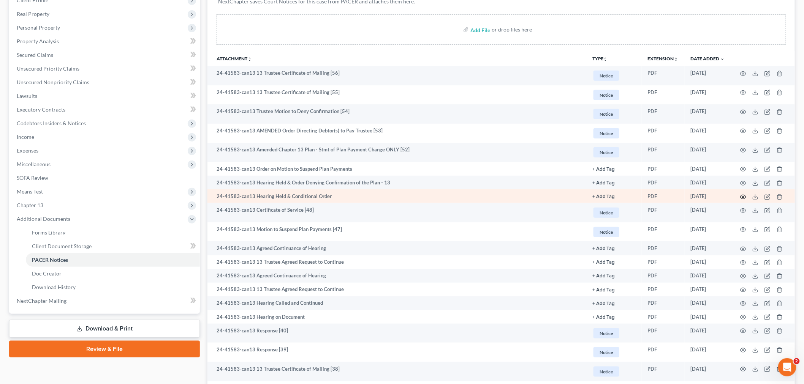
click at [746, 195] on icon "button" at bounding box center [743, 197] width 6 height 6
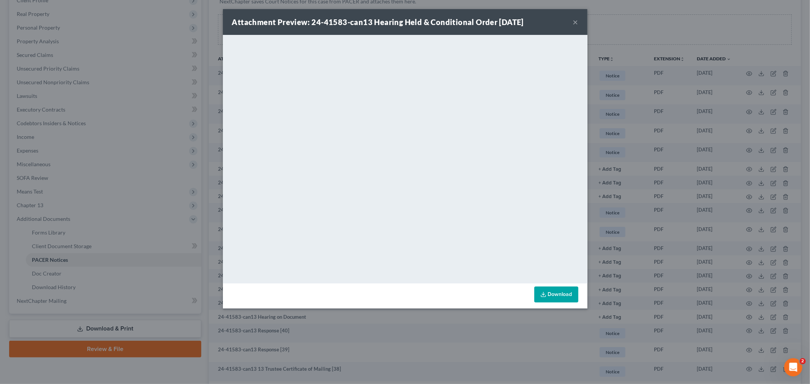
click at [573, 23] on button "×" at bounding box center [575, 21] width 5 height 9
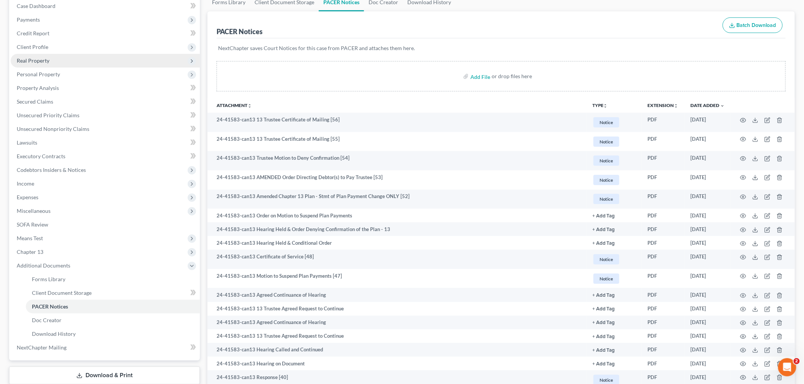
scroll to position [0, 0]
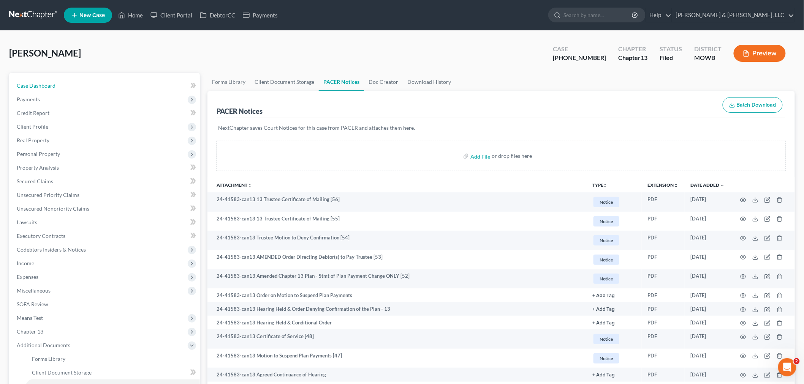
drag, startPoint x: 22, startPoint y: 88, endPoint x: 316, endPoint y: 33, distance: 299.2
click at [22, 88] on span "Case Dashboard" at bounding box center [36, 85] width 39 height 6
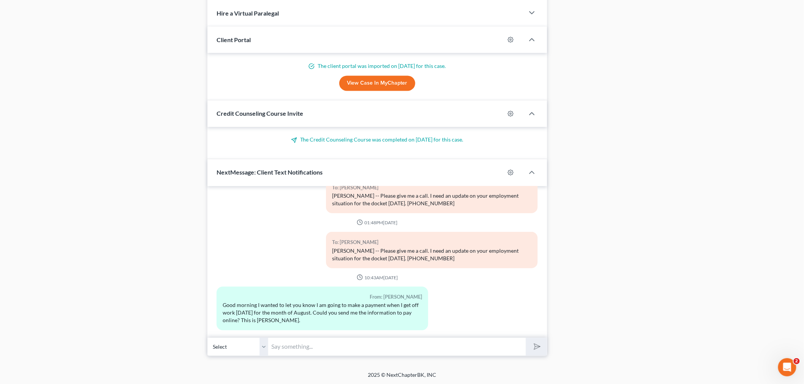
scroll to position [536, 0]
click at [300, 352] on input "text" at bounding box center [397, 346] width 258 height 19
paste input "https://wdmo13.com/epay/"
type input "https://wdmo13.com/epay/"
click at [532, 345] on icon "submit" at bounding box center [535, 346] width 11 height 11
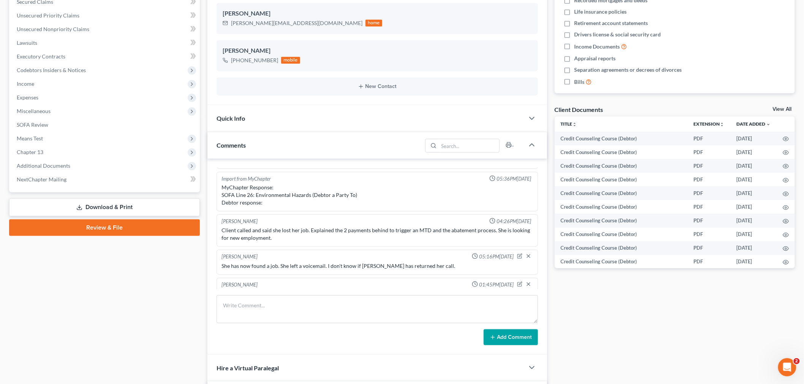
scroll to position [0, 0]
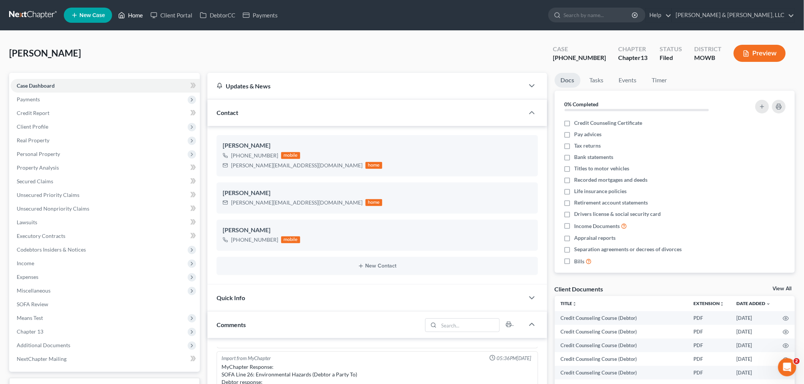
click at [133, 19] on link "Home" at bounding box center [130, 15] width 32 height 14
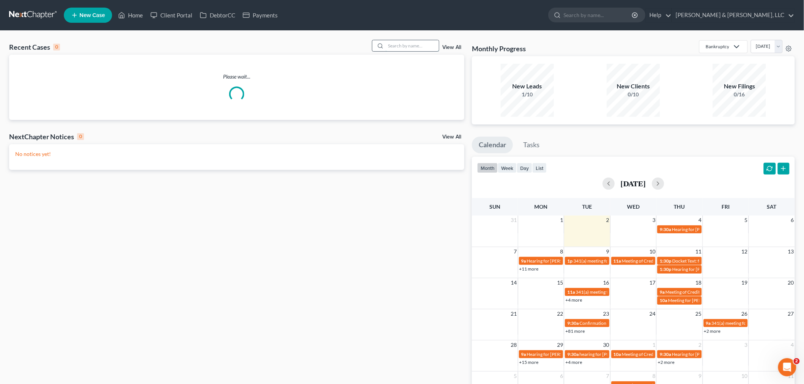
click at [407, 49] on input "search" at bounding box center [412, 45] width 53 height 11
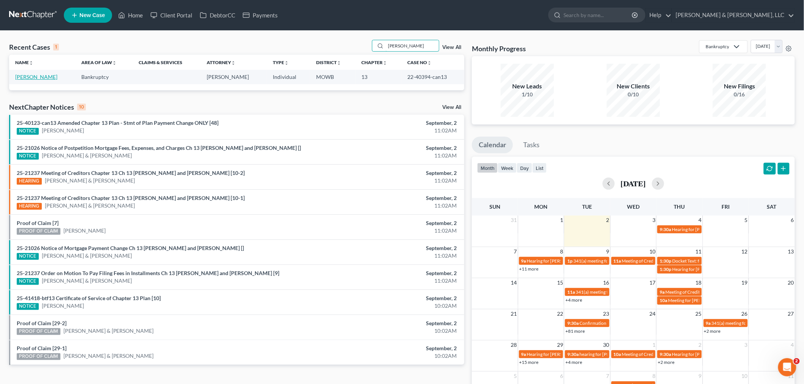
type input "bellis"
click at [24, 78] on link "[PERSON_NAME]" at bounding box center [36, 77] width 42 height 6
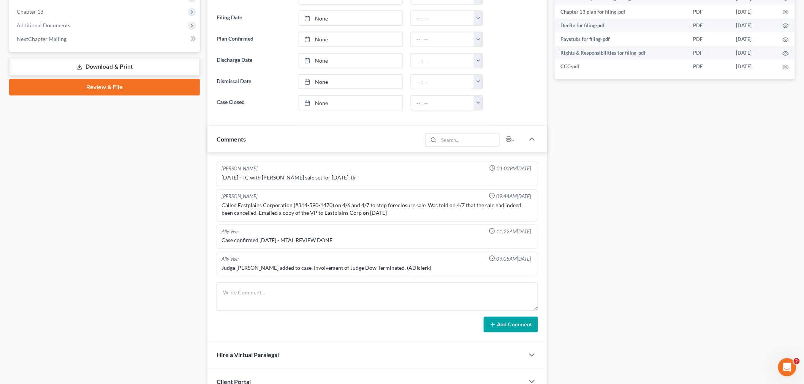
scroll to position [415, 0]
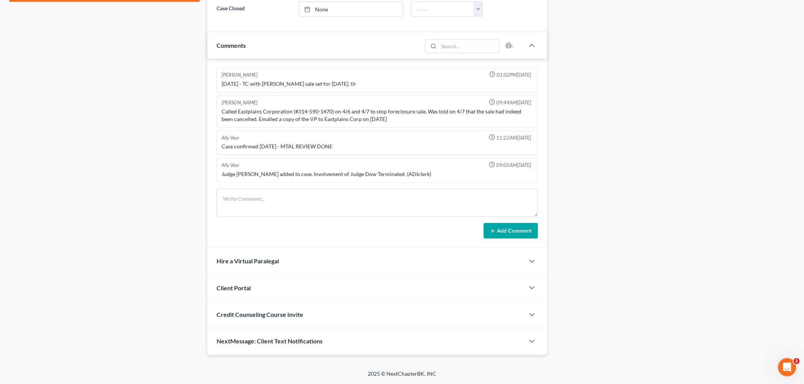
click at [264, 343] on span "NextMessage: Client Text Notifications" at bounding box center [270, 341] width 106 height 7
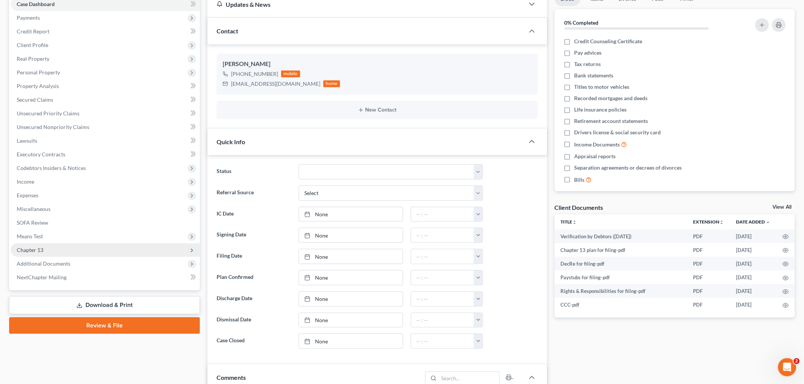
scroll to position [84, 0]
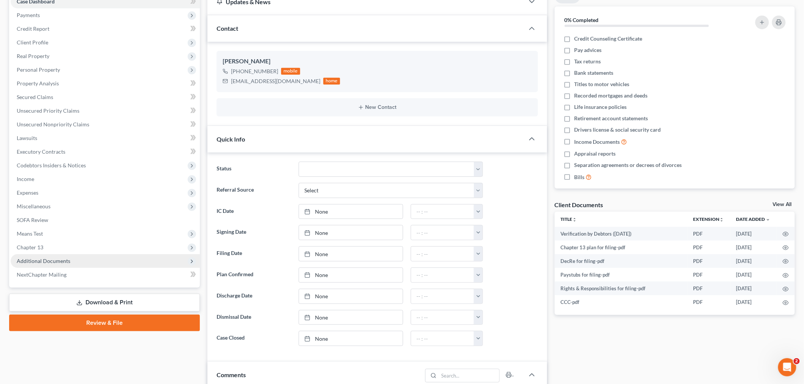
click at [67, 258] on span "Additional Documents" at bounding box center [44, 261] width 54 height 6
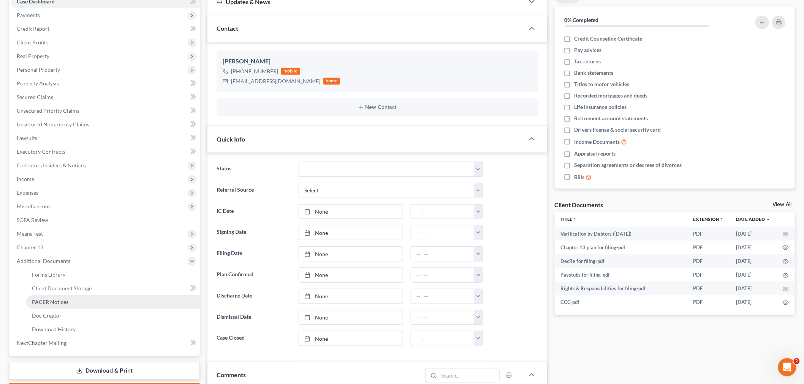
click at [56, 299] on span "PACER Notices" at bounding box center [50, 302] width 36 height 6
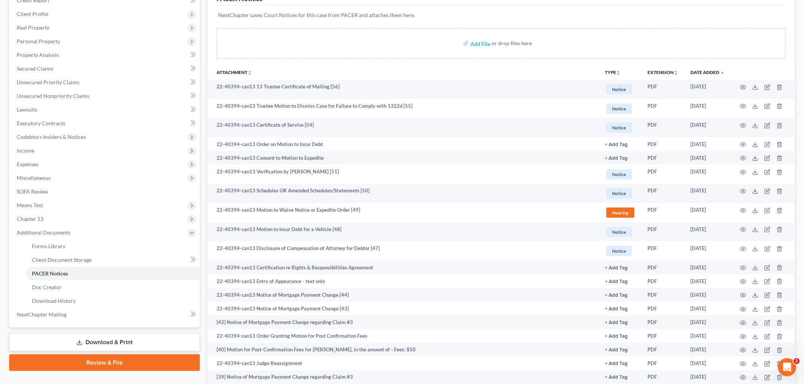
scroll to position [127, 0]
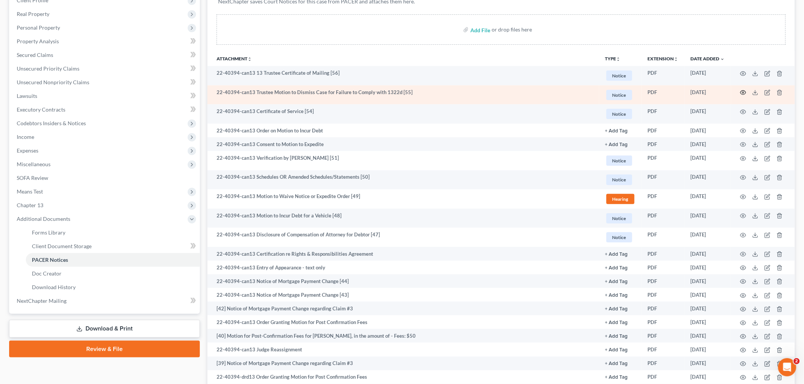
click at [741, 91] on icon "button" at bounding box center [743, 93] width 6 height 6
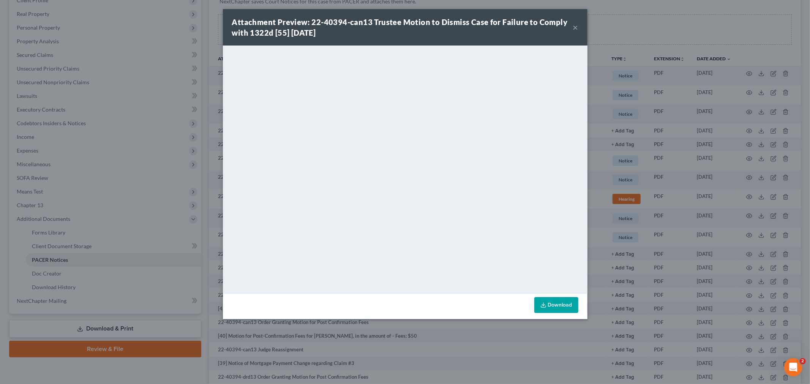
click at [575, 25] on button "×" at bounding box center [575, 27] width 5 height 9
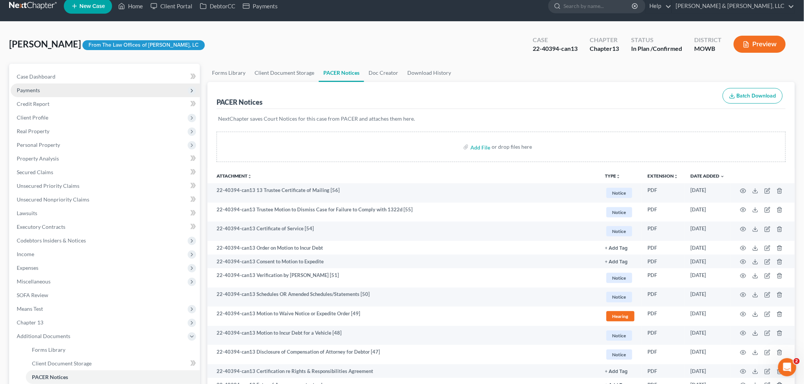
scroll to position [0, 0]
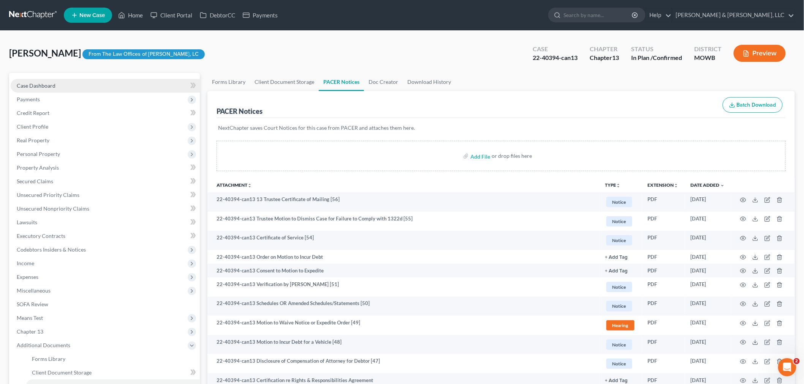
click at [32, 81] on link "Case Dashboard" at bounding box center [105, 86] width 189 height 14
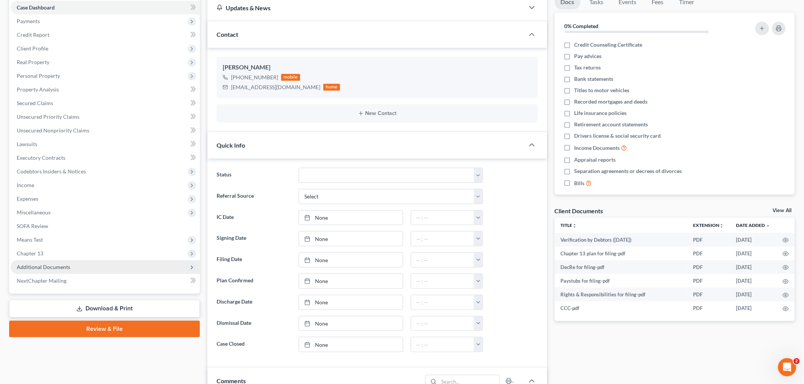
scroll to position [127, 0]
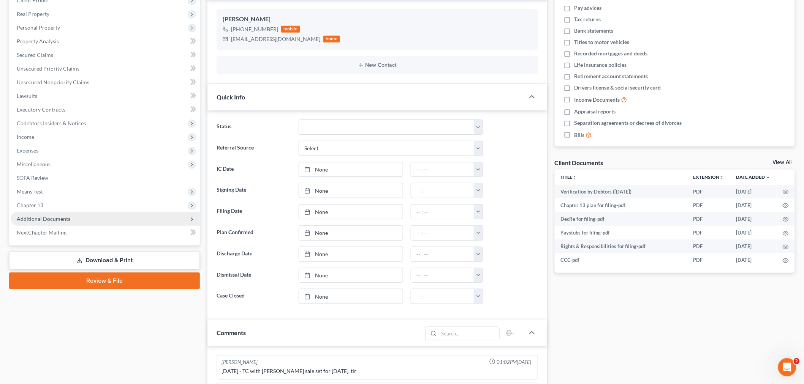
click at [48, 221] on span "Additional Documents" at bounding box center [44, 219] width 54 height 6
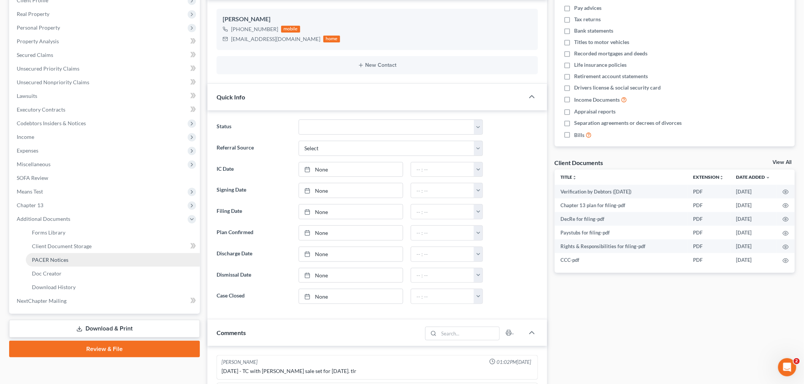
click at [43, 263] on link "PACER Notices" at bounding box center [113, 260] width 174 height 14
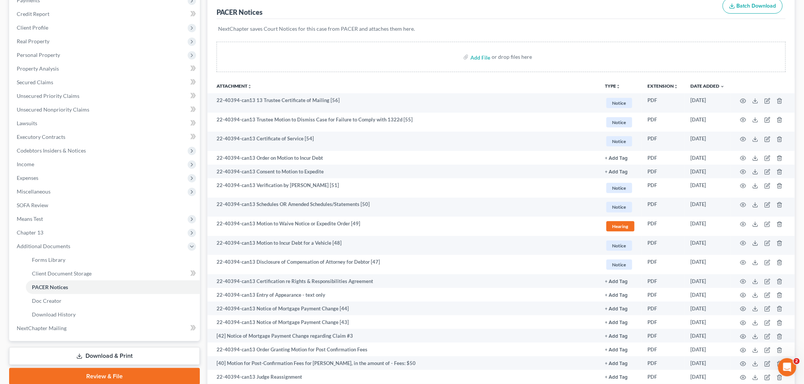
scroll to position [127, 0]
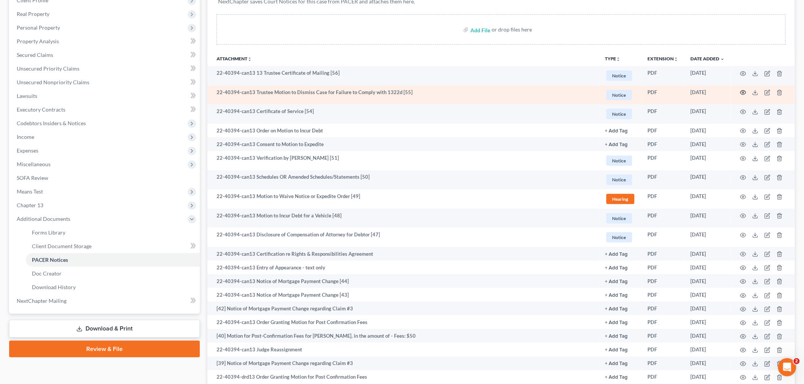
click at [743, 92] on circle "button" at bounding box center [743, 93] width 2 height 2
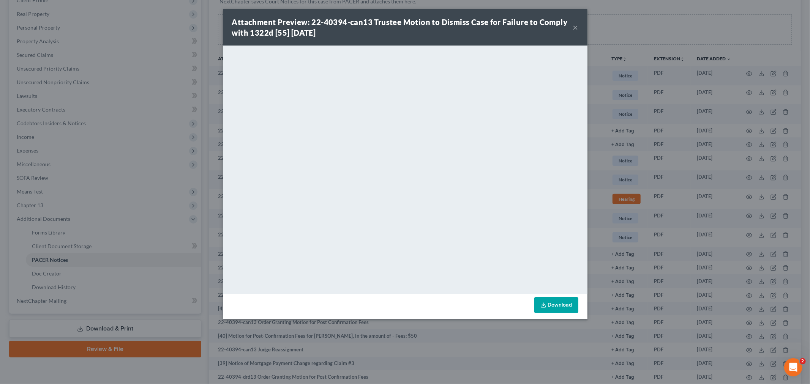
click at [579, 27] on div "Attachment Preview: 22-40394-can13 Trustee Motion to Dismiss Case for Failure t…" at bounding box center [405, 27] width 365 height 36
click at [574, 27] on button "×" at bounding box center [575, 27] width 5 height 9
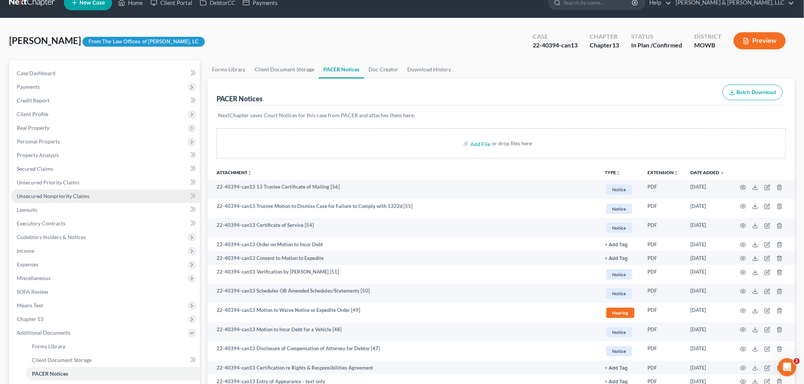
scroll to position [0, 0]
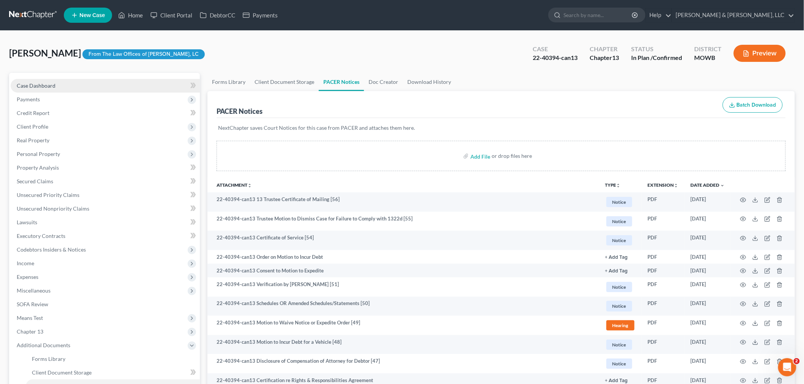
click at [41, 81] on link "Case Dashboard" at bounding box center [105, 86] width 189 height 14
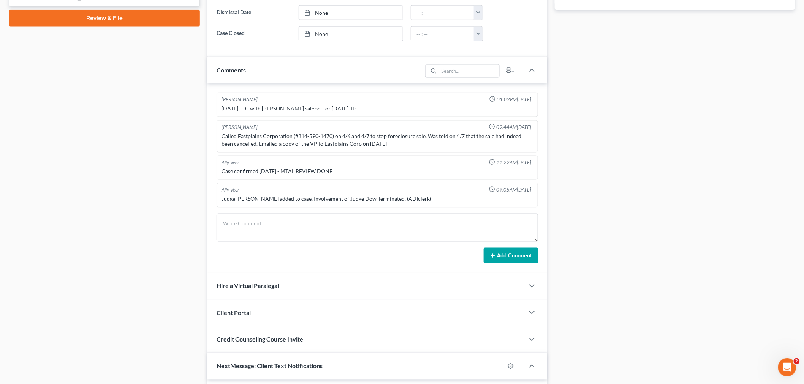
scroll to position [422, 0]
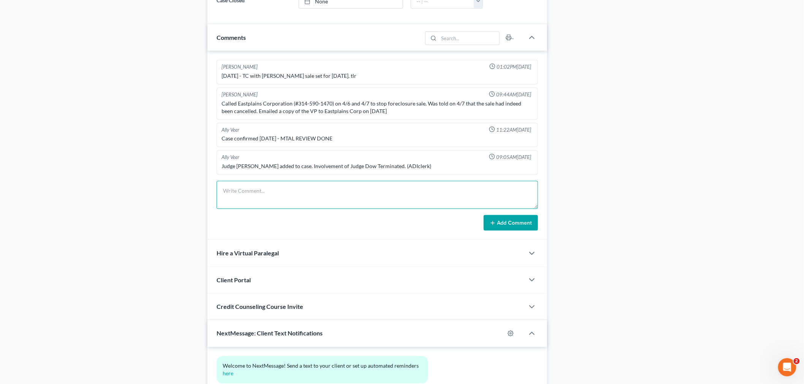
click at [260, 193] on textarea at bounding box center [377, 195] width 321 height 28
type textarea "Going to let dismiss. He's going to take care of arrears."
click at [488, 220] on button "Add Comment" at bounding box center [511, 223] width 54 height 16
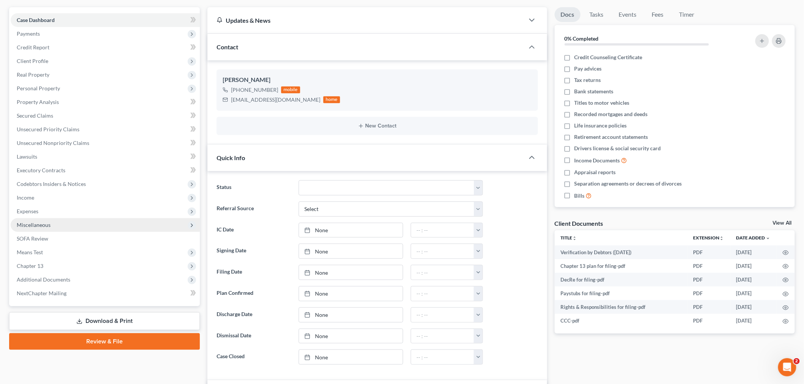
scroll to position [0, 0]
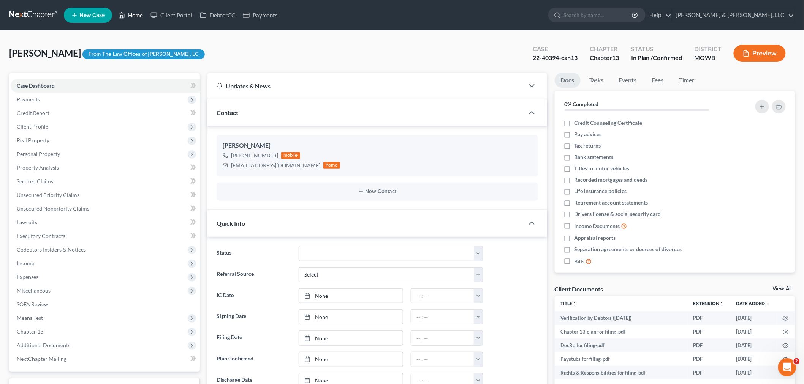
click at [136, 14] on link "Home" at bounding box center [130, 15] width 32 height 14
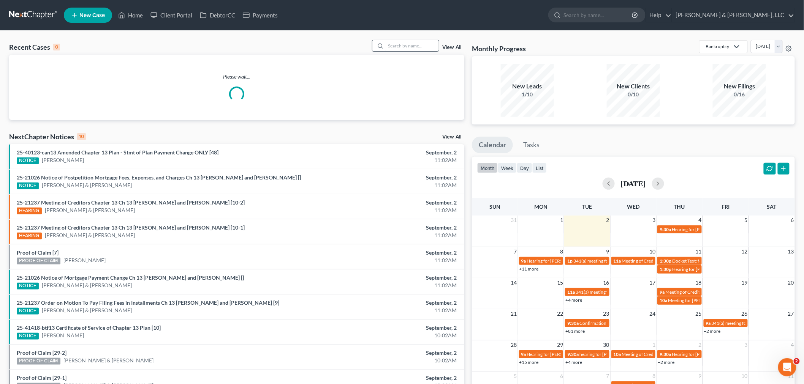
click at [403, 47] on input "search" at bounding box center [412, 45] width 53 height 11
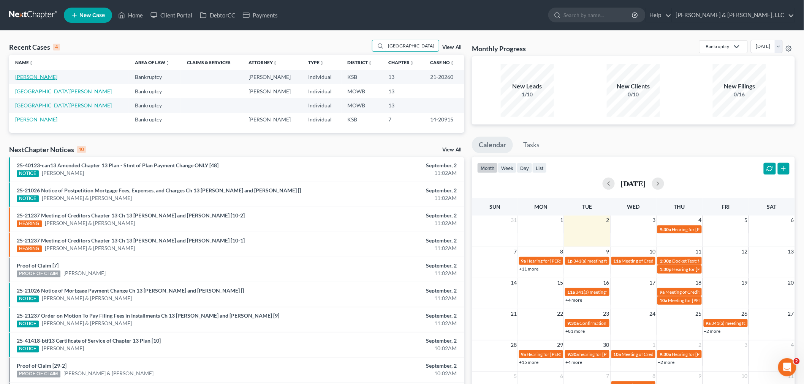
type input "[GEOGRAPHIC_DATA]"
click at [25, 77] on link "[PERSON_NAME]" at bounding box center [36, 77] width 42 height 6
select select "4"
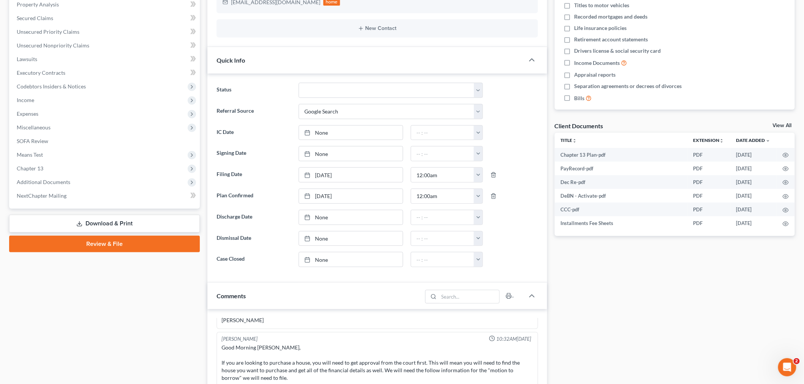
scroll to position [127, 0]
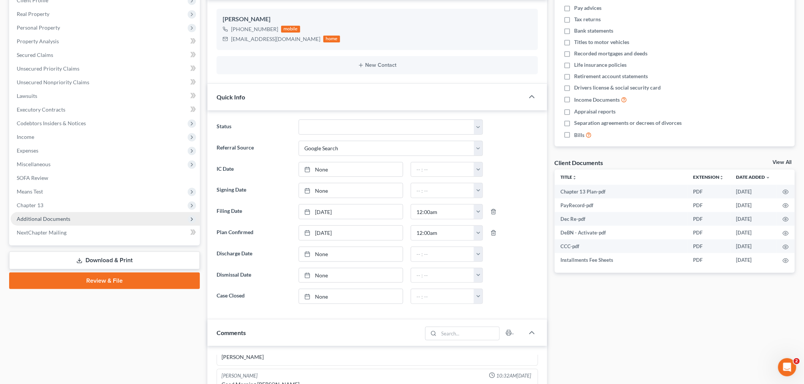
click at [48, 222] on span "Additional Documents" at bounding box center [105, 219] width 189 height 14
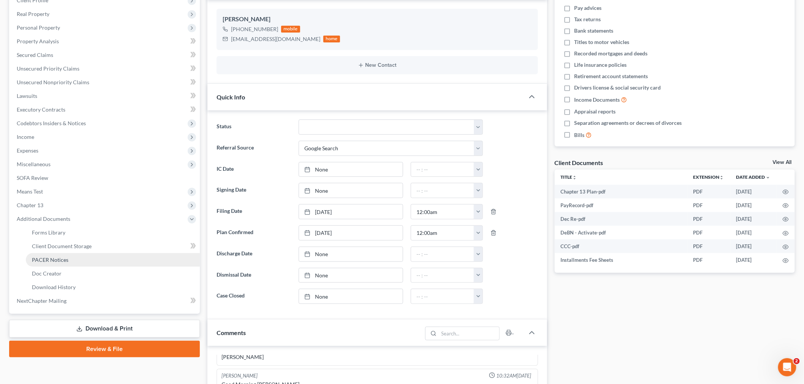
click at [56, 265] on link "PACER Notices" at bounding box center [113, 260] width 174 height 14
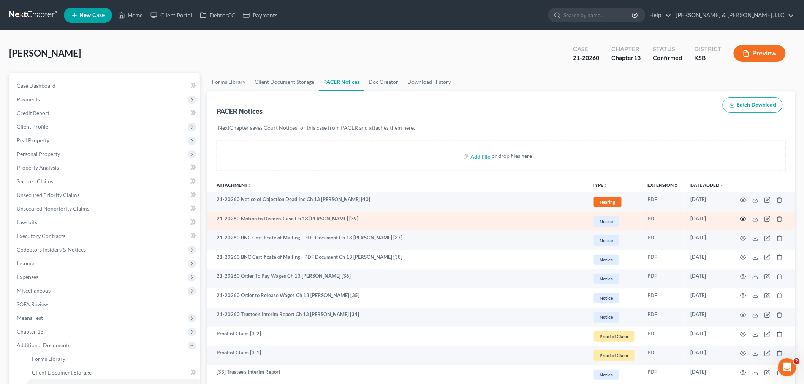
click at [745, 218] on icon "button" at bounding box center [743, 219] width 6 height 4
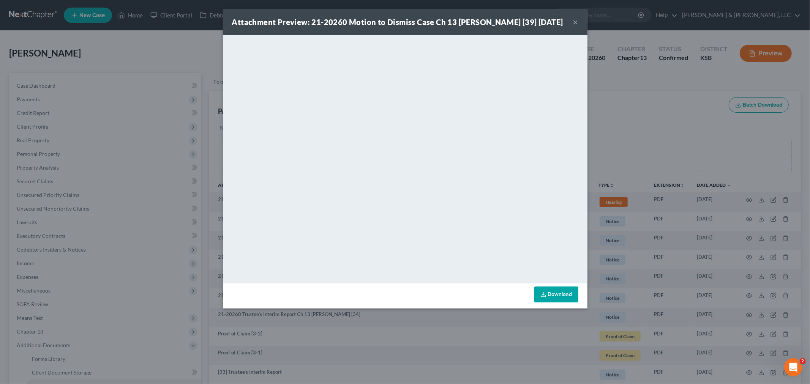
click at [576, 24] on button "×" at bounding box center [575, 21] width 5 height 9
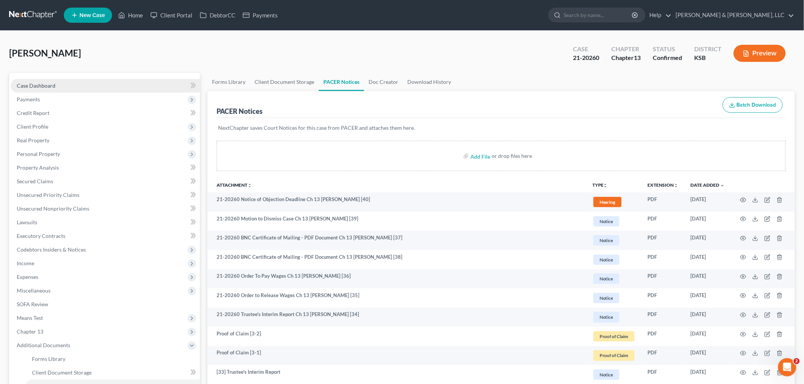
click at [37, 87] on span "Case Dashboard" at bounding box center [36, 85] width 39 height 6
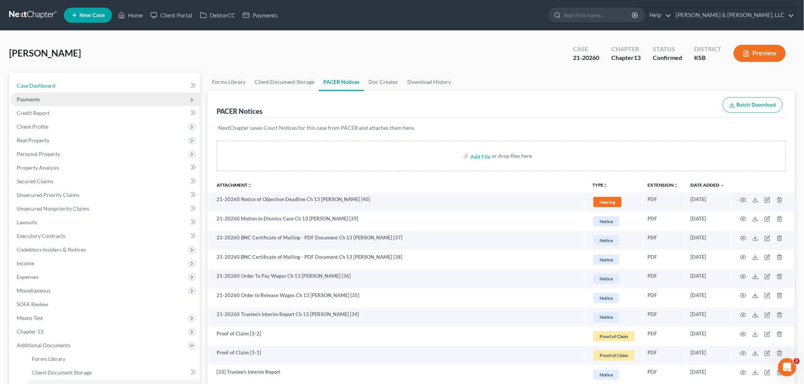
select select "4"
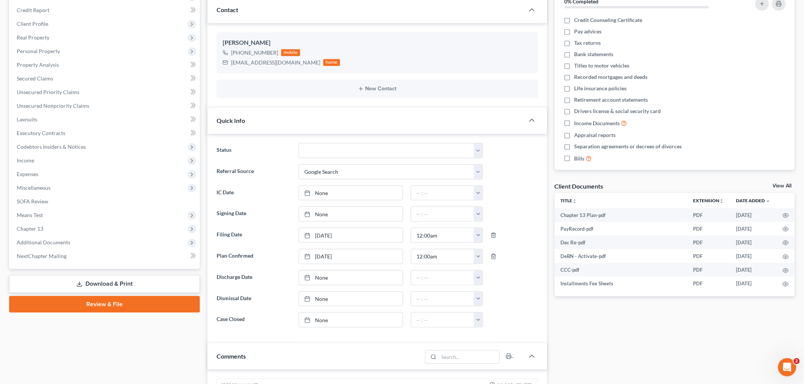
scroll to position [211, 0]
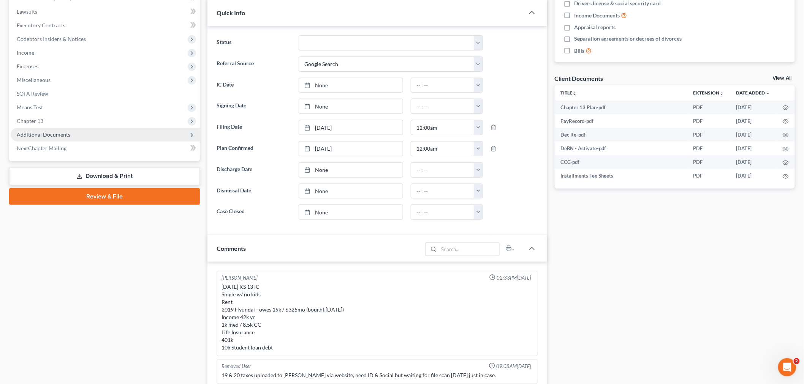
click at [43, 128] on span "Additional Documents" at bounding box center [105, 135] width 189 height 14
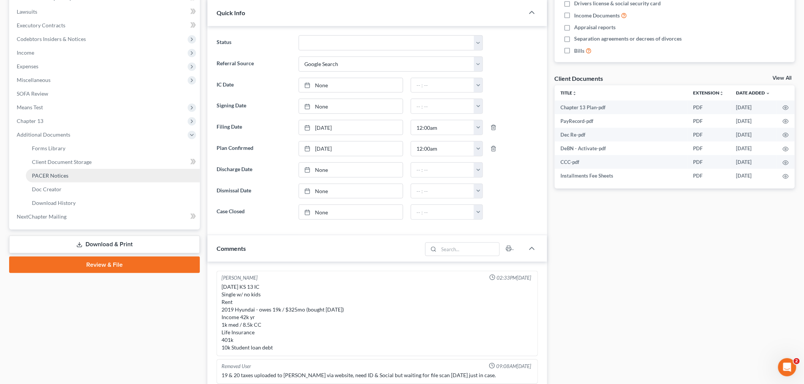
click at [46, 172] on span "PACER Notices" at bounding box center [50, 175] width 36 height 6
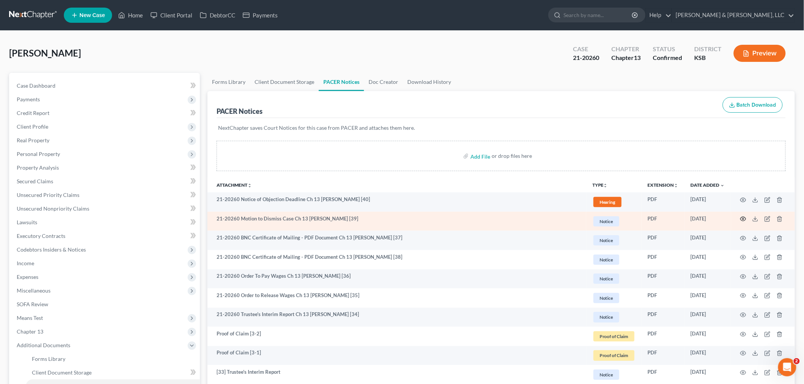
click at [746, 220] on icon "button" at bounding box center [743, 219] width 6 height 4
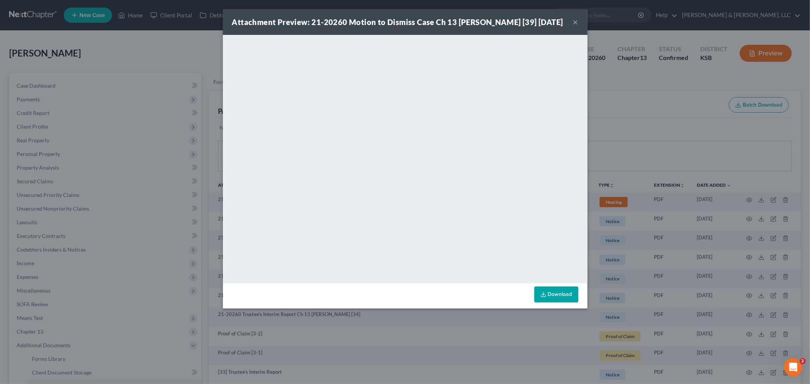
click at [576, 27] on button "×" at bounding box center [575, 21] width 5 height 9
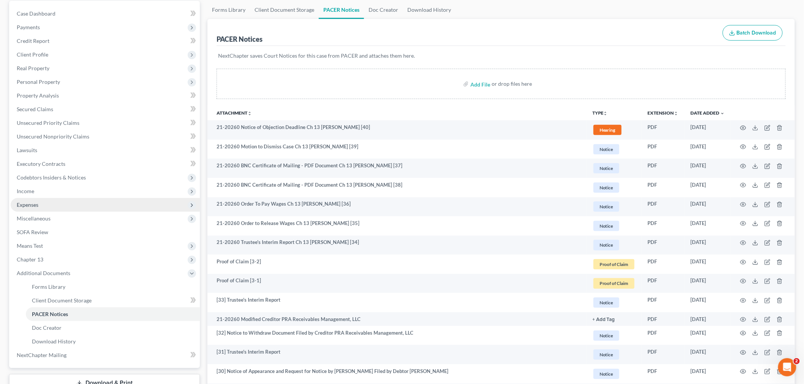
scroll to position [84, 0]
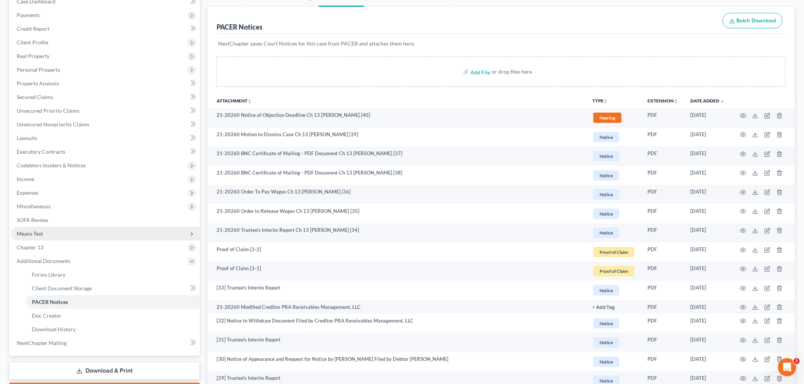
click at [54, 235] on span "Means Test" at bounding box center [105, 234] width 189 height 14
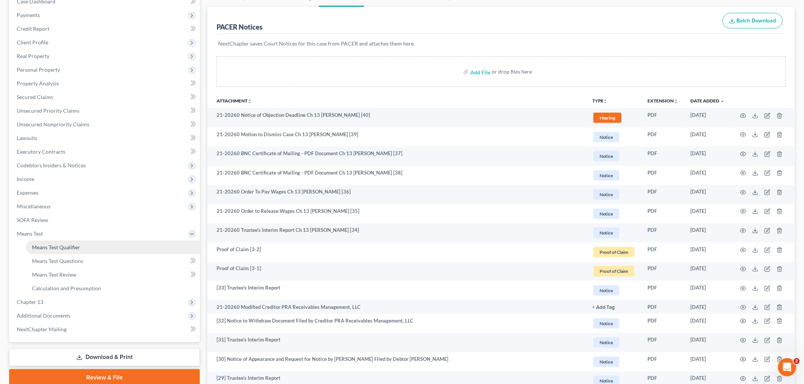
click at [58, 241] on link "Means Test Qualifier" at bounding box center [113, 248] width 174 height 14
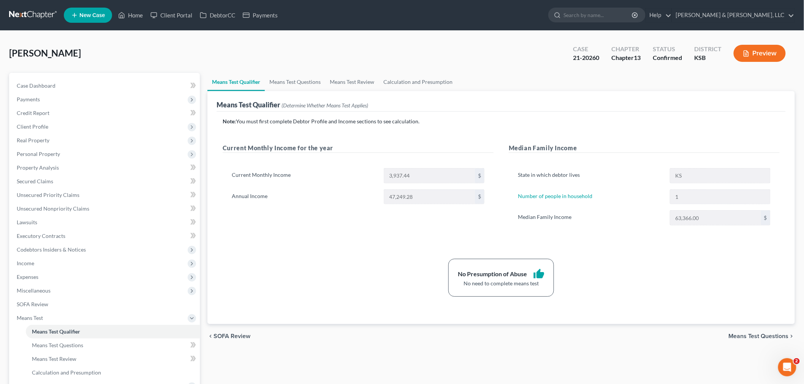
click at [36, 77] on div "Case Dashboard Payments Invoices Payments Payments Credit Report Client Profile…" at bounding box center [104, 250] width 191 height 354
click at [33, 81] on link "Case Dashboard" at bounding box center [105, 86] width 189 height 14
select select "4"
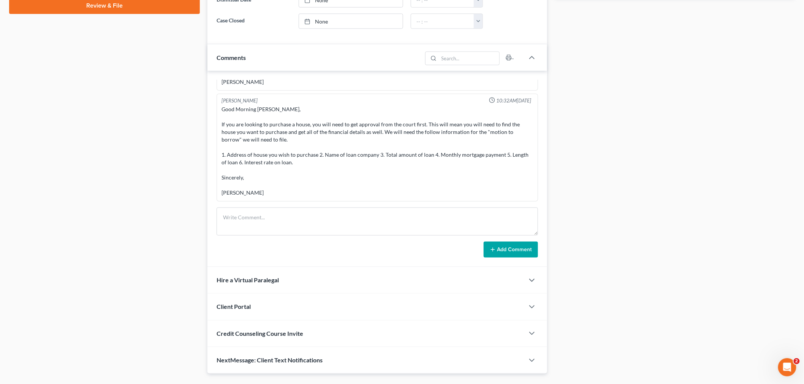
scroll to position [422, 0]
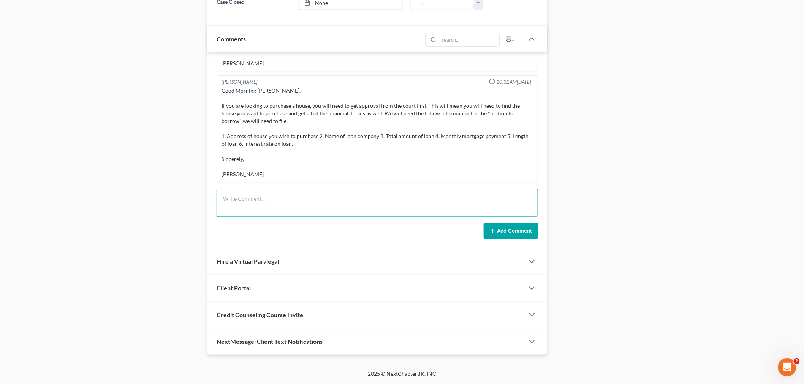
click at [261, 206] on textarea at bounding box center [377, 203] width 321 height 28
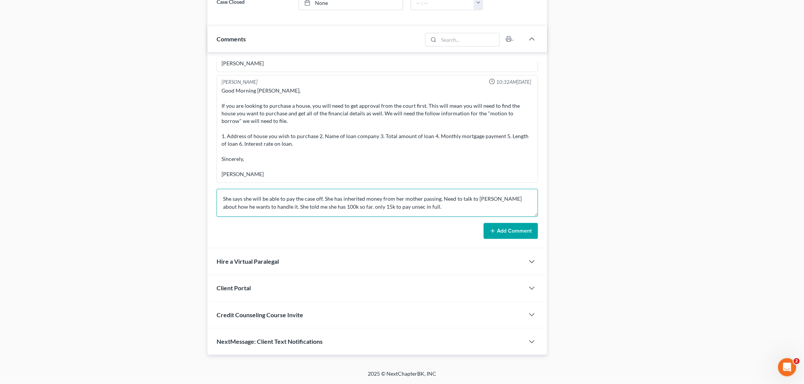
scroll to position [1, 0]
type textarea "She says she will be able to pay the case off. She has inherited money from her…"
drag, startPoint x: 515, startPoint y: 223, endPoint x: 510, endPoint y: 226, distance: 6.2
click at [515, 223] on button "Add Comment" at bounding box center [511, 231] width 54 height 16
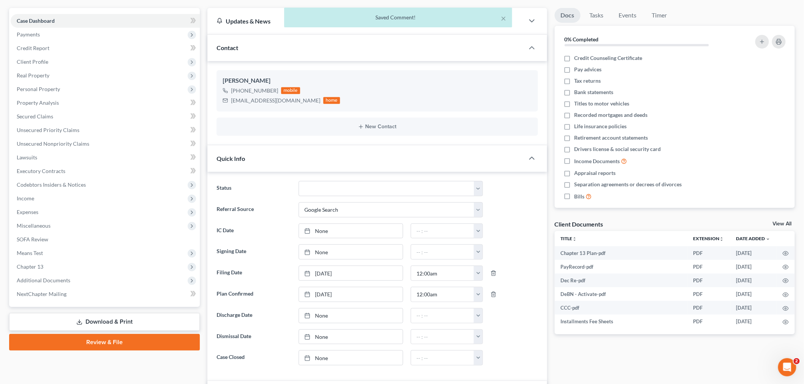
scroll to position [0, 0]
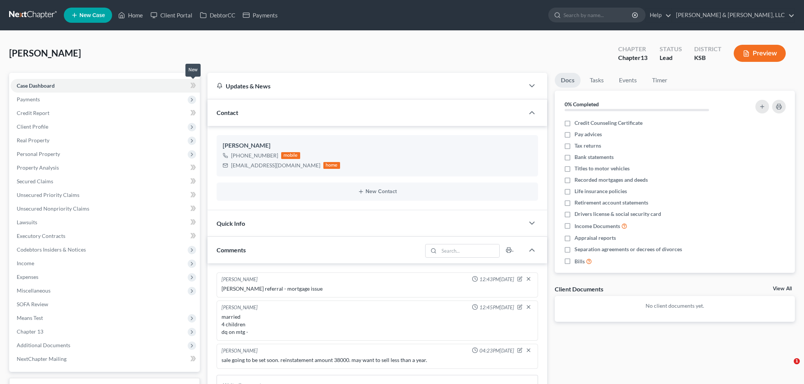
select select "0"
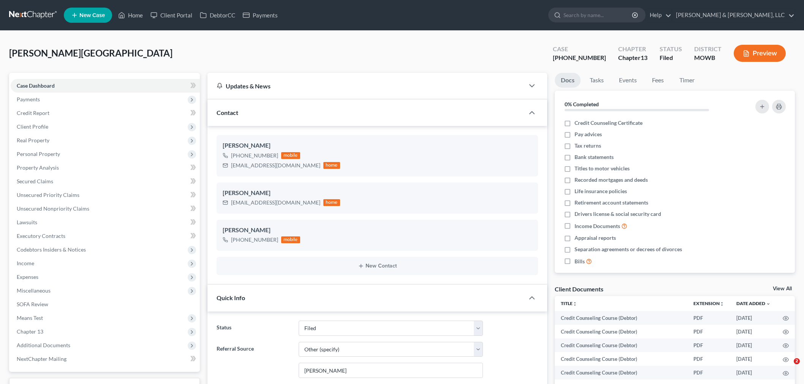
select select "6"
select select "0"
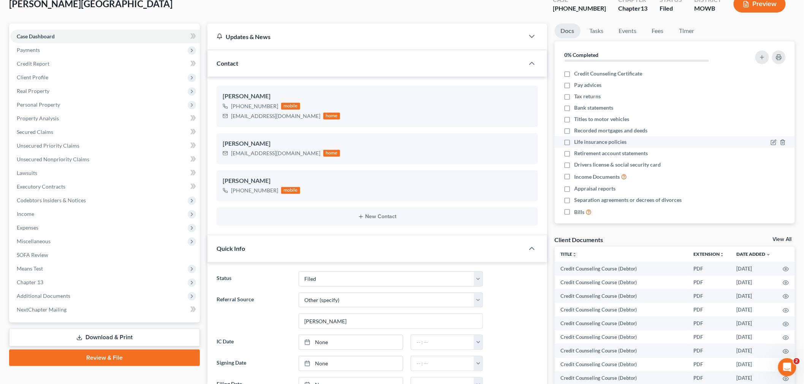
scroll to position [42, 0]
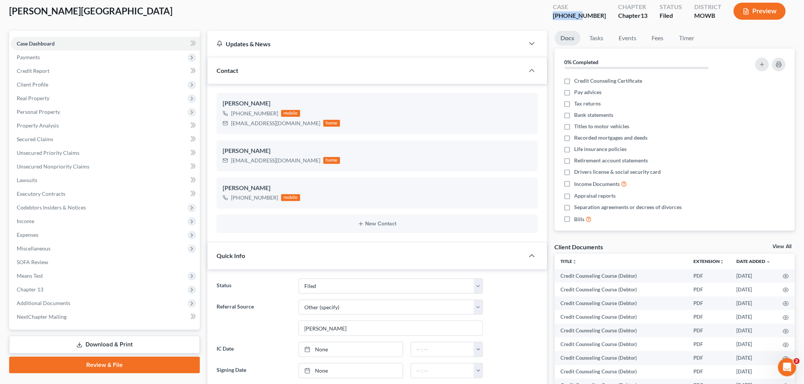
drag, startPoint x: 596, startPoint y: 16, endPoint x: 568, endPoint y: 14, distance: 27.9
click at [568, 14] on div "Case 22-41095-13" at bounding box center [579, 12] width 65 height 22
copy div "22-41095"
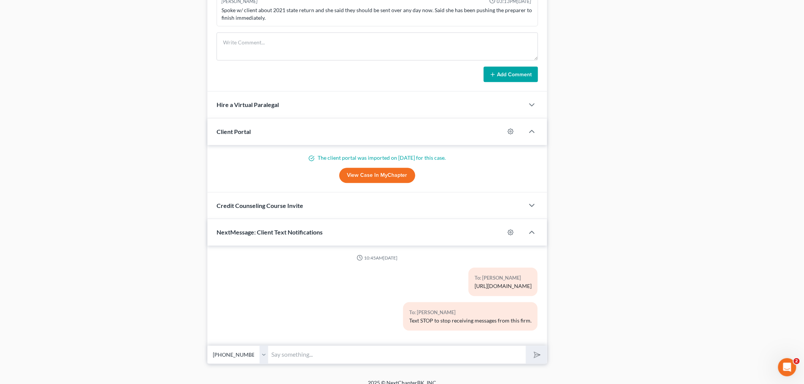
scroll to position [691, 0]
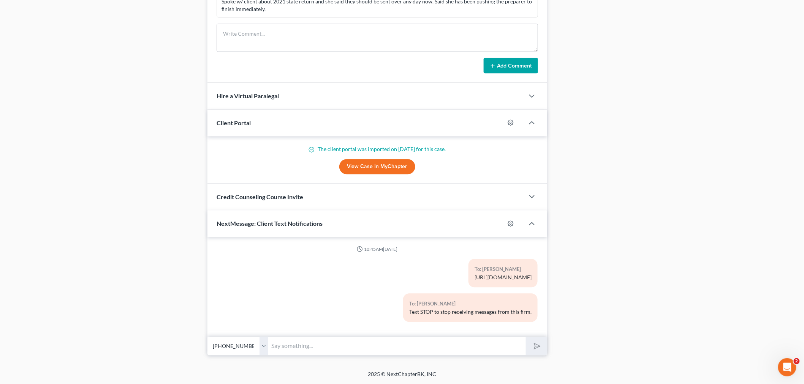
click at [342, 346] on input "text" at bounding box center [397, 346] width 258 height 19
paste input "22-41095"
type input "22-41095"
click at [526, 337] on button "submit" at bounding box center [536, 346] width 21 height 18
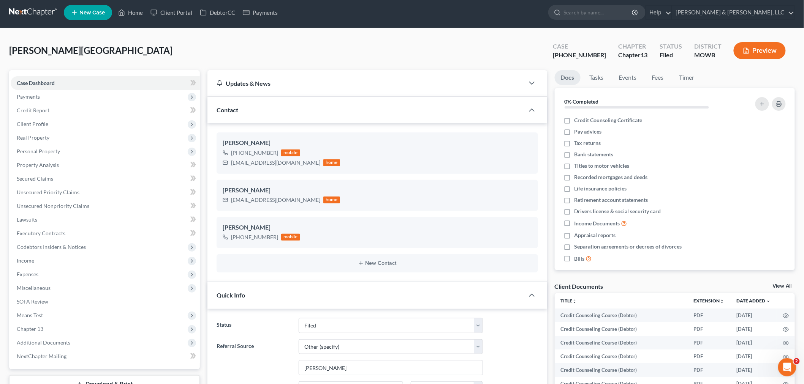
scroll to position [0, 0]
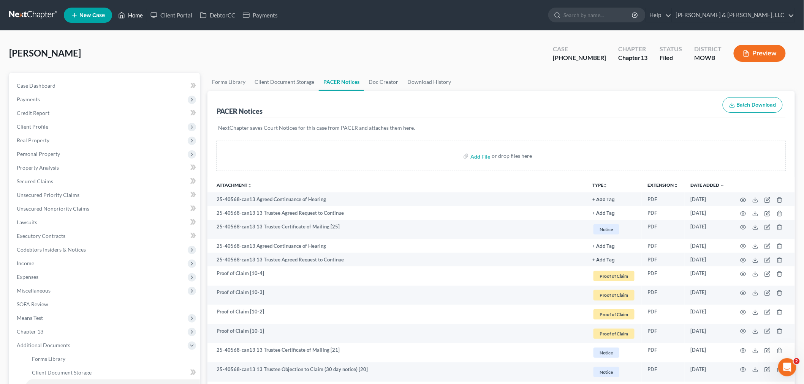
drag, startPoint x: 137, startPoint y: 13, endPoint x: 144, endPoint y: 21, distance: 10.0
click at [137, 13] on link "Home" at bounding box center [130, 15] width 32 height 14
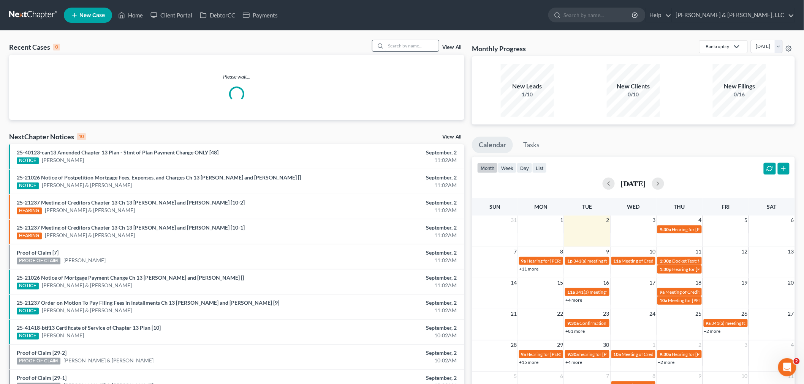
click at [419, 46] on input "search" at bounding box center [412, 45] width 53 height 11
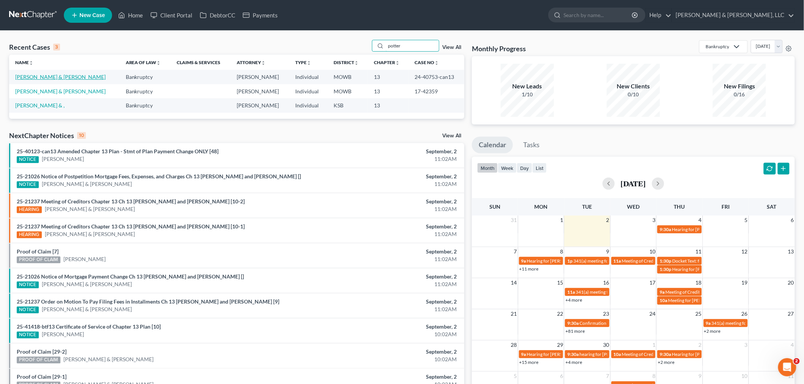
type input "potter"
click at [24, 74] on link "[PERSON_NAME] & [PERSON_NAME]" at bounding box center [60, 77] width 90 height 6
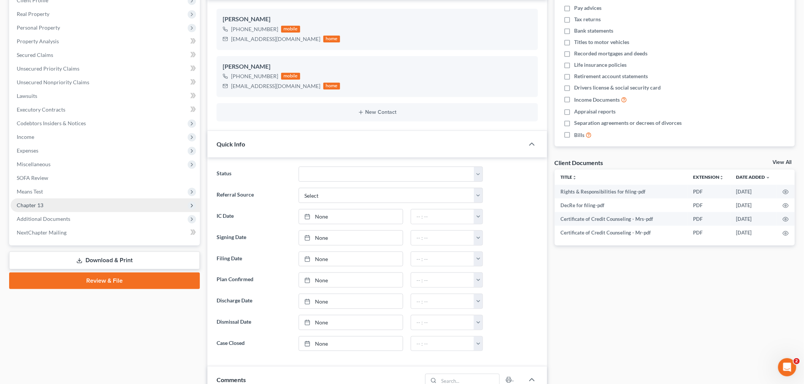
scroll to position [214, 0]
click at [48, 217] on span "Additional Documents" at bounding box center [44, 219] width 54 height 6
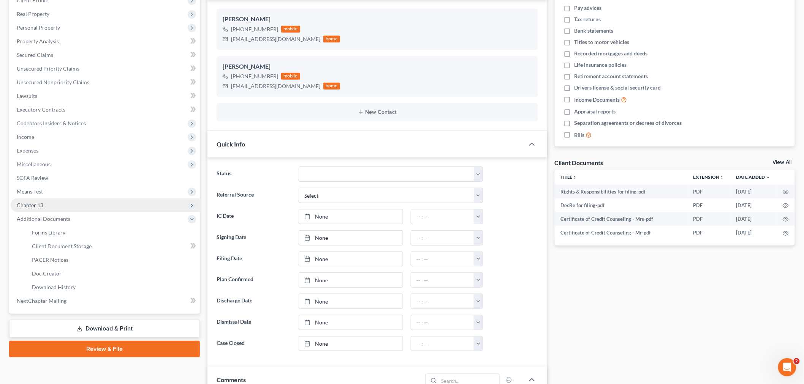
click at [35, 205] on span "Chapter 13" at bounding box center [30, 205] width 27 height 6
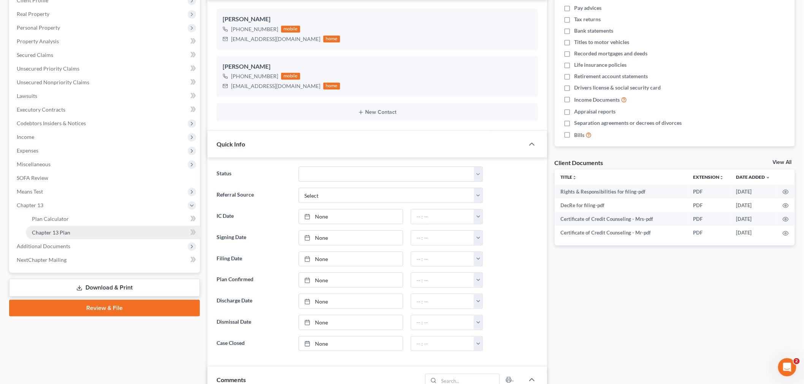
click at [51, 233] on span "Chapter 13 Plan" at bounding box center [51, 232] width 38 height 6
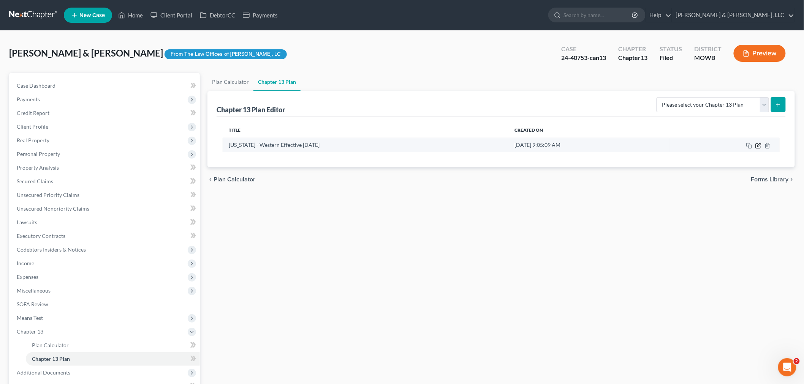
click at [761, 144] on icon "button" at bounding box center [758, 144] width 3 height 3
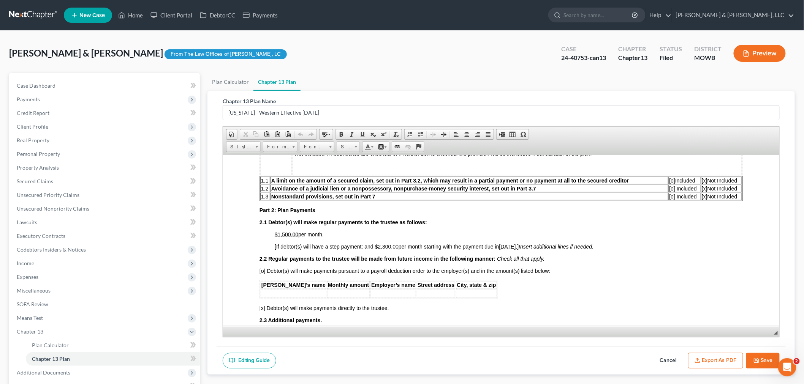
scroll to position [295, 0]
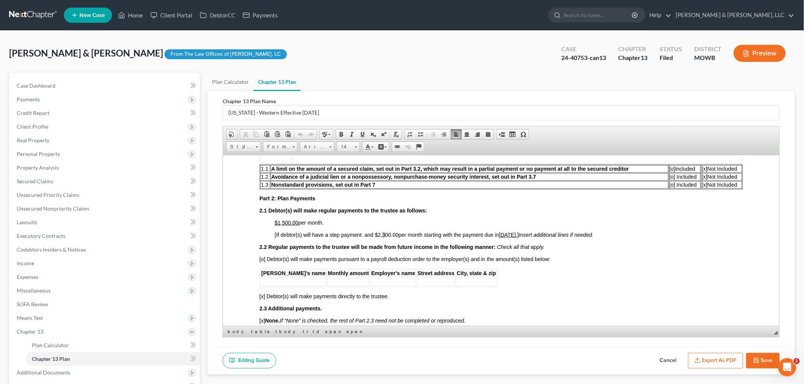
click at [383, 232] on span "2,300.00" at bounding box center [388, 235] width 21 height 6
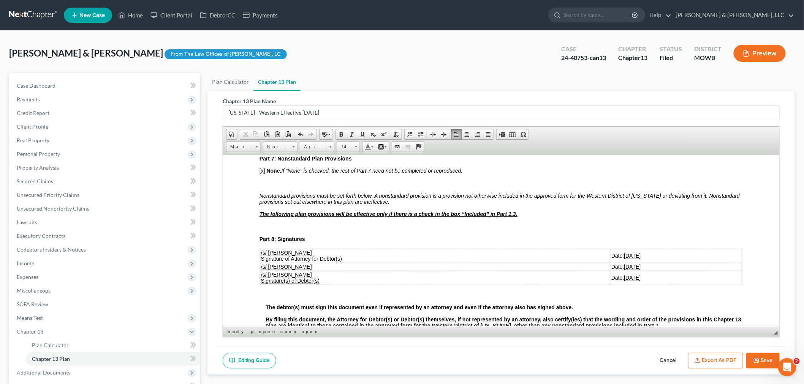
scroll to position [1773, 0]
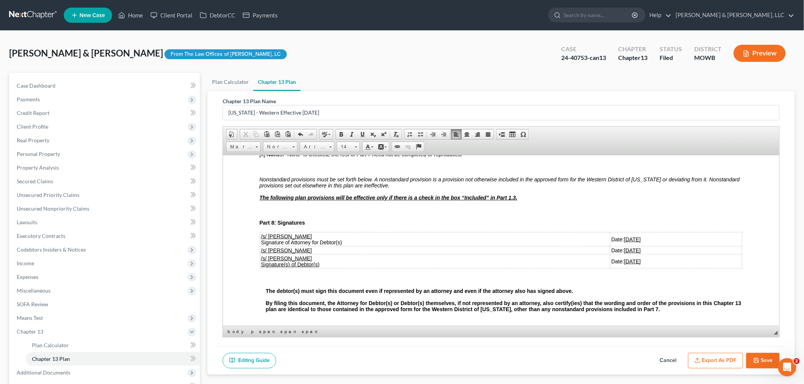
drag, startPoint x: 615, startPoint y: 214, endPoint x: 590, endPoint y: 214, distance: 25.1
click at [624, 236] on u "05/28/2025" at bounding box center [632, 239] width 17 height 6
drag, startPoint x: 617, startPoint y: 214, endPoint x: 590, endPoint y: 216, distance: 27.4
click at [610, 232] on td "Date: 09/02/2025" at bounding box center [675, 239] width 131 height 14
copy u "09/02/2025"
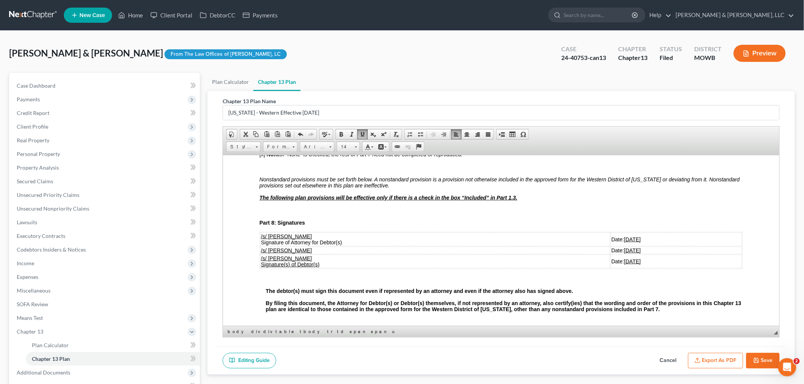
drag, startPoint x: 617, startPoint y: 227, endPoint x: 588, endPoint y: 226, distance: 28.2
click at [610, 247] on td "Date: 05/28/2025" at bounding box center [675, 251] width 131 height 8
drag, startPoint x: 617, startPoint y: 238, endPoint x: 589, endPoint y: 237, distance: 28.5
click at [610, 255] on td "Date: 05/28/2025" at bounding box center [675, 262] width 131 height 14
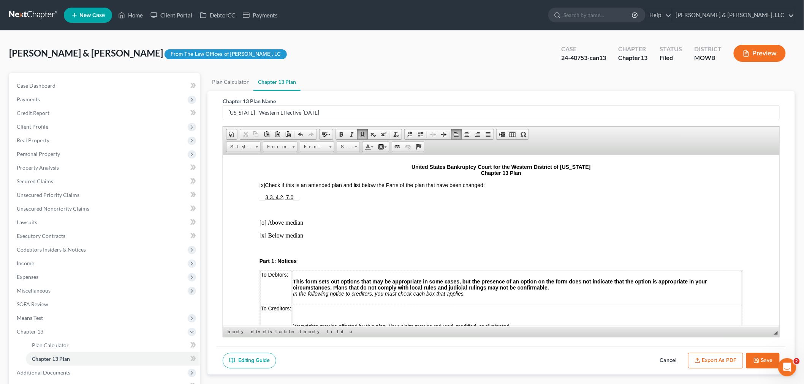
scroll to position [0, 0]
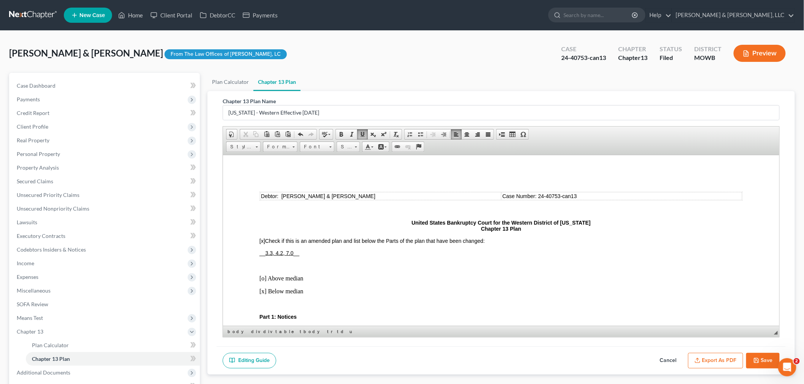
click at [265, 251] on u "3.3, 4.2, 7.0" at bounding box center [279, 253] width 28 height 6
drag, startPoint x: 264, startPoint y: 253, endPoint x: 275, endPoint y: 253, distance: 11.4
click at [275, 253] on span "__2.1, 3.3, 4.2, 7.0 __" at bounding box center [283, 253] width 49 height 6
click at [715, 359] on button "Export as PDF" at bounding box center [715, 361] width 55 height 16
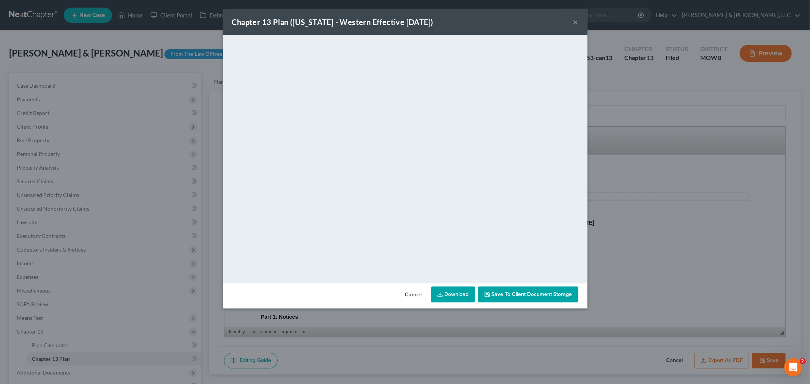
click at [578, 24] on button "×" at bounding box center [575, 21] width 5 height 9
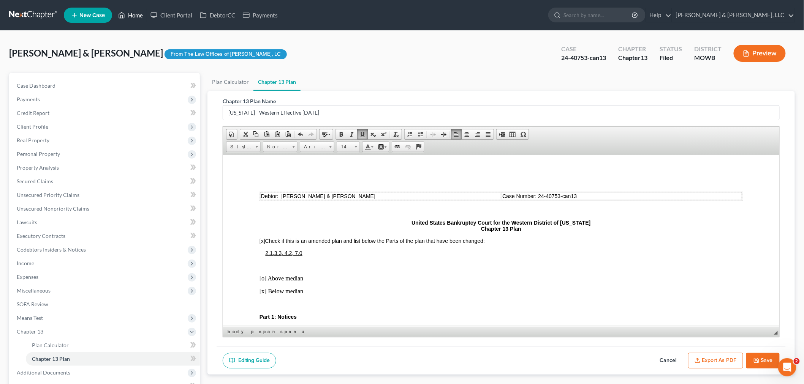
click at [134, 12] on link "Home" at bounding box center [130, 15] width 32 height 14
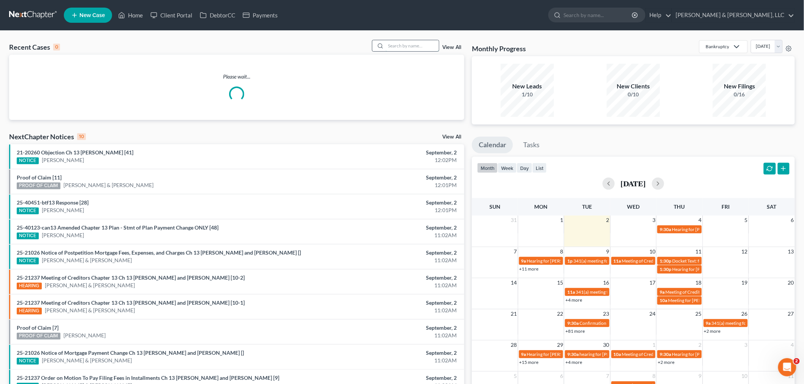
click at [401, 50] on input "search" at bounding box center [412, 45] width 53 height 11
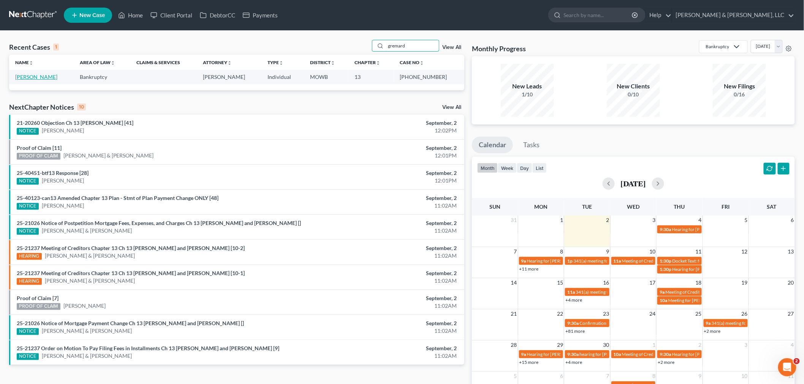
type input "gremard"
click at [27, 77] on link "Gremard, Ryan" at bounding box center [36, 77] width 42 height 6
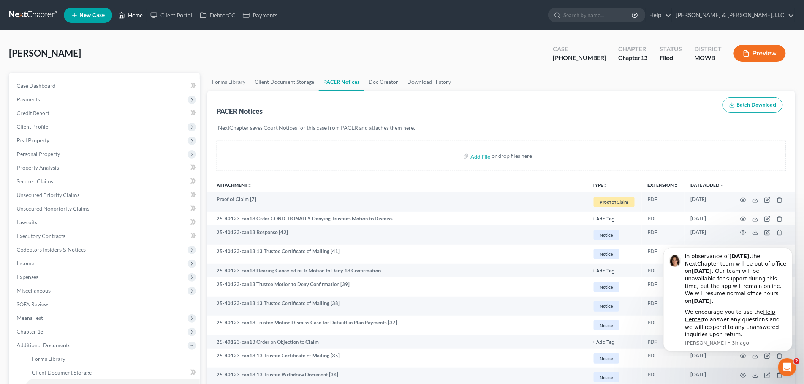
click at [136, 13] on link "Home" at bounding box center [130, 15] width 32 height 14
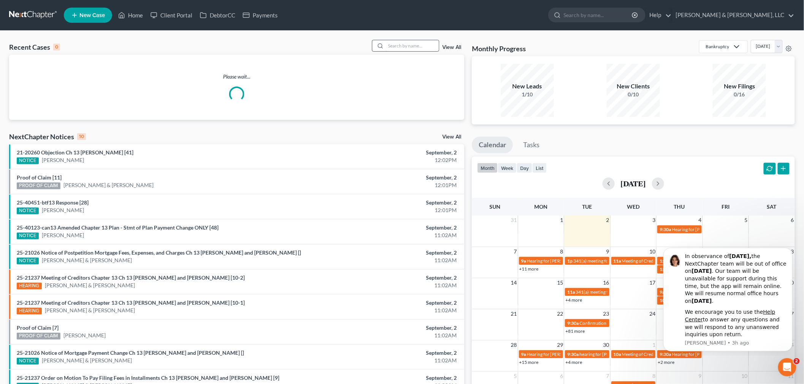
click at [398, 47] on input "search" at bounding box center [412, 45] width 53 height 11
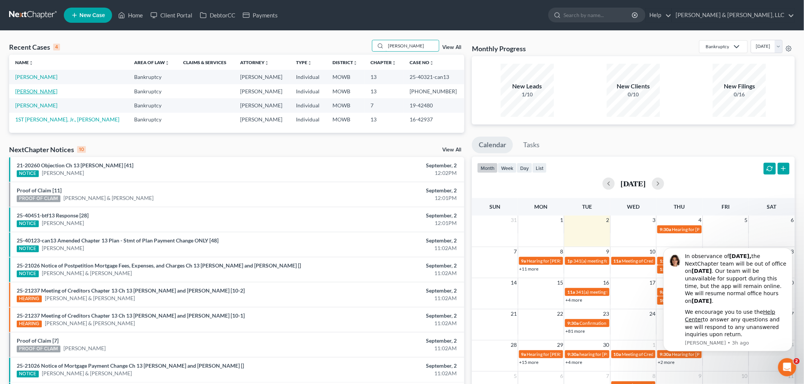
type input "[PERSON_NAME]"
click at [20, 93] on link "[PERSON_NAME]" at bounding box center [36, 91] width 42 height 6
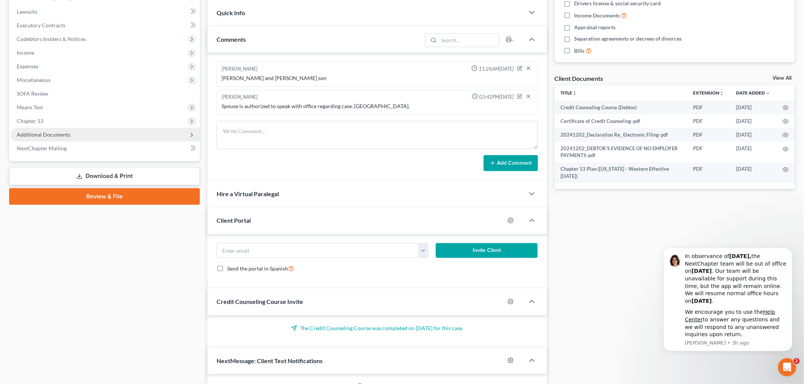
scroll to position [471, 0]
click at [51, 128] on span "Additional Documents" at bounding box center [105, 135] width 189 height 14
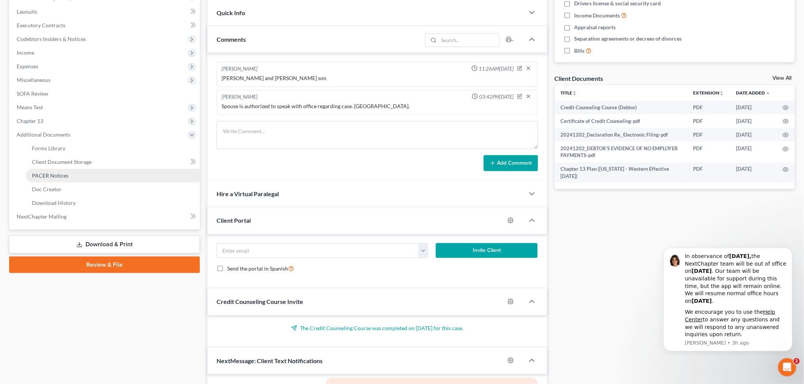
click at [37, 175] on span "PACER Notices" at bounding box center [50, 175] width 36 height 6
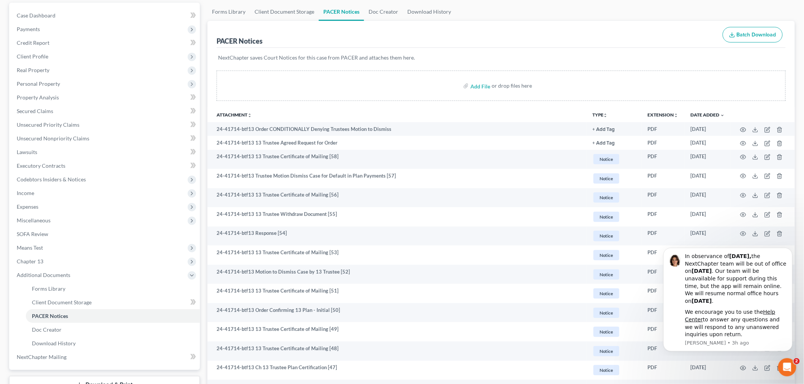
scroll to position [84, 0]
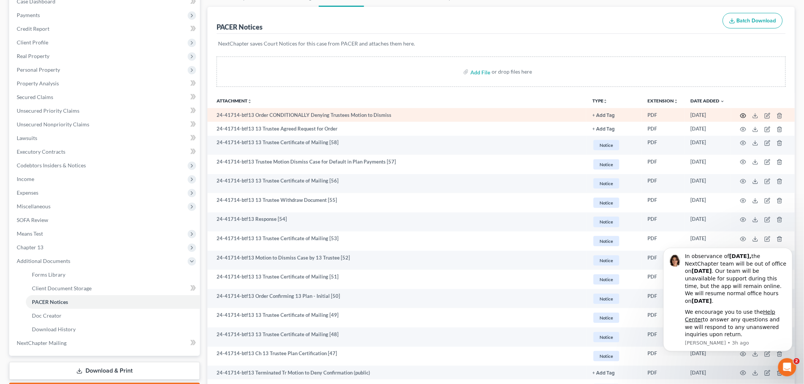
click at [740, 115] on icon "button" at bounding box center [743, 116] width 6 height 4
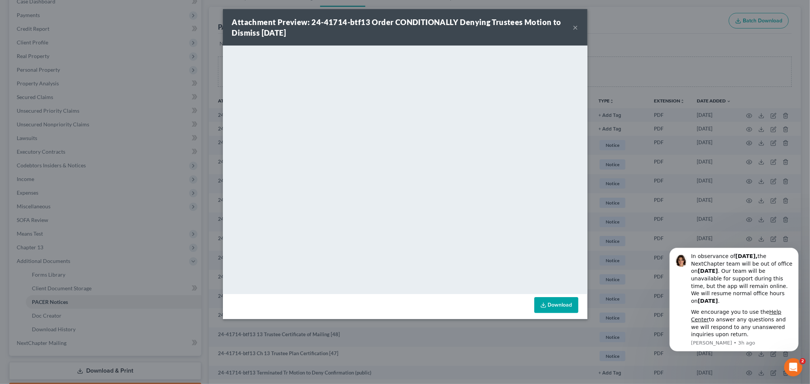
click at [576, 25] on button "×" at bounding box center [575, 27] width 5 height 9
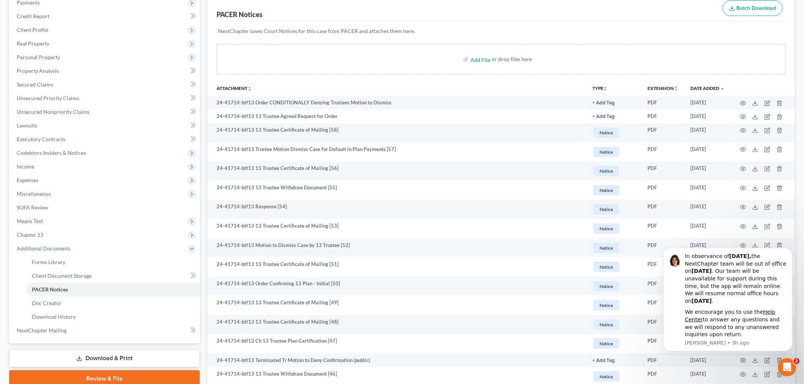
scroll to position [0, 0]
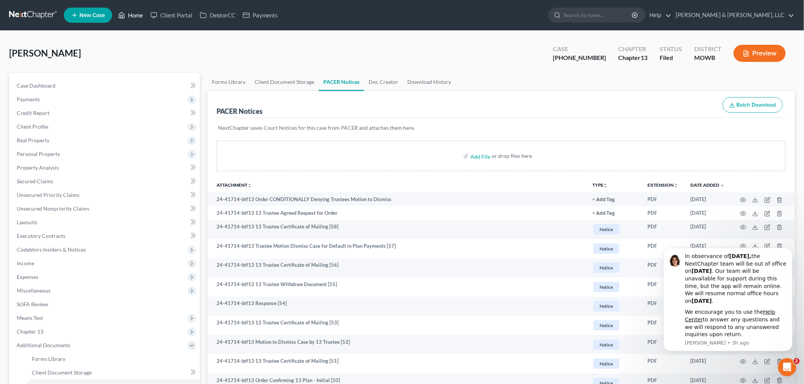
click at [139, 13] on link "Home" at bounding box center [130, 15] width 32 height 14
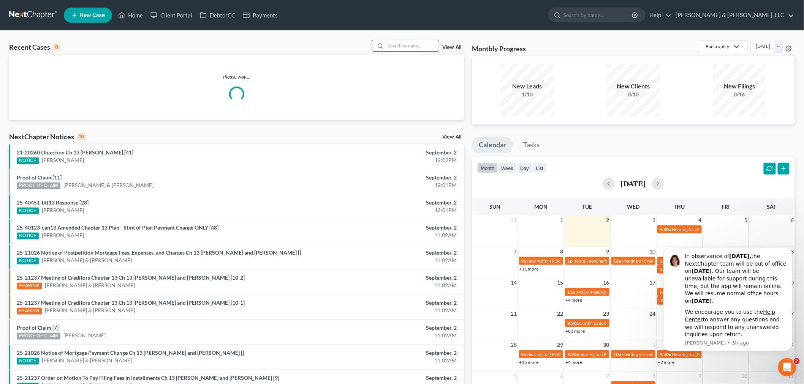
click at [426, 46] on input "search" at bounding box center [412, 45] width 53 height 11
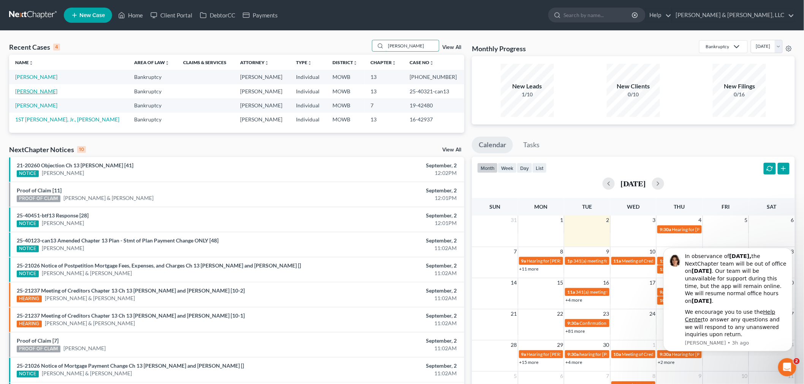
type input "warmack"
click at [24, 90] on link "[PERSON_NAME]" at bounding box center [36, 91] width 42 height 6
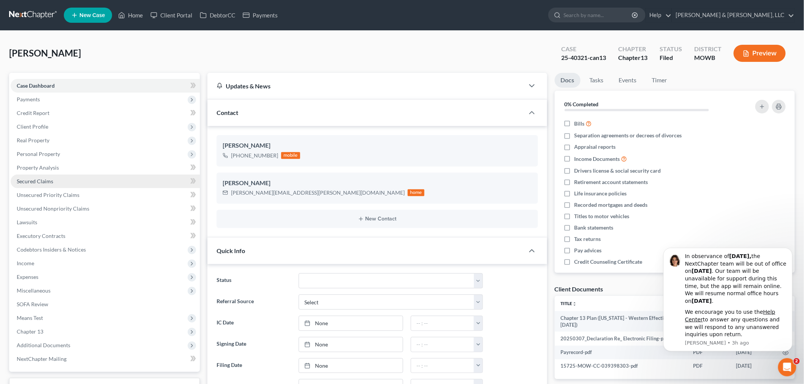
scroll to position [1505, 0]
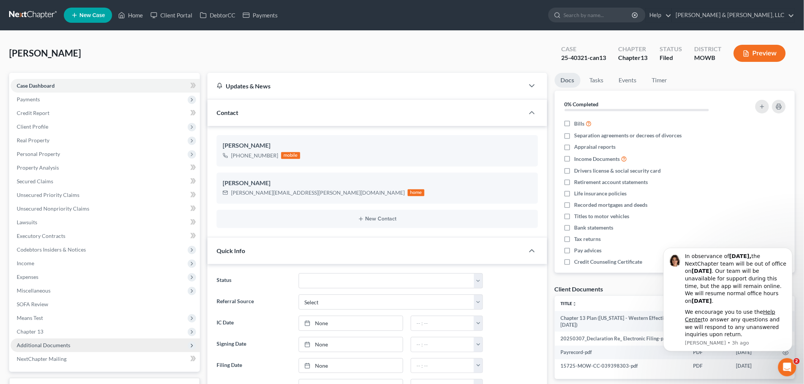
click at [54, 345] on span "Additional Documents" at bounding box center [44, 345] width 54 height 6
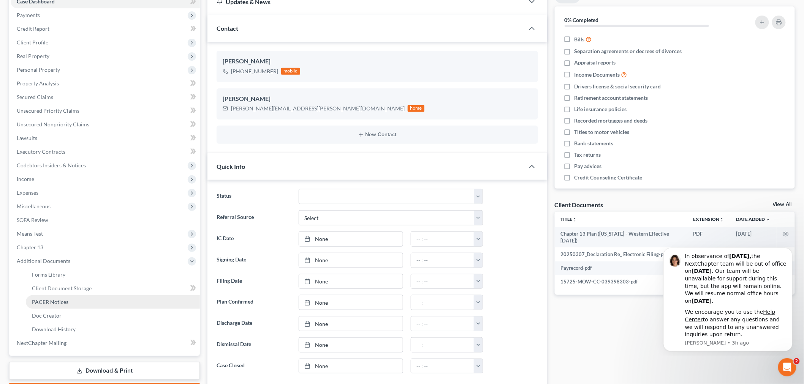
click at [55, 299] on span "PACER Notices" at bounding box center [50, 302] width 36 height 6
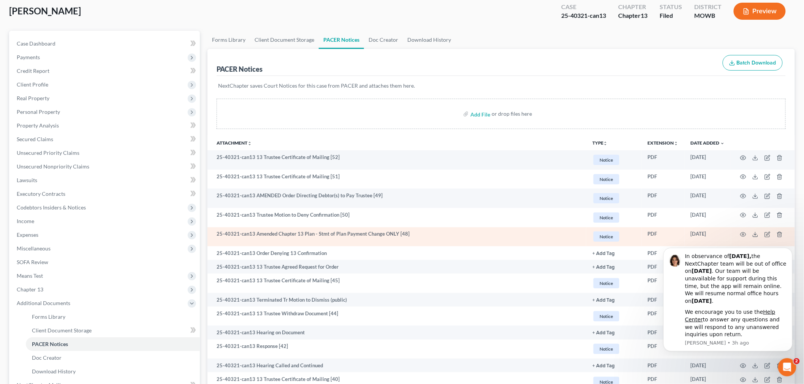
scroll to position [84, 0]
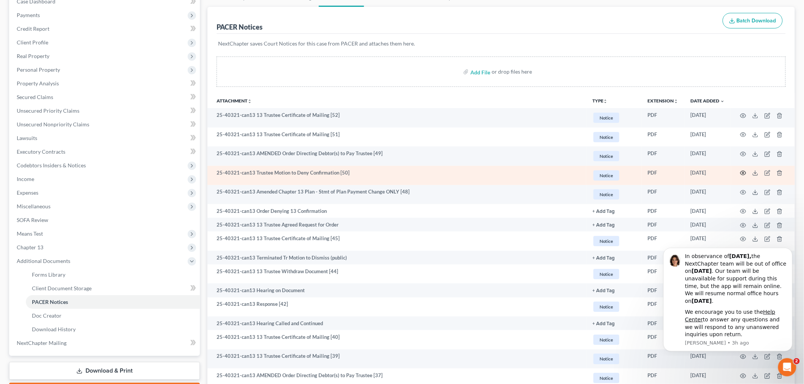
click at [743, 172] on circle "button" at bounding box center [743, 173] width 2 height 2
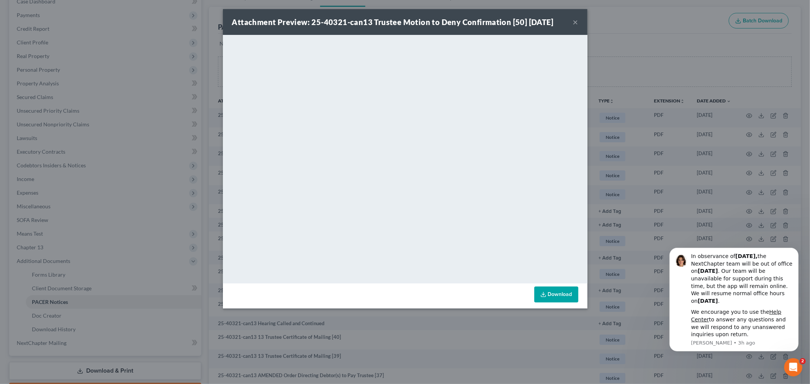
click at [574, 18] on button "×" at bounding box center [575, 21] width 5 height 9
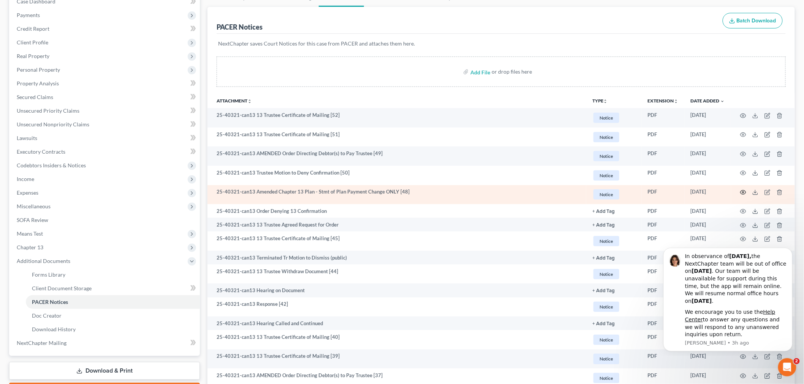
click at [744, 192] on circle "button" at bounding box center [743, 193] width 2 height 2
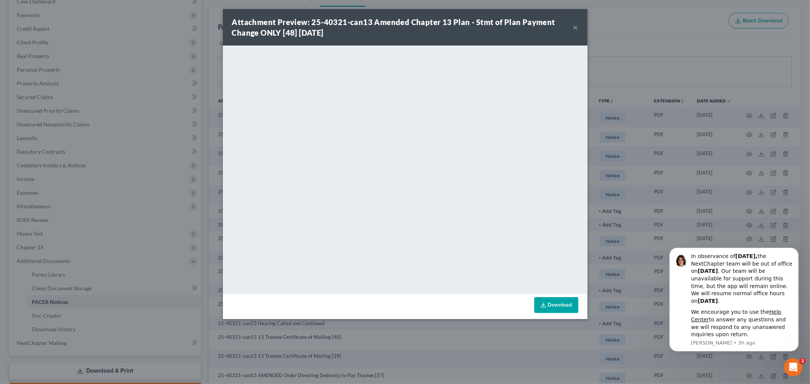
click at [574, 25] on button "×" at bounding box center [575, 27] width 5 height 9
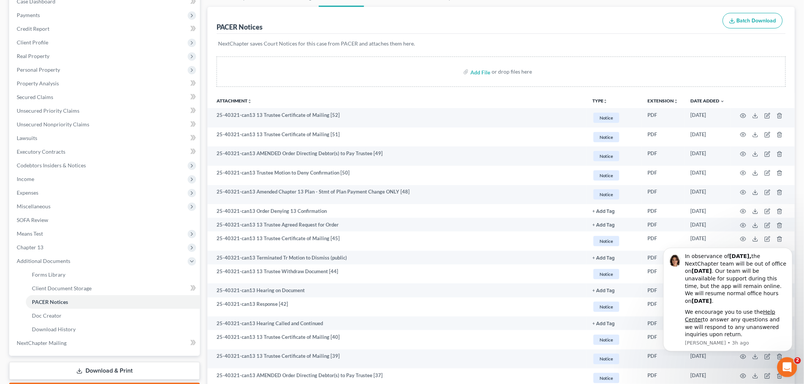
click at [784, 371] on icon "Open Intercom Messenger" at bounding box center [786, 367] width 13 height 13
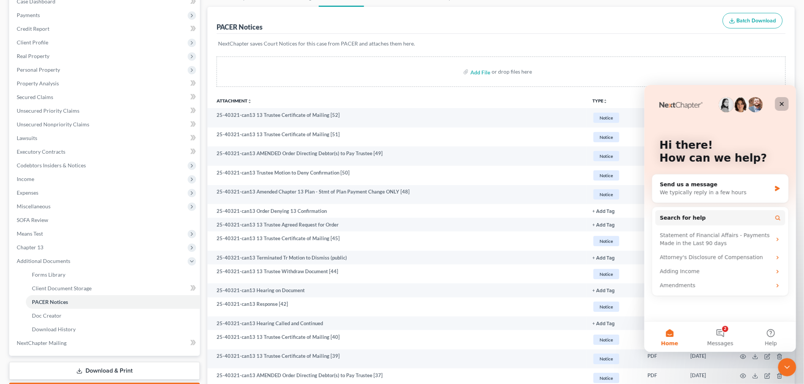
click at [782, 102] on icon "Close" at bounding box center [781, 104] width 6 height 6
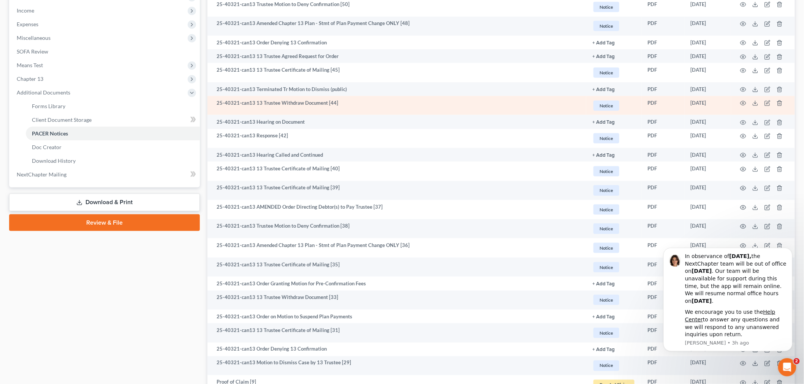
scroll to position [295, 0]
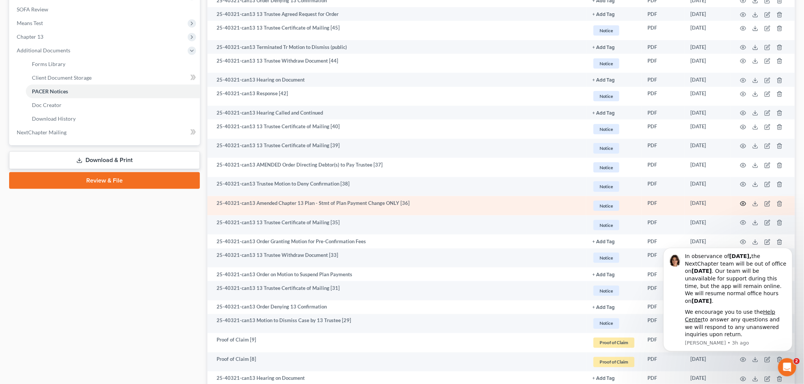
click at [746, 202] on icon "button" at bounding box center [743, 204] width 6 height 6
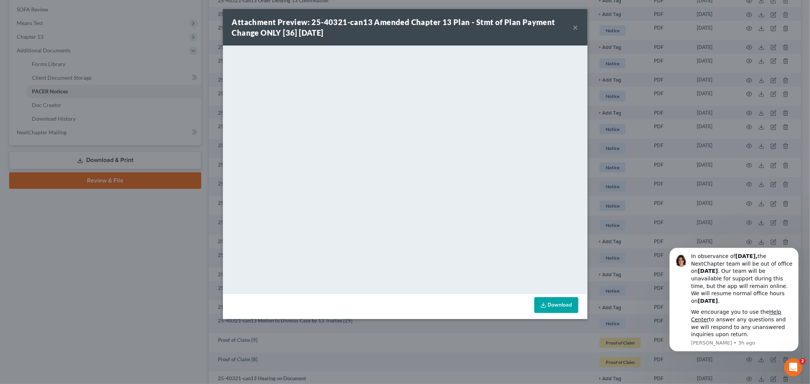
click at [579, 27] on div "Attachment Preview: 25-40321-can13 Amended Chapter 13 Plan - Stmt of Plan Payme…" at bounding box center [405, 27] width 365 height 36
click at [575, 25] on button "×" at bounding box center [575, 27] width 5 height 9
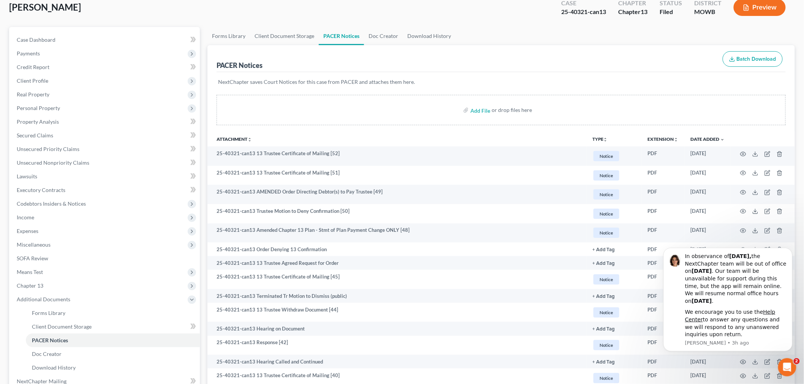
scroll to position [0, 0]
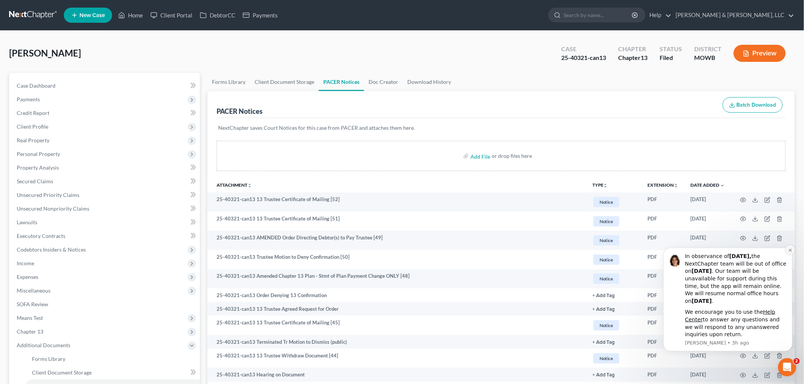
click at [790, 251] on icon "Dismiss notification" at bounding box center [790, 250] width 4 height 4
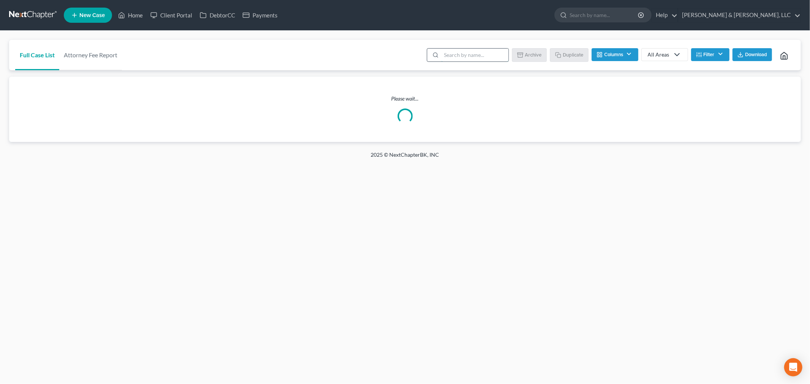
click at [453, 59] on input "search" at bounding box center [474, 55] width 67 height 13
type input "blocker"
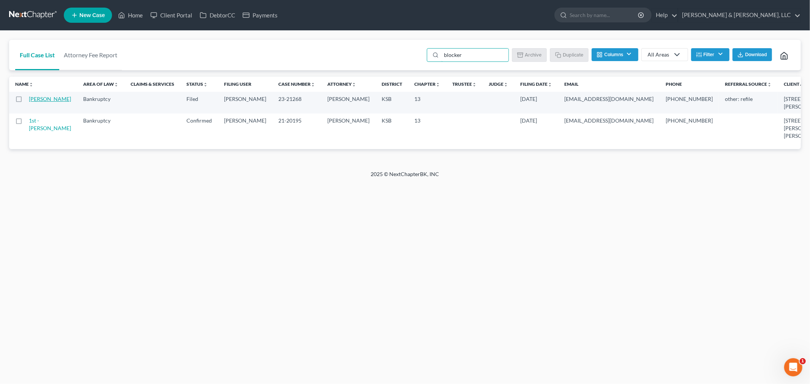
click at [38, 102] on link "[PERSON_NAME]" at bounding box center [50, 99] width 42 height 6
select select "6"
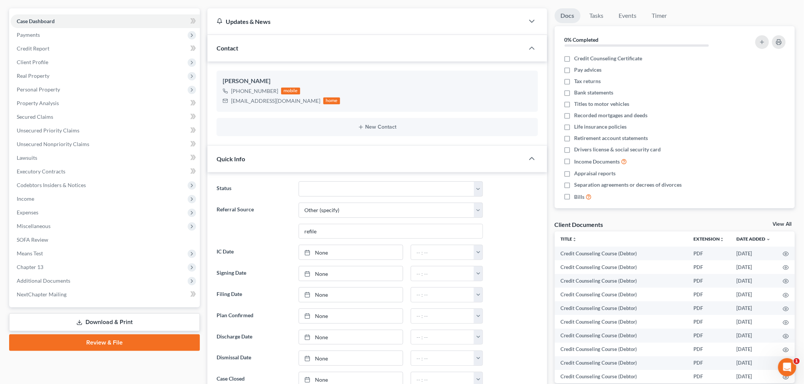
scroll to position [42, 0]
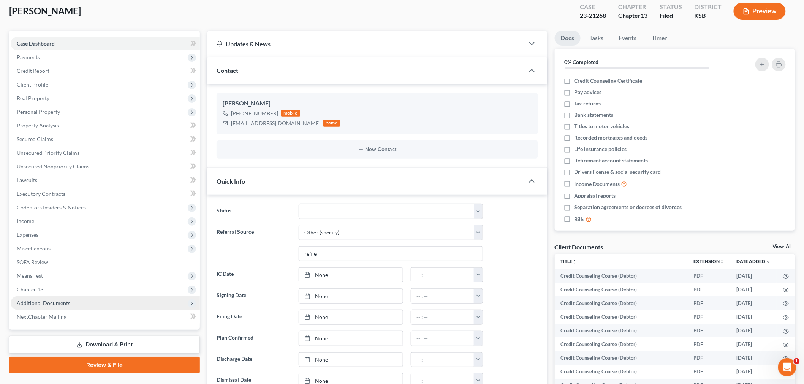
click at [46, 302] on span "Additional Documents" at bounding box center [44, 303] width 54 height 6
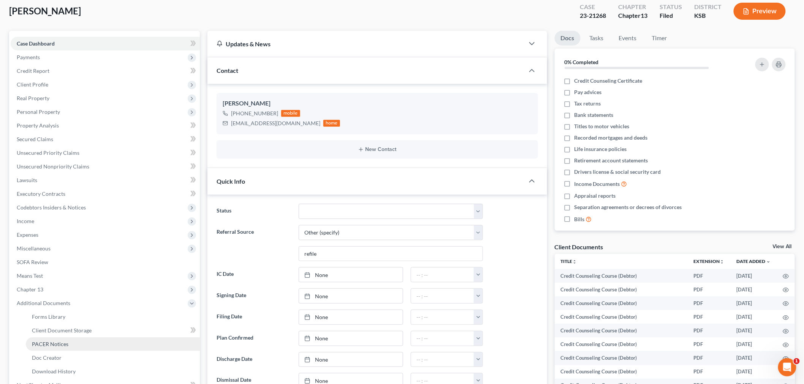
click at [56, 345] on span "PACER Notices" at bounding box center [50, 344] width 36 height 6
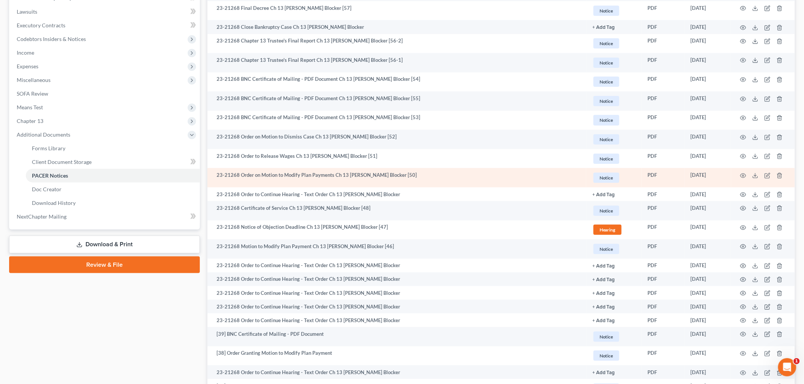
scroll to position [253, 0]
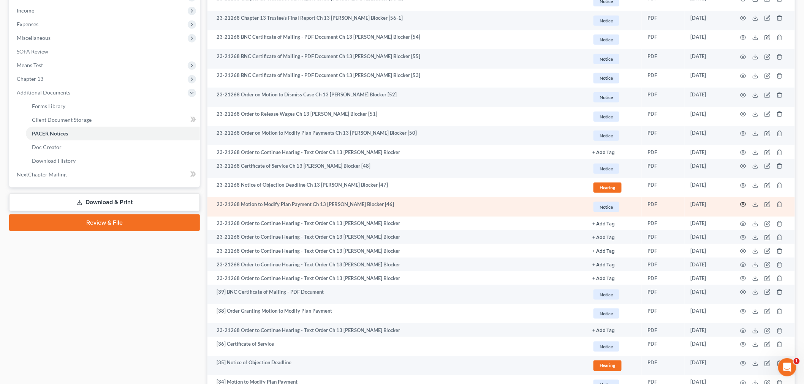
click at [741, 205] on icon "button" at bounding box center [743, 205] width 6 height 6
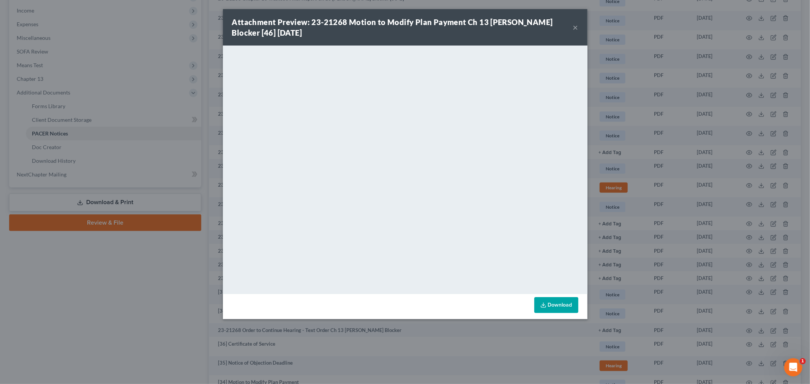
click at [577, 26] on button "×" at bounding box center [575, 27] width 5 height 9
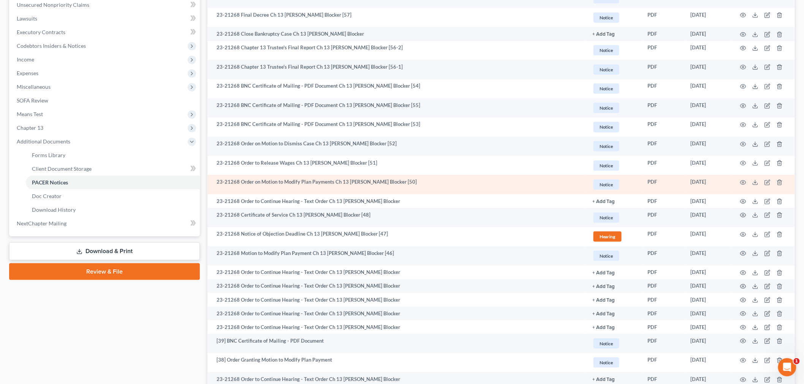
scroll to position [84, 0]
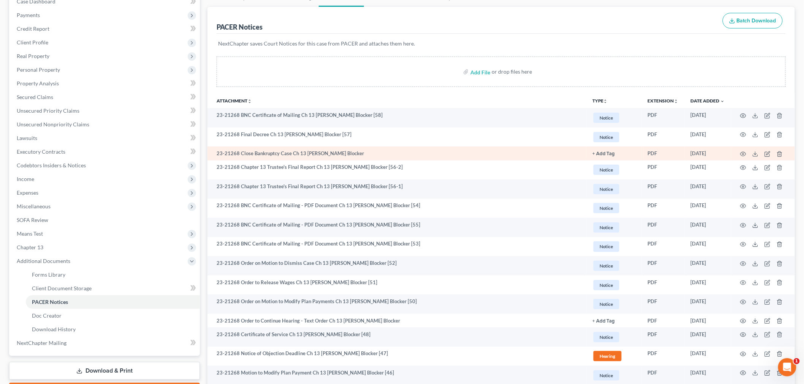
click at [744, 150] on td at bounding box center [763, 154] width 64 height 14
click at [744, 153] on icon "button" at bounding box center [743, 154] width 6 height 6
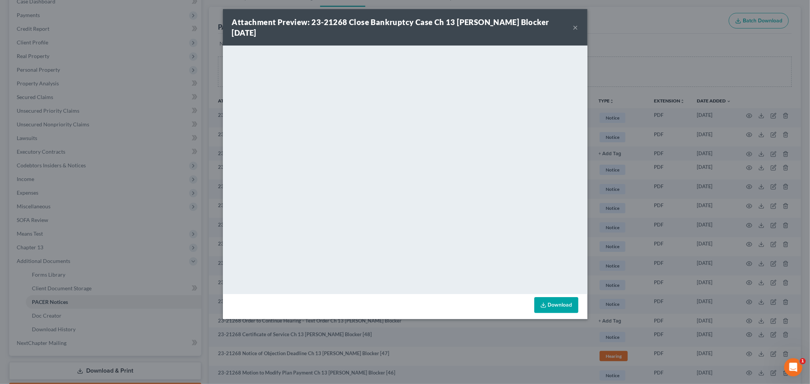
click at [576, 25] on button "×" at bounding box center [575, 27] width 5 height 9
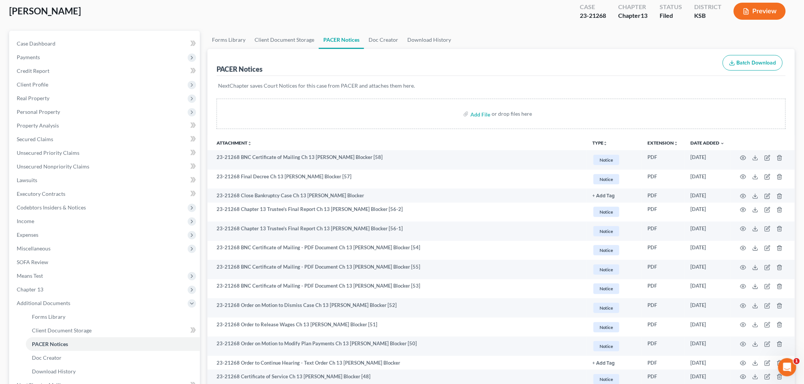
scroll to position [0, 0]
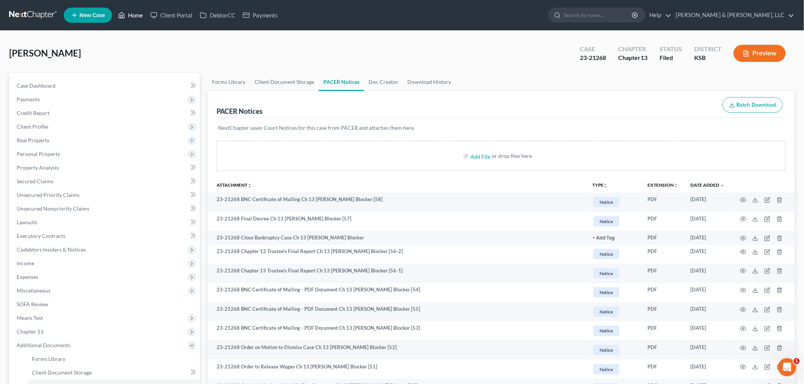
click at [137, 11] on link "Home" at bounding box center [130, 15] width 32 height 14
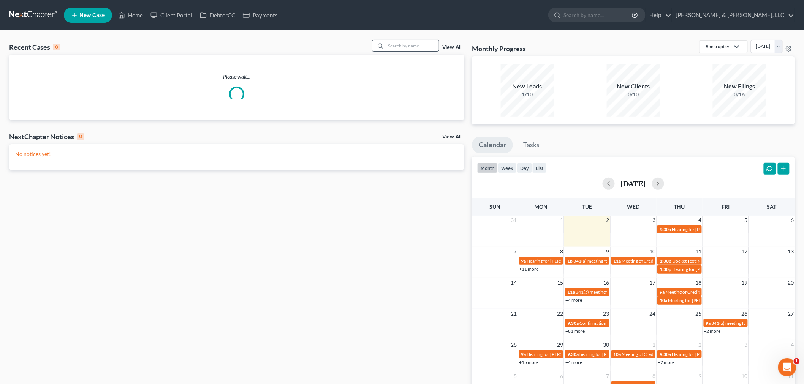
click at [407, 47] on input "search" at bounding box center [412, 45] width 53 height 11
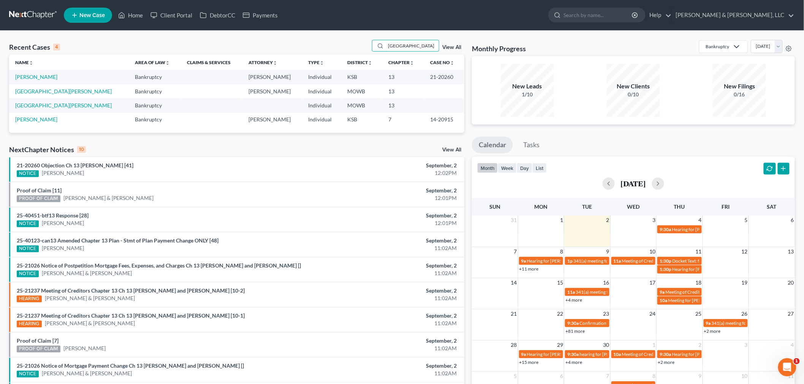
type input "[GEOGRAPHIC_DATA]"
click at [33, 73] on td "[PERSON_NAME]" at bounding box center [69, 77] width 120 height 14
click at [32, 77] on link "[PERSON_NAME]" at bounding box center [36, 77] width 42 height 6
select select "4"
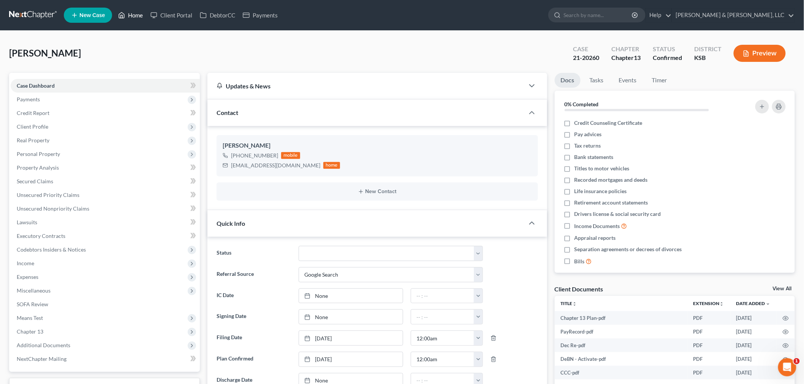
click at [130, 13] on link "Home" at bounding box center [130, 15] width 32 height 14
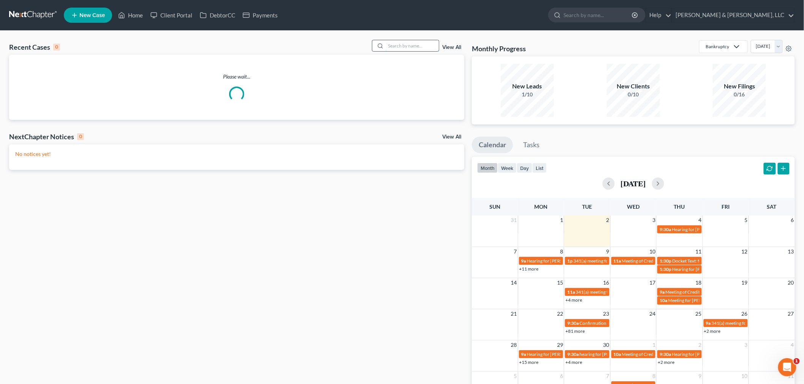
click at [394, 45] on input "search" at bounding box center [412, 45] width 53 height 11
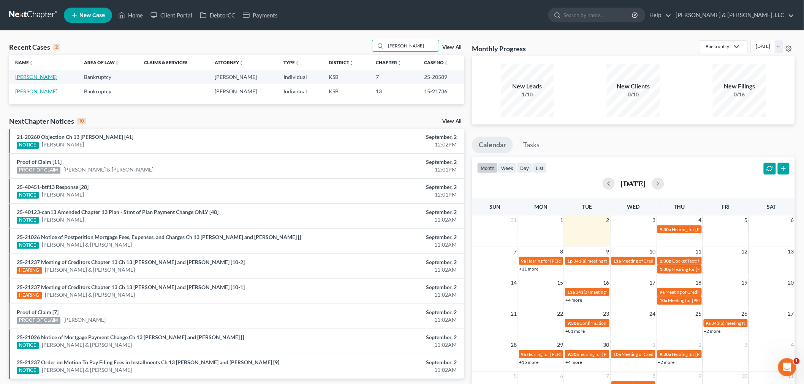
type input "[PERSON_NAME]"
click at [54, 78] on link "[PERSON_NAME]" at bounding box center [36, 77] width 42 height 6
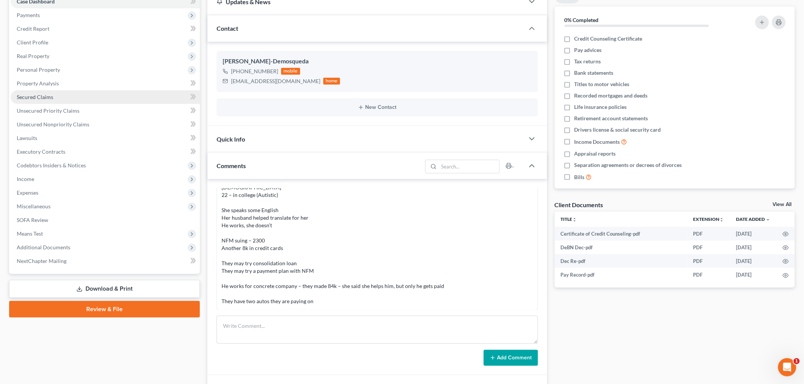
scroll to position [132, 0]
click at [52, 248] on span "Additional Documents" at bounding box center [44, 247] width 54 height 6
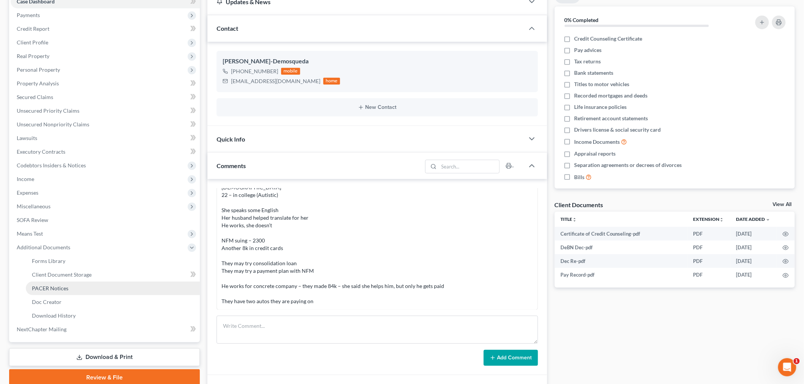
click at [59, 282] on link "PACER Notices" at bounding box center [113, 289] width 174 height 14
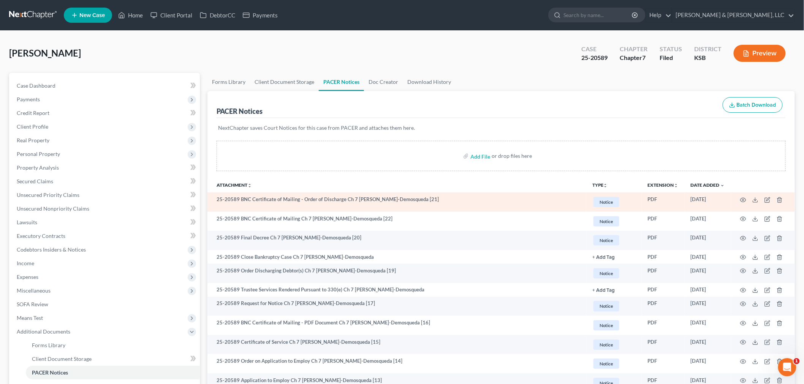
scroll to position [42, 0]
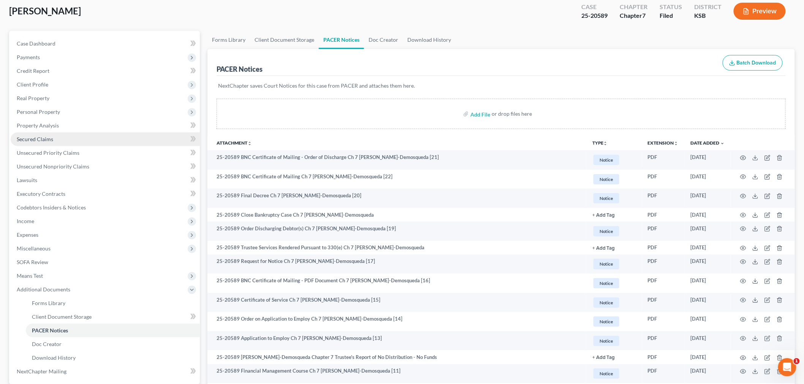
click at [36, 141] on span "Secured Claims" at bounding box center [35, 139] width 36 height 6
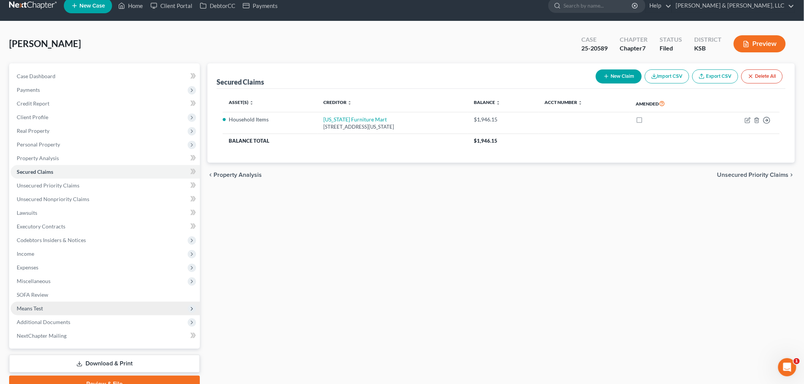
scroll to position [42, 0]
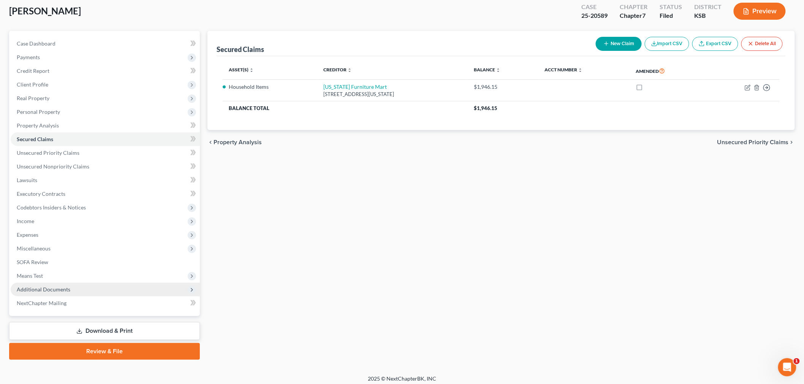
click at [58, 288] on span "Additional Documents" at bounding box center [44, 289] width 54 height 6
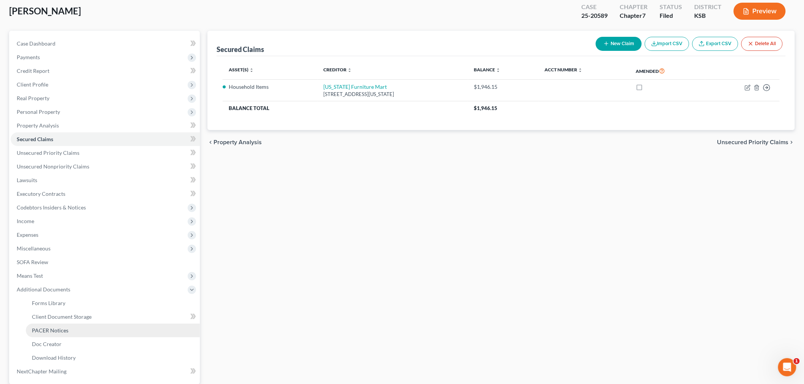
click at [63, 328] on span "PACER Notices" at bounding box center [50, 330] width 36 height 6
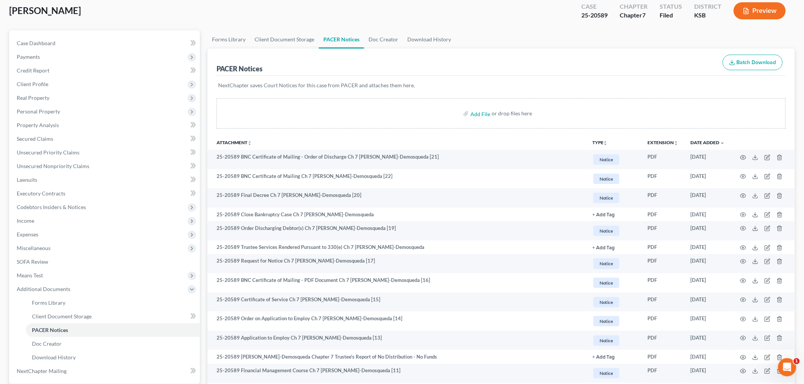
scroll to position [42, 0]
click at [44, 36] on div "Case Dashboard Payments Invoices Payments Payments Credit Report Client Profile…" at bounding box center [104, 208] width 191 height 354
click at [43, 40] on span "Case Dashboard" at bounding box center [36, 43] width 39 height 6
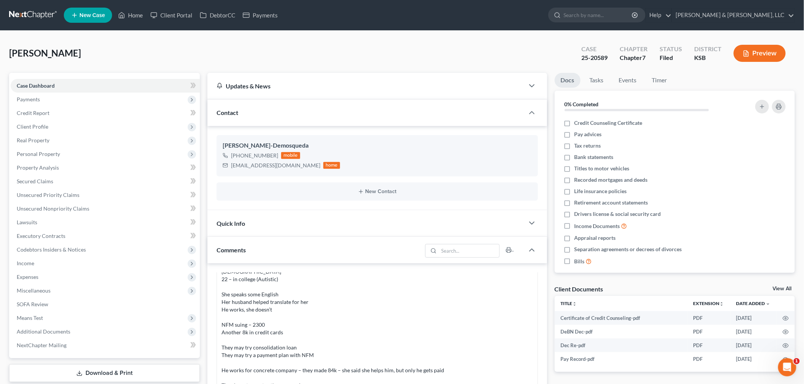
scroll to position [132, 0]
click at [32, 128] on span "Client Profile" at bounding box center [33, 126] width 32 height 6
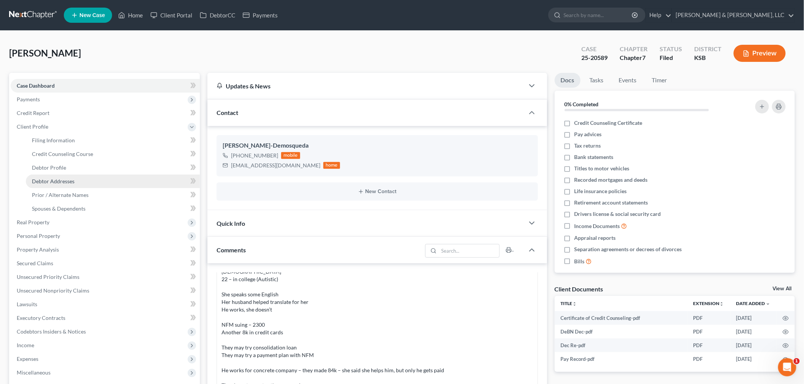
click at [50, 179] on span "Debtor Addresses" at bounding box center [53, 181] width 43 height 6
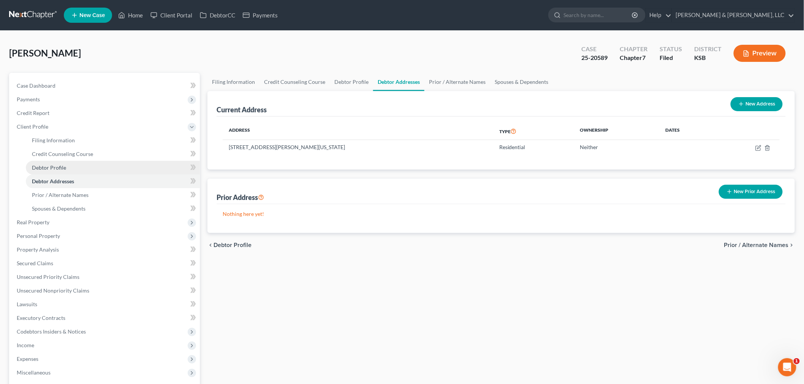
click at [56, 166] on span "Debtor Profile" at bounding box center [49, 167] width 34 height 6
select select "1"
select select "3"
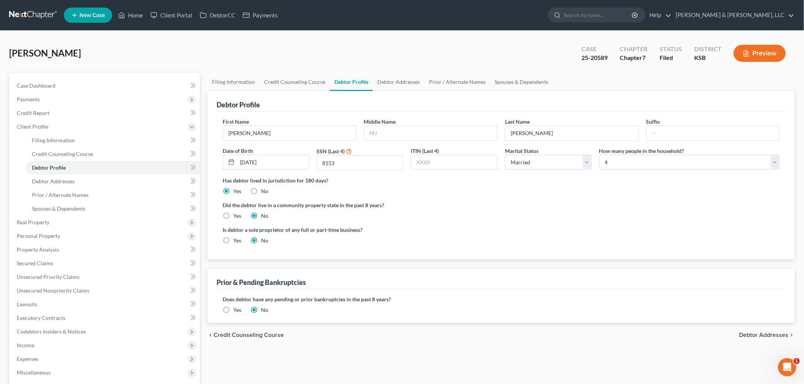
click at [283, 50] on div "[PERSON_NAME] Upgraded Case 25-20589 Chapter Chapter 7 Status Filed District [G…" at bounding box center [402, 56] width 786 height 33
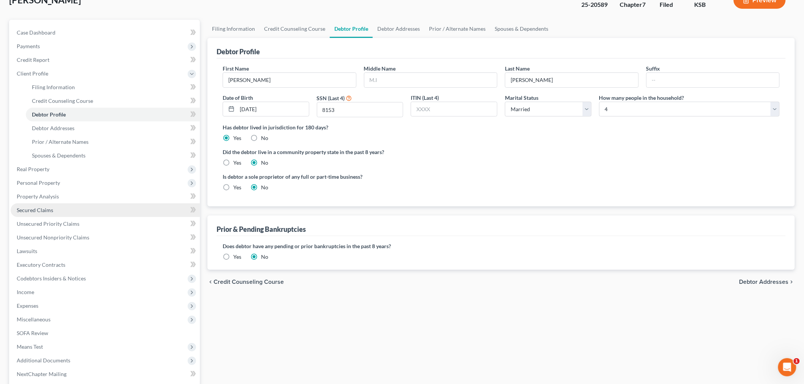
scroll to position [128, 0]
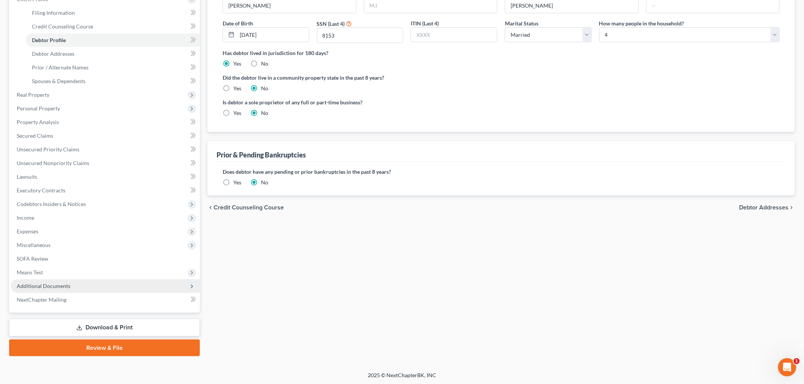
click at [46, 280] on span "Additional Documents" at bounding box center [105, 287] width 189 height 14
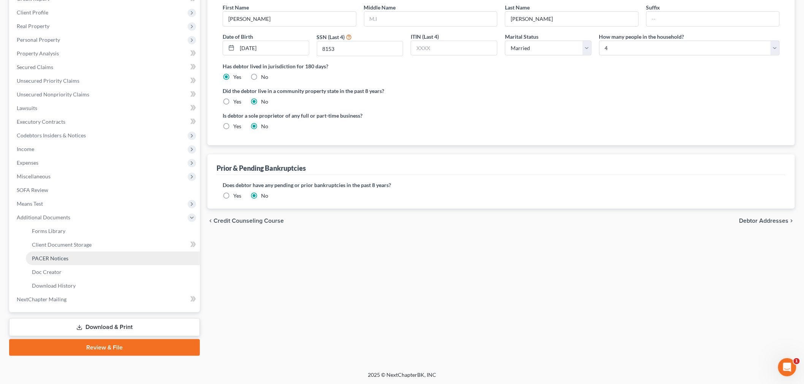
click at [51, 253] on link "PACER Notices" at bounding box center [113, 259] width 174 height 14
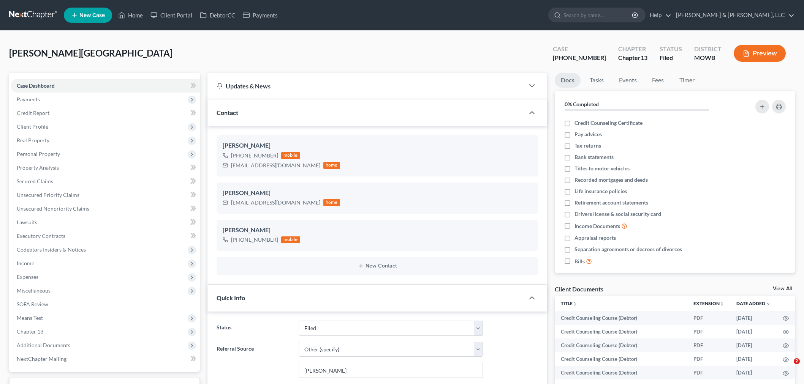
select select "6"
select select "0"
